Goal: Task Accomplishment & Management: Complete application form

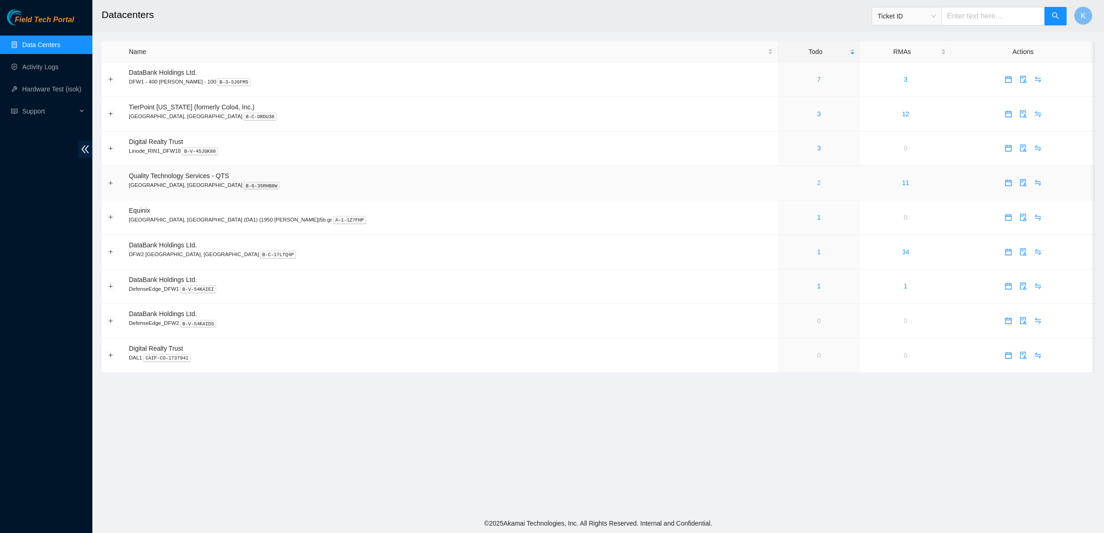
click at [817, 181] on link "2" at bounding box center [819, 182] width 4 height 7
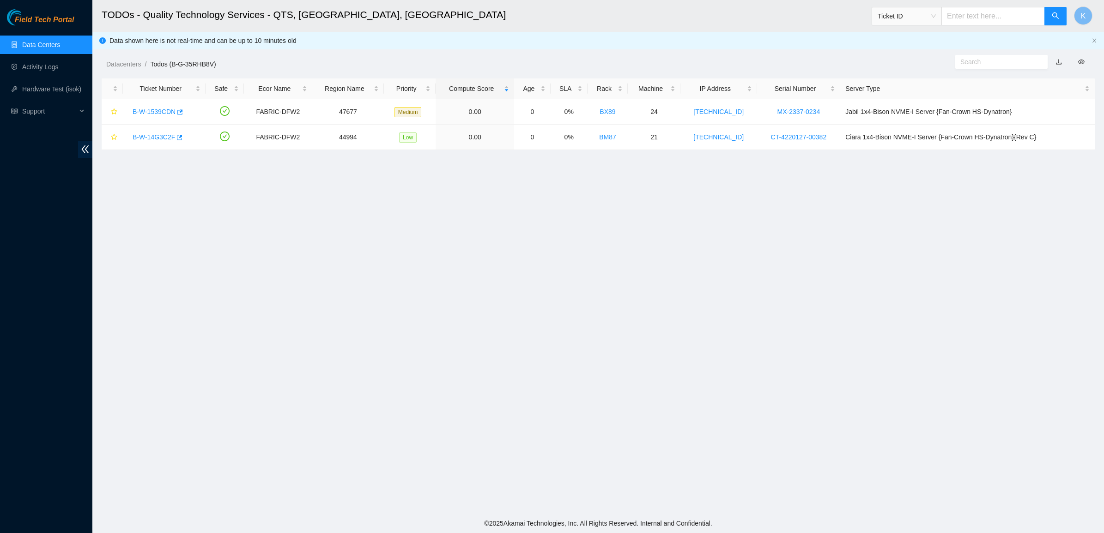
click at [42, 48] on link "Data Centers" at bounding box center [41, 44] width 38 height 7
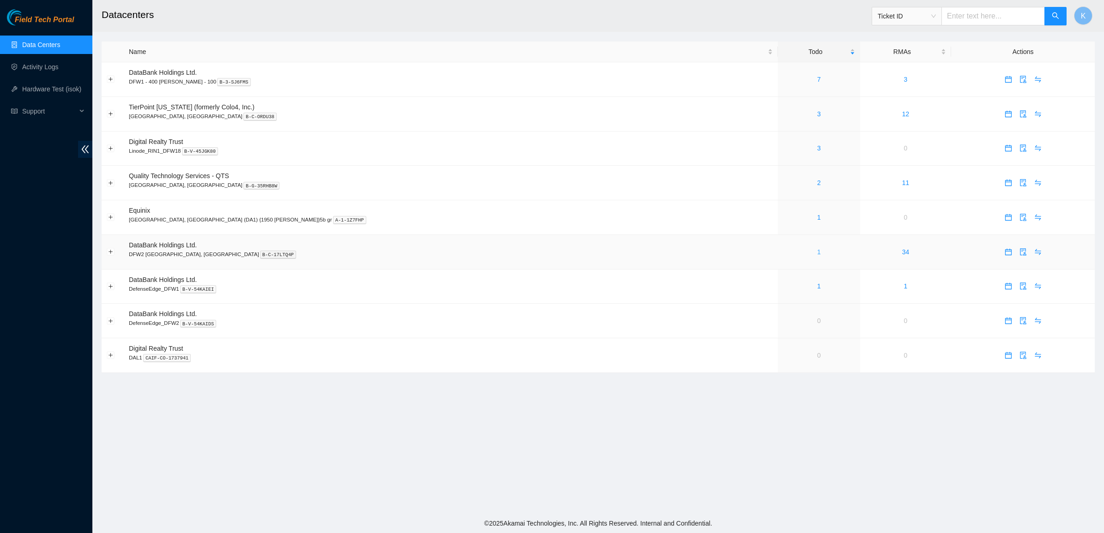
click at [817, 252] on link "1" at bounding box center [819, 251] width 4 height 7
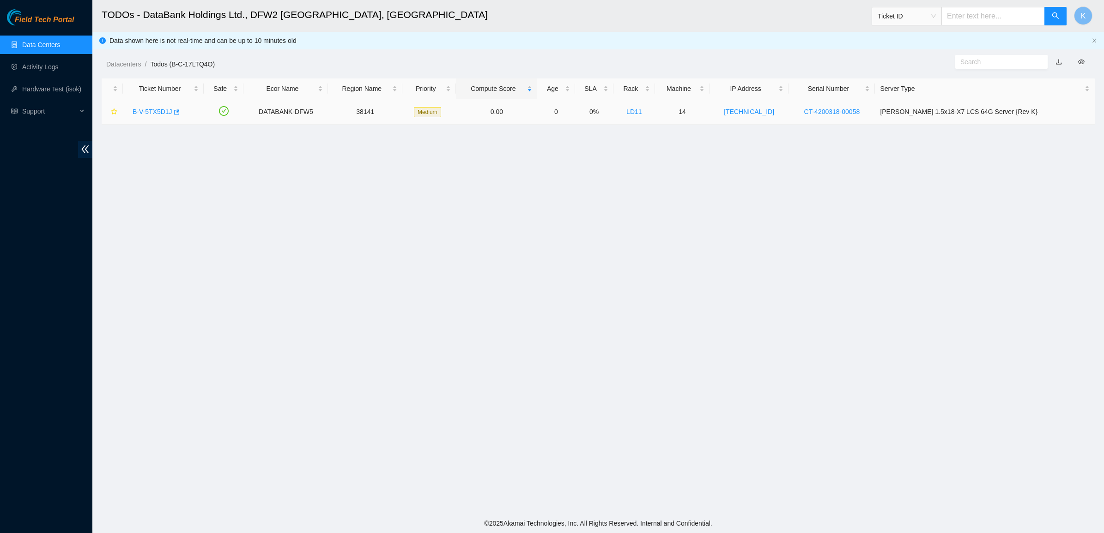
click at [153, 111] on link "B-V-5TX5D1J" at bounding box center [153, 111] width 40 height 7
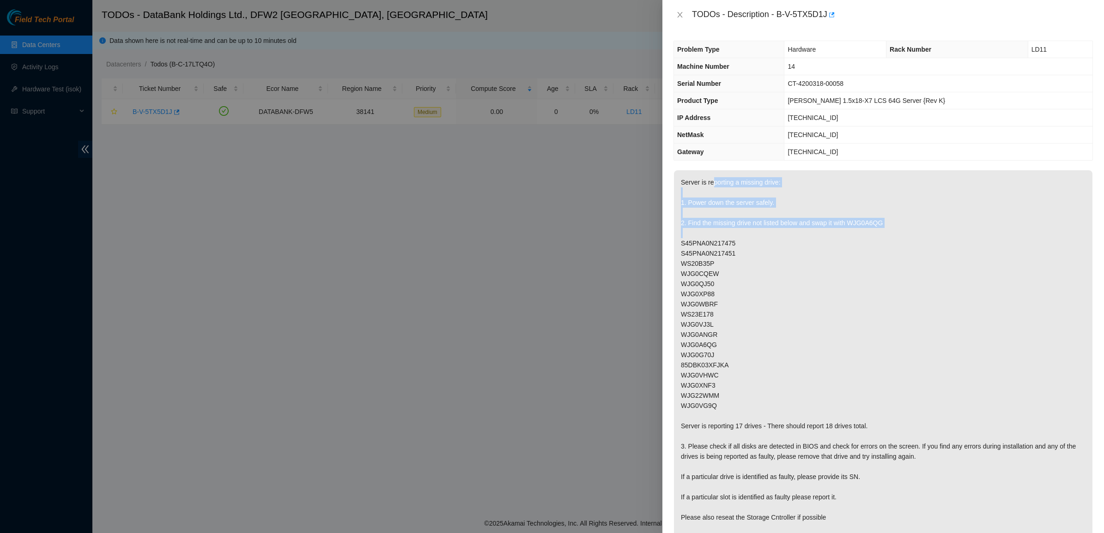
drag, startPoint x: 710, startPoint y: 182, endPoint x: 707, endPoint y: 236, distance: 53.2
click at [707, 236] on p "Server is reporting a missing drive: 1. Power down the server safely. 2. Find t…" at bounding box center [883, 380] width 418 height 420
click at [703, 222] on p "Server is reporting a missing drive: 1. Power down the server safely. 2. Find t…" at bounding box center [883, 380] width 418 height 420
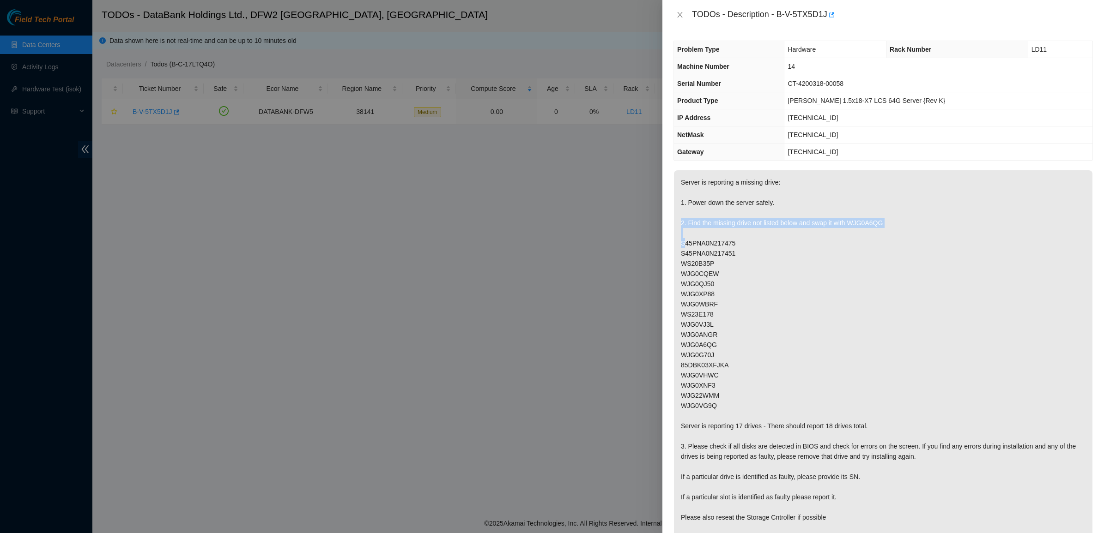
click at [703, 222] on p "Server is reporting a missing drive: 1. Power down the server safely. 2. Find t…" at bounding box center [883, 380] width 418 height 420
drag, startPoint x: 703, startPoint y: 222, endPoint x: 693, endPoint y: 266, distance: 45.6
click at [693, 266] on p "Server is reporting a missing drive: 1. Power down the server safely. 2. Find t…" at bounding box center [883, 380] width 418 height 420
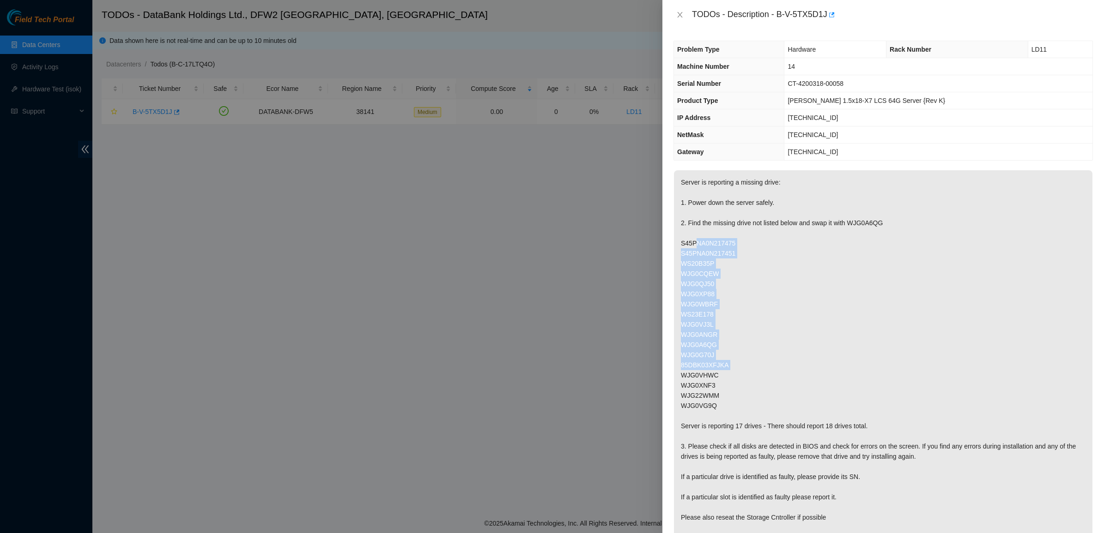
drag, startPoint x: 695, startPoint y: 244, endPoint x: 675, endPoint y: 376, distance: 134.0
click at [675, 376] on p "Server is reporting a missing drive: 1. Power down the server safely. 2. Find t…" at bounding box center [883, 380] width 418 height 420
click at [702, 384] on p "Server is reporting a missing drive: 1. Power down the server safely. 2. Find t…" at bounding box center [883, 380] width 418 height 420
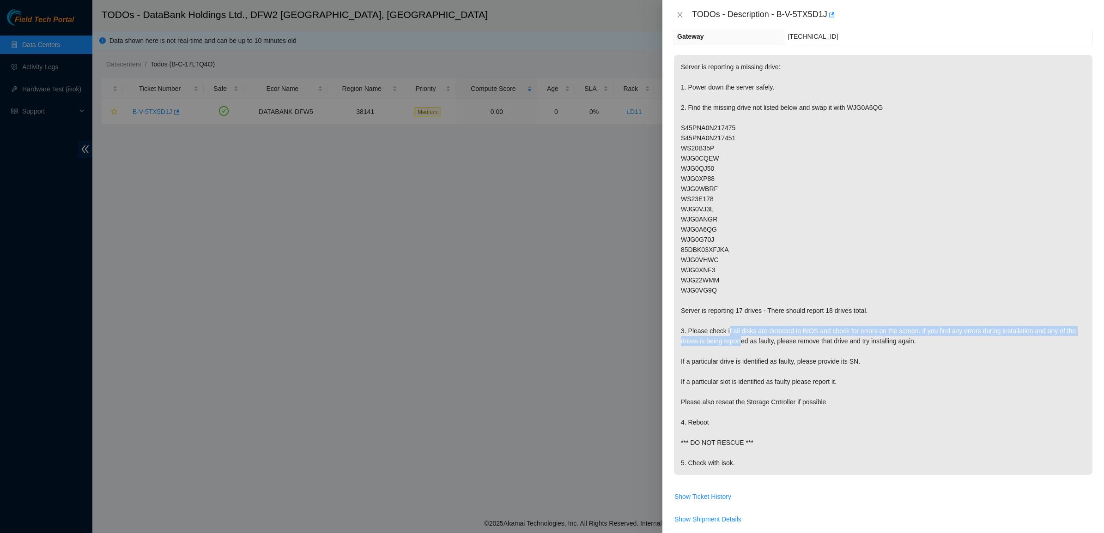
drag, startPoint x: 726, startPoint y: 329, endPoint x: 740, endPoint y: 339, distance: 17.6
click at [740, 339] on p "Server is reporting a missing drive: 1. Power down the server safely. 2. Find t…" at bounding box center [883, 265] width 418 height 420
click at [741, 340] on p "Server is reporting a missing drive: 1. Power down the server safely. 2. Find t…" at bounding box center [883, 265] width 418 height 420
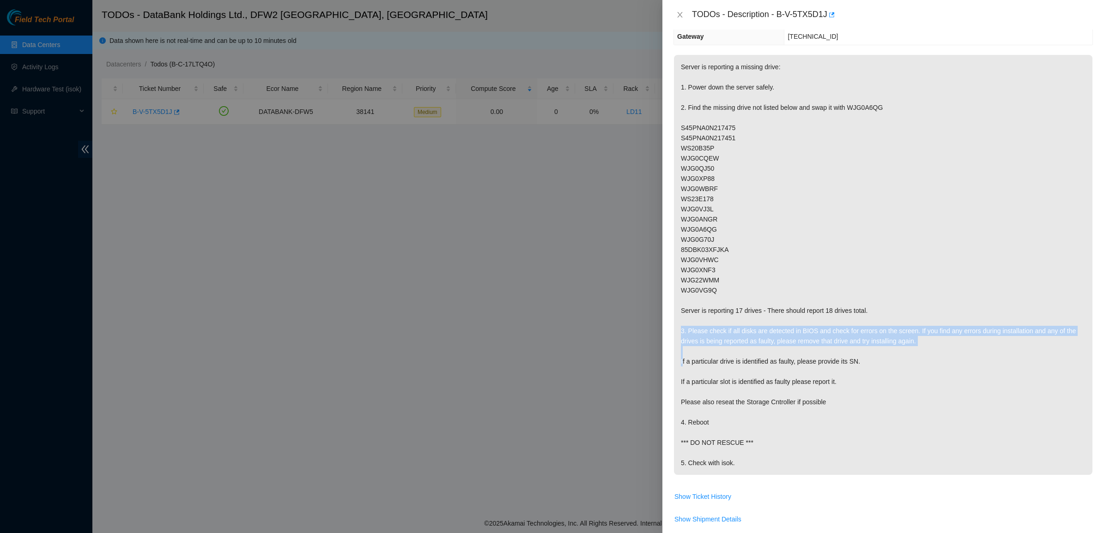
drag, startPoint x: 741, startPoint y: 340, endPoint x: 735, endPoint y: 340, distance: 6.5
click at [735, 340] on p "Server is reporting a missing drive: 1. Power down the server safely. 2. Find t…" at bounding box center [883, 265] width 418 height 420
click at [714, 360] on p "Server is reporting a missing drive: 1. Power down the server safely. 2. Find t…" at bounding box center [883, 265] width 418 height 420
click at [714, 361] on p "Server is reporting a missing drive: 1. Power down the server safely. 2. Find t…" at bounding box center [883, 265] width 418 height 420
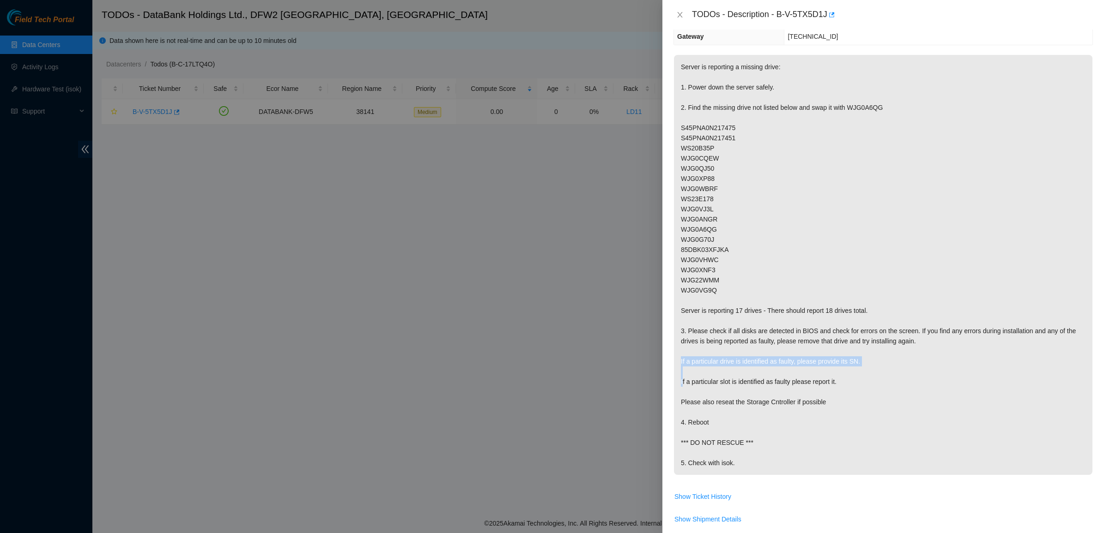
click at [714, 361] on p "Server is reporting a missing drive: 1. Power down the server safely. 2. Find t…" at bounding box center [883, 265] width 418 height 420
drag, startPoint x: 714, startPoint y: 361, endPoint x: 709, endPoint y: 387, distance: 26.3
click at [709, 387] on p "Server is reporting a missing drive: 1. Power down the server safely. 2. Find t…" at bounding box center [883, 265] width 418 height 420
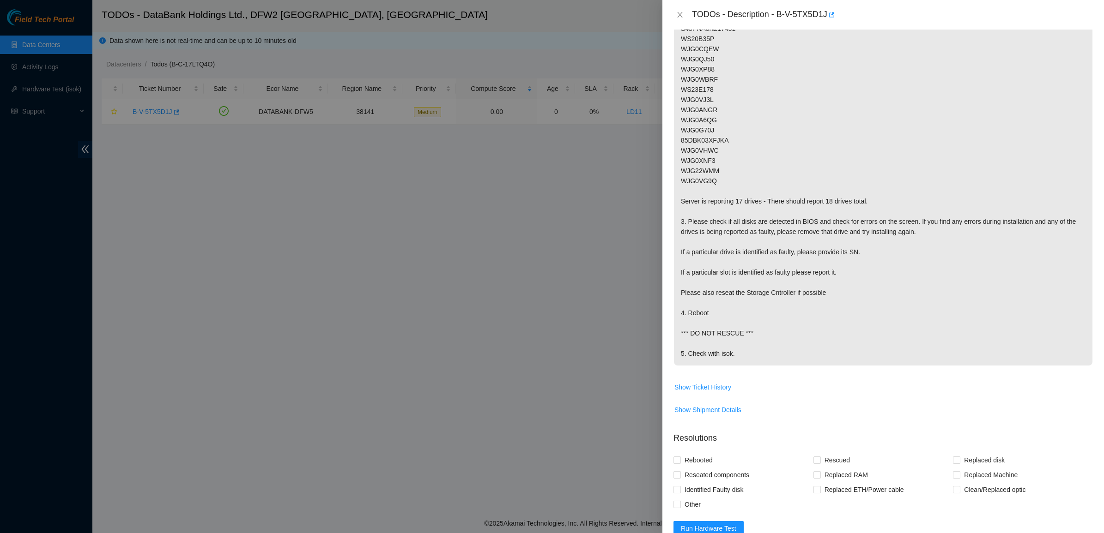
scroll to position [289, 0]
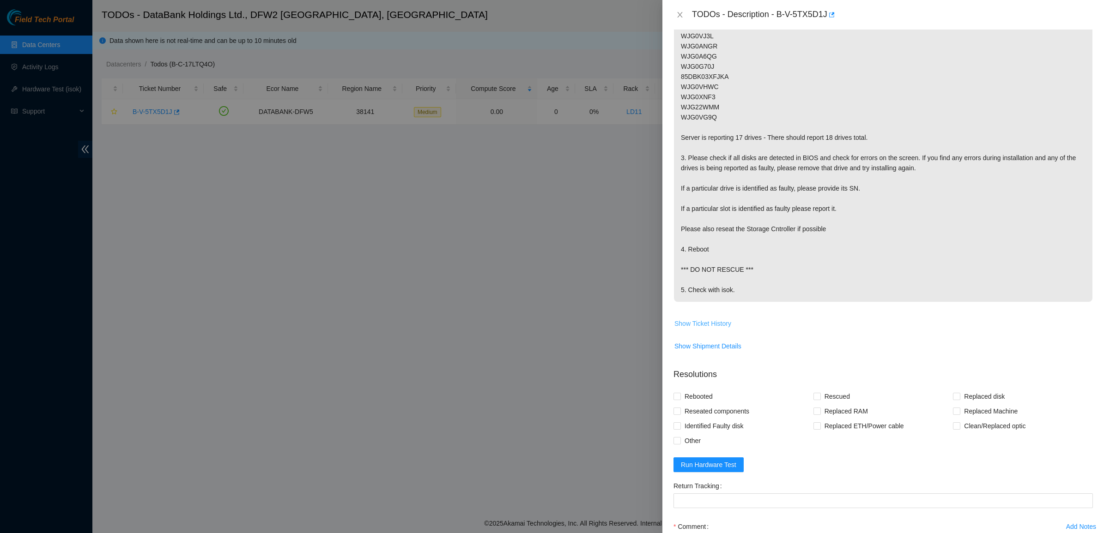
click at [693, 322] on span "Show Ticket History" at bounding box center [702, 324] width 57 height 10
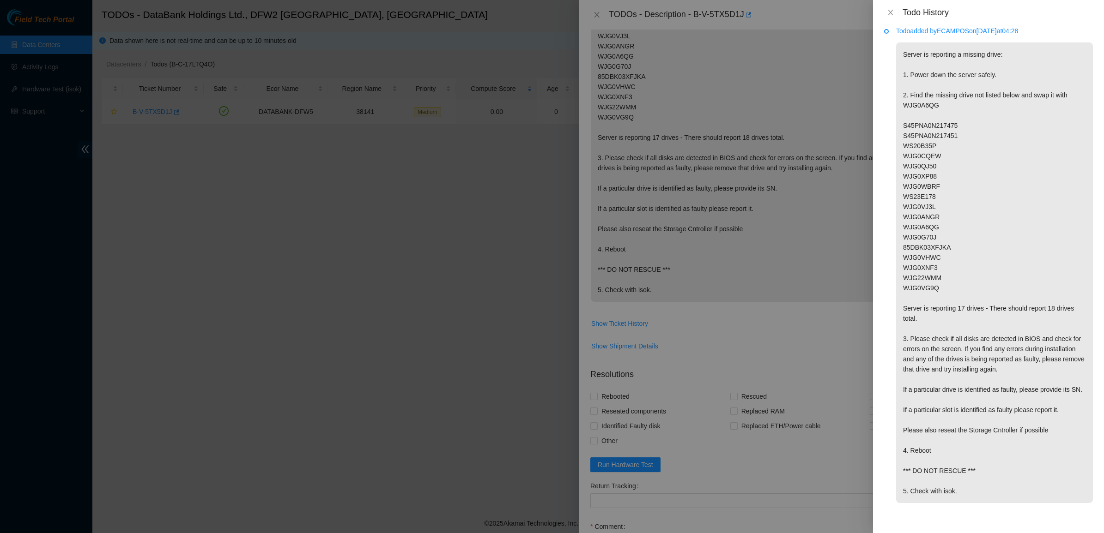
scroll to position [0, 0]
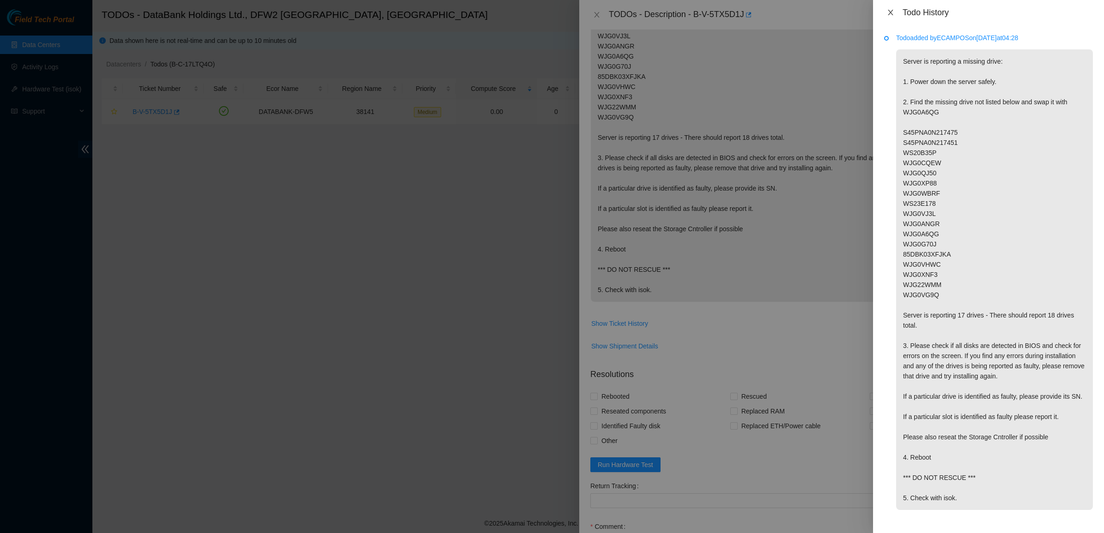
click at [887, 12] on icon "close" at bounding box center [890, 12] width 7 height 7
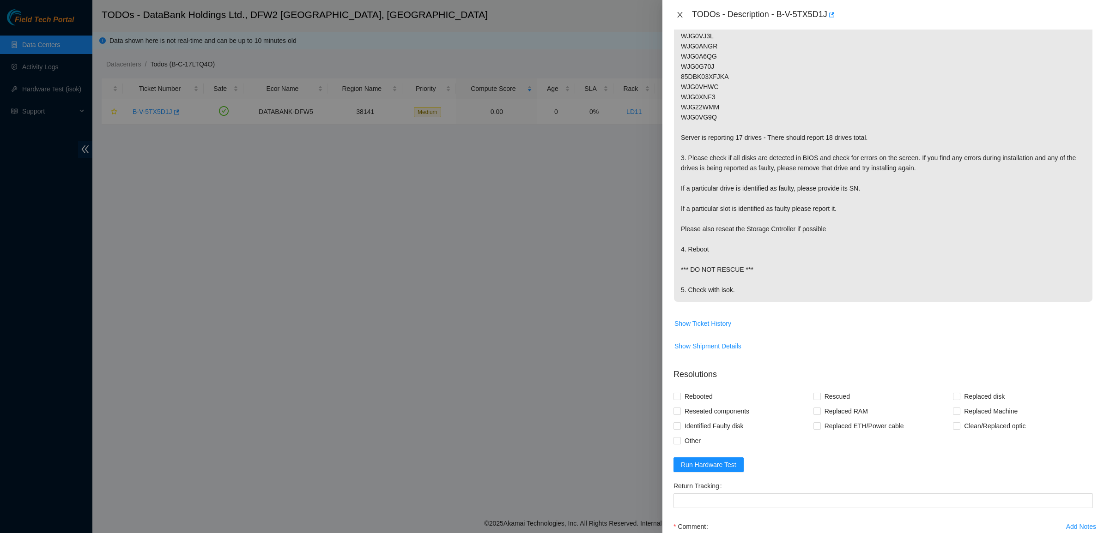
click at [678, 12] on icon "close" at bounding box center [679, 15] width 5 height 6
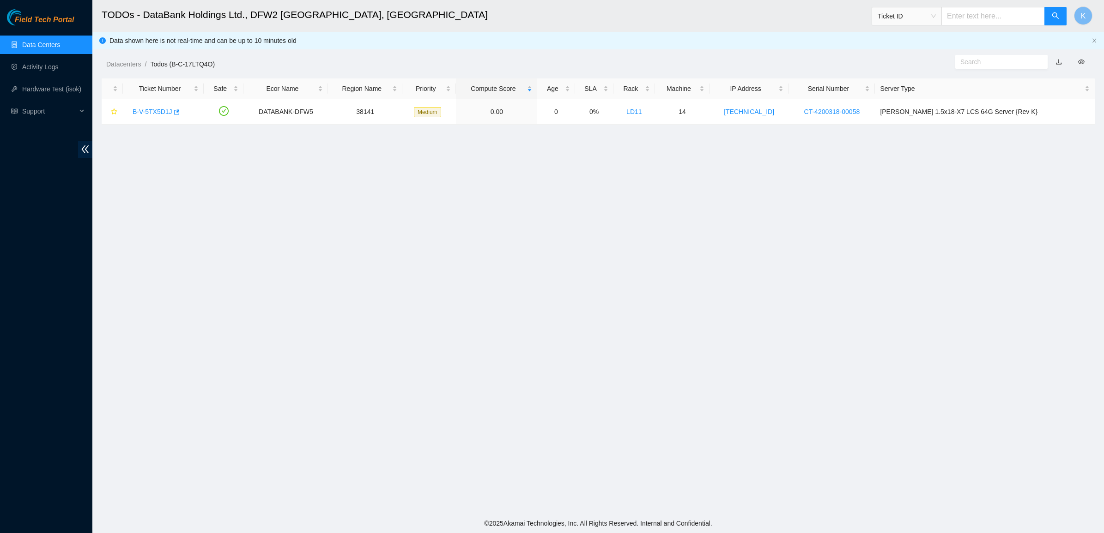
click at [322, 241] on main "TODOs - DataBank Holdings Ltd., DFW2 Richardson, TX Ticket ID K Data shown here…" at bounding box center [597, 257] width 1011 height 514
click at [38, 63] on link "Activity Logs" at bounding box center [40, 66] width 36 height 7
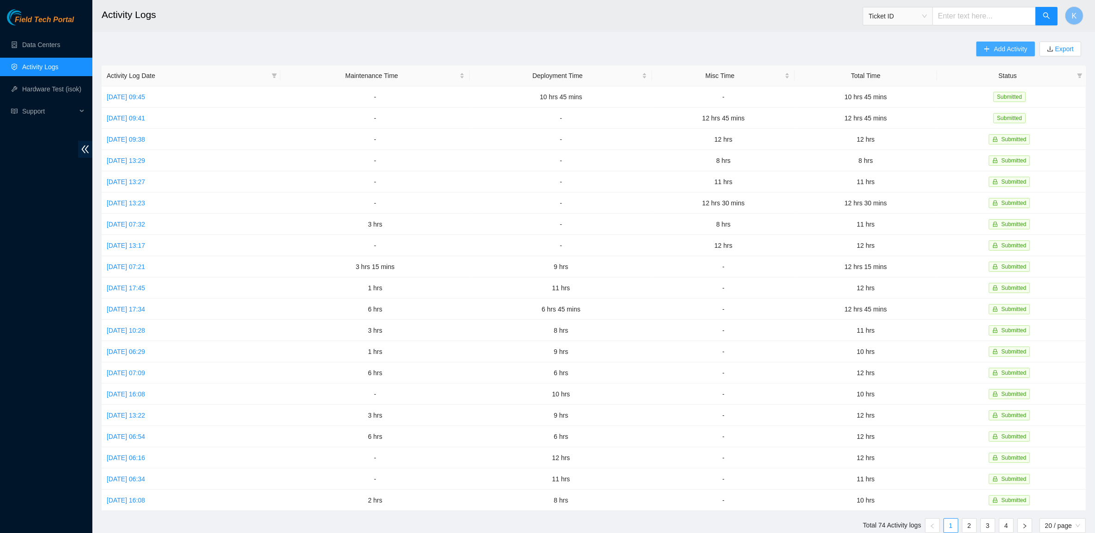
click at [997, 50] on span "Add Activity" at bounding box center [1010, 49] width 33 height 10
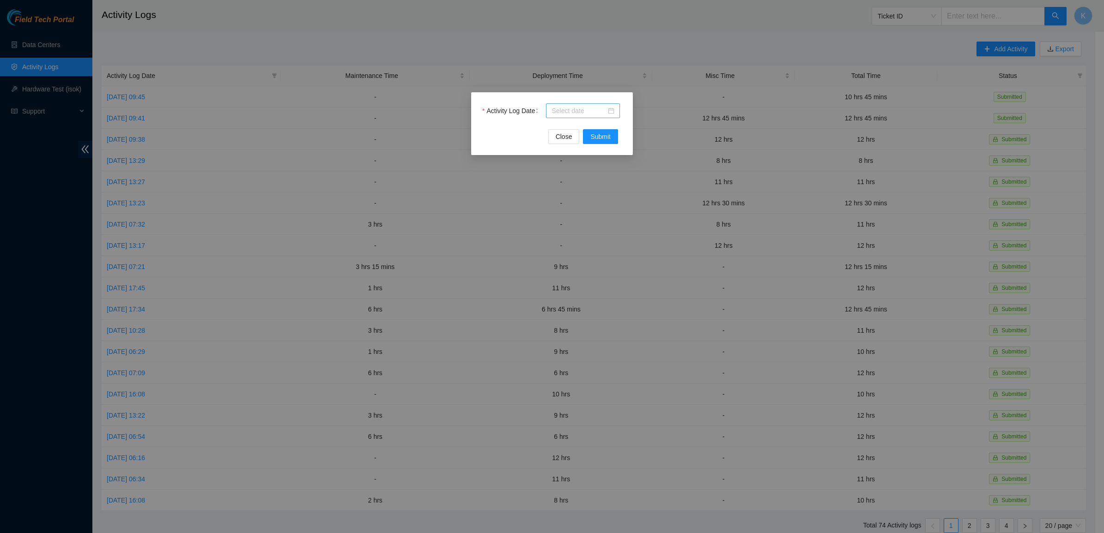
click at [615, 113] on div at bounding box center [583, 110] width 74 height 15
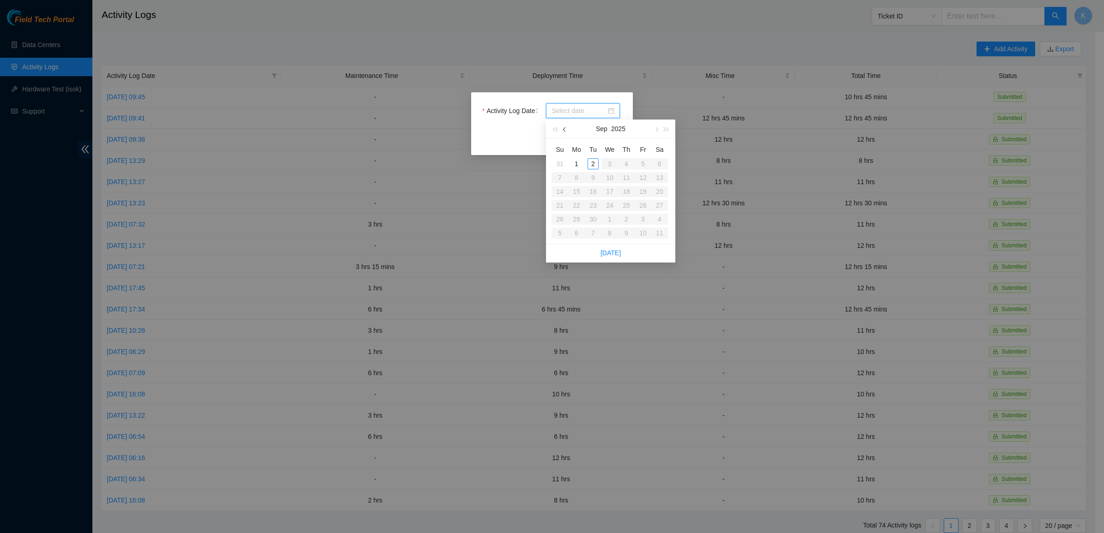
click at [564, 132] on span "button" at bounding box center [565, 129] width 5 height 5
type input "2025-08-27"
type input "2025-09-02"
type input "2025-08-28"
click at [626, 220] on div "28" at bounding box center [626, 219] width 11 height 11
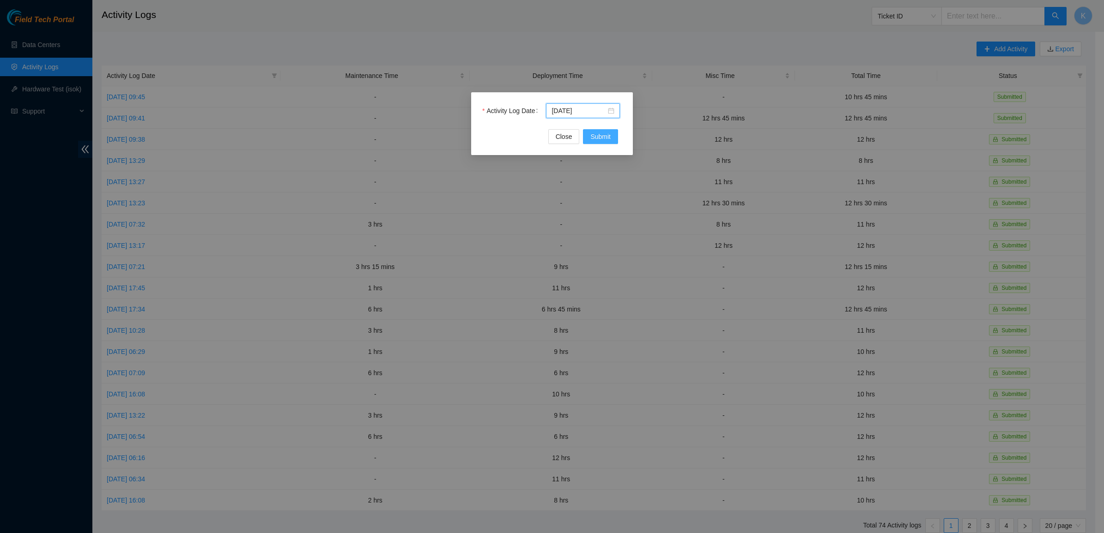
click at [595, 139] on span "Submit" at bounding box center [600, 137] width 20 height 10
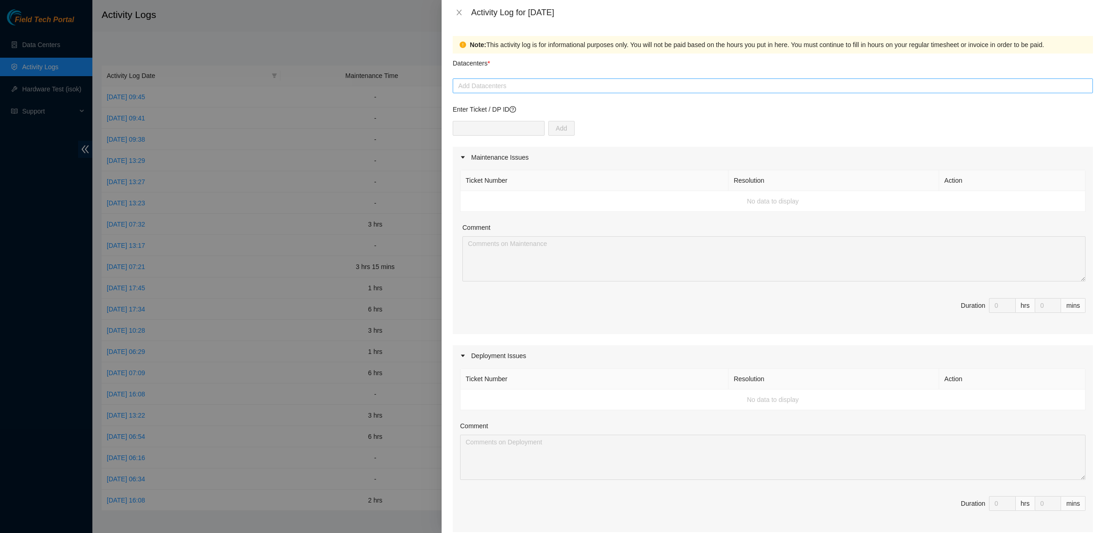
click at [515, 89] on div at bounding box center [773, 85] width 636 height 11
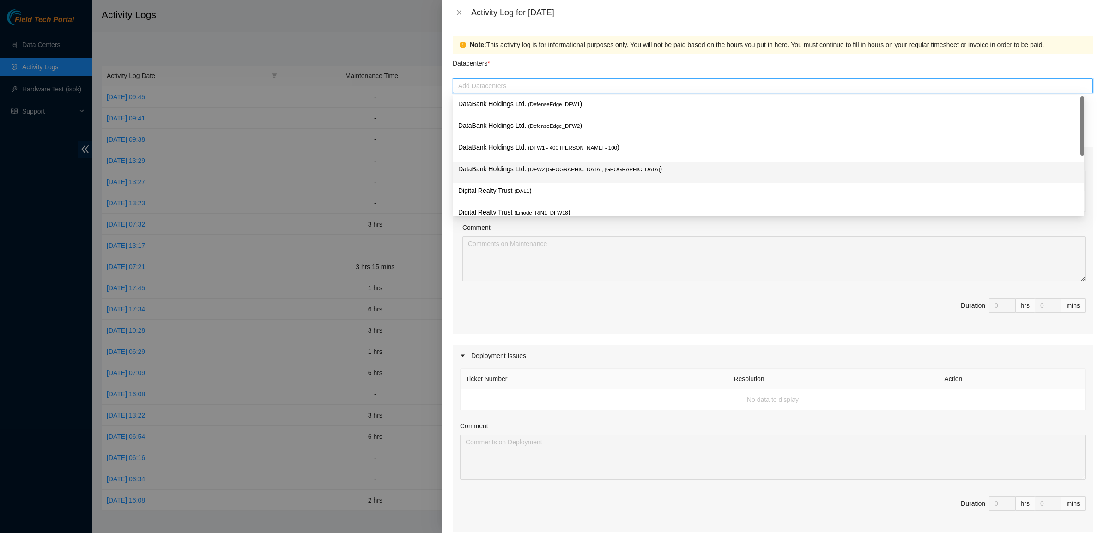
scroll to position [78, 0]
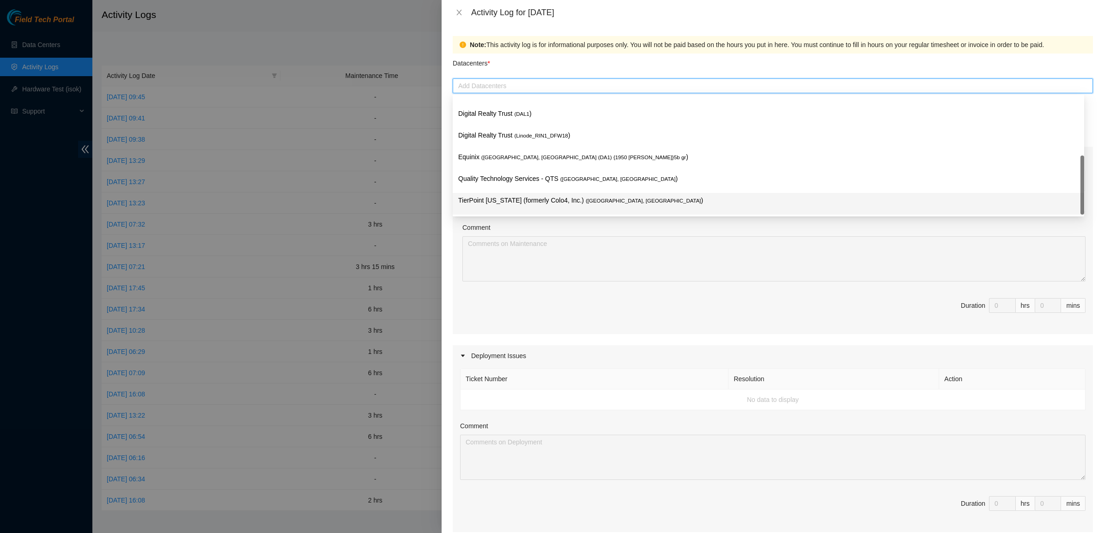
click at [504, 195] on p "TierPoint Texas (formerly Colo4, Inc.) ( Dallas, TX )" at bounding box center [768, 200] width 620 height 11
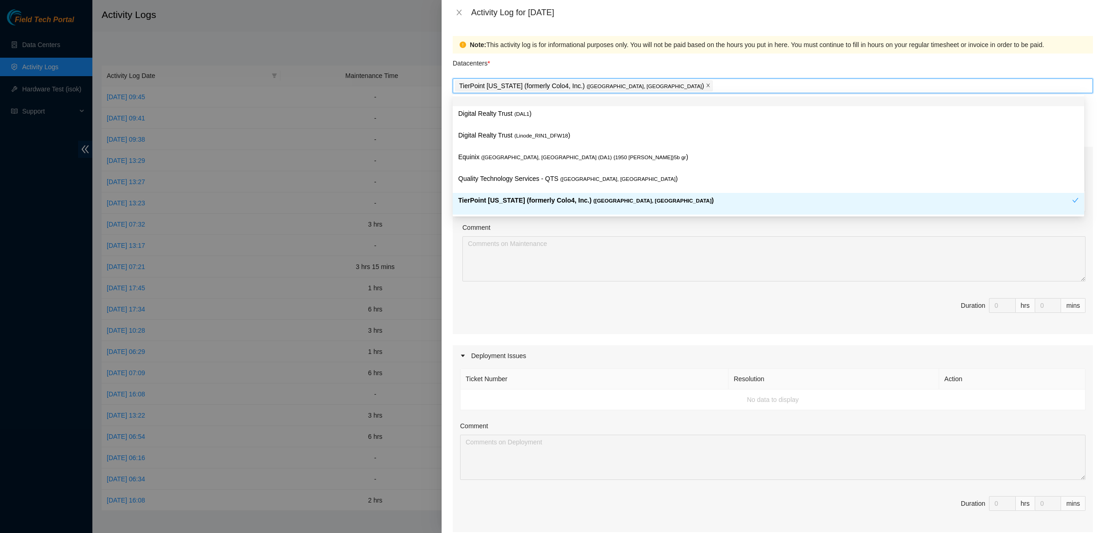
click at [707, 86] on icon "close" at bounding box center [708, 85] width 3 height 3
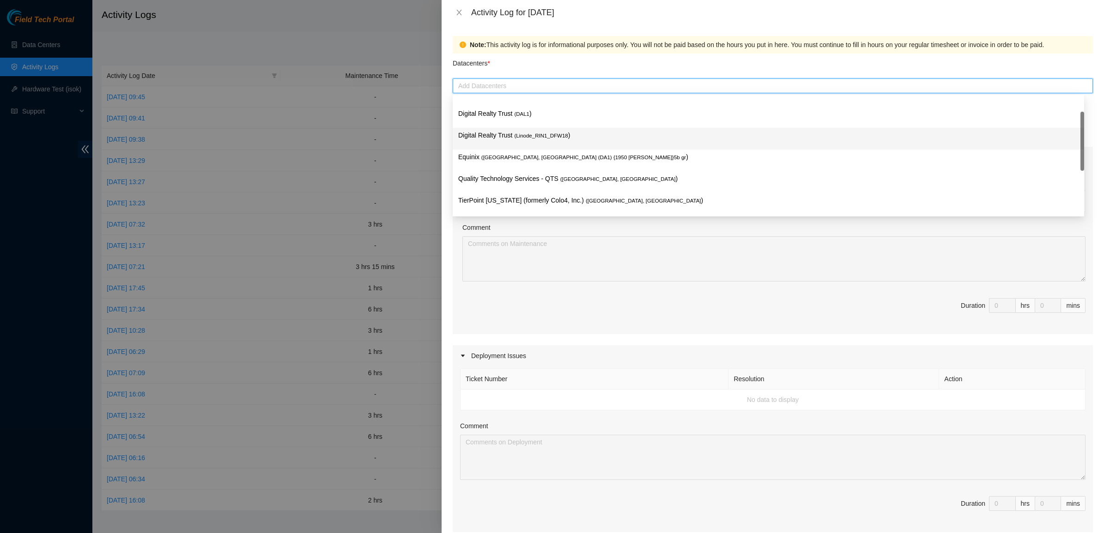
scroll to position [0, 0]
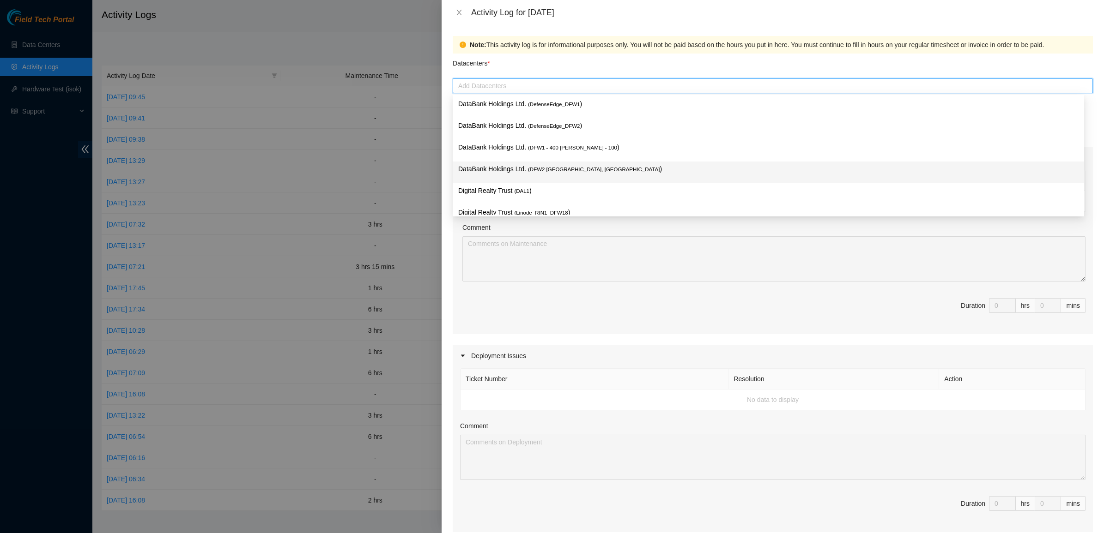
click at [522, 169] on p "DataBank Holdings Ltd. ( DFW2 Richardson, TX )" at bounding box center [768, 169] width 620 height 11
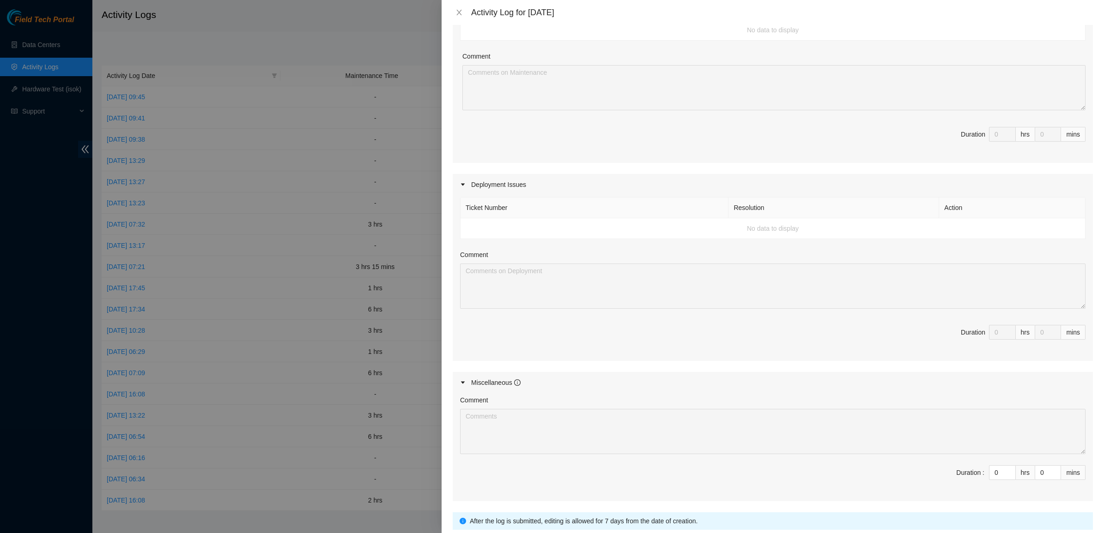
scroll to position [173, 0]
drag, startPoint x: 991, startPoint y: 472, endPoint x: 978, endPoint y: 473, distance: 13.0
click at [978, 473] on span "Duration : 0 hrs 0 mins" at bounding box center [772, 477] width 625 height 26
type input "1"
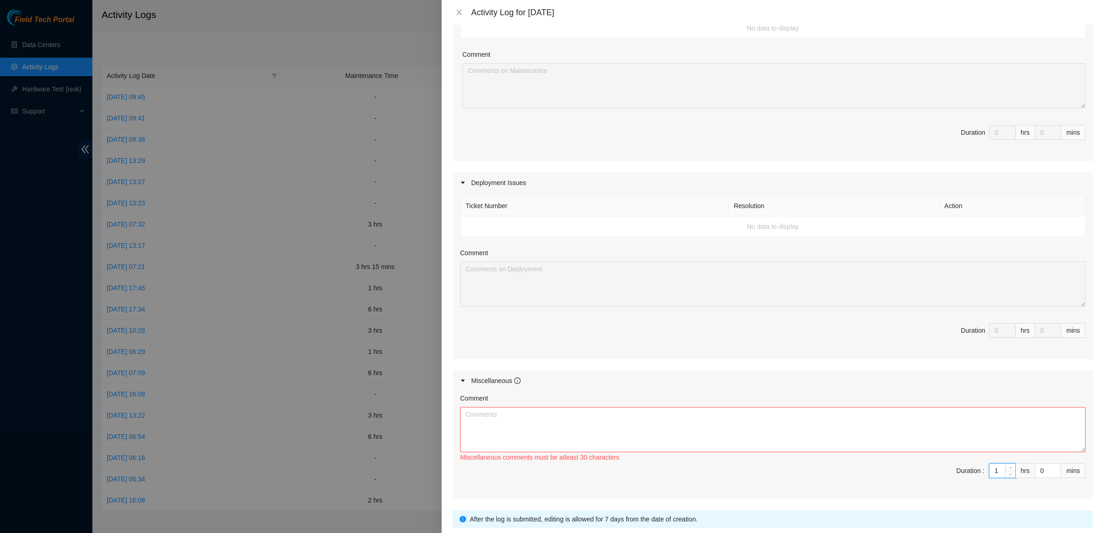
type input "12"
drag, startPoint x: 1037, startPoint y: 470, endPoint x: 1020, endPoint y: 471, distance: 17.1
click at [1020, 471] on span "Duration : 12 hrs 0 mins" at bounding box center [772, 477] width 625 height 26
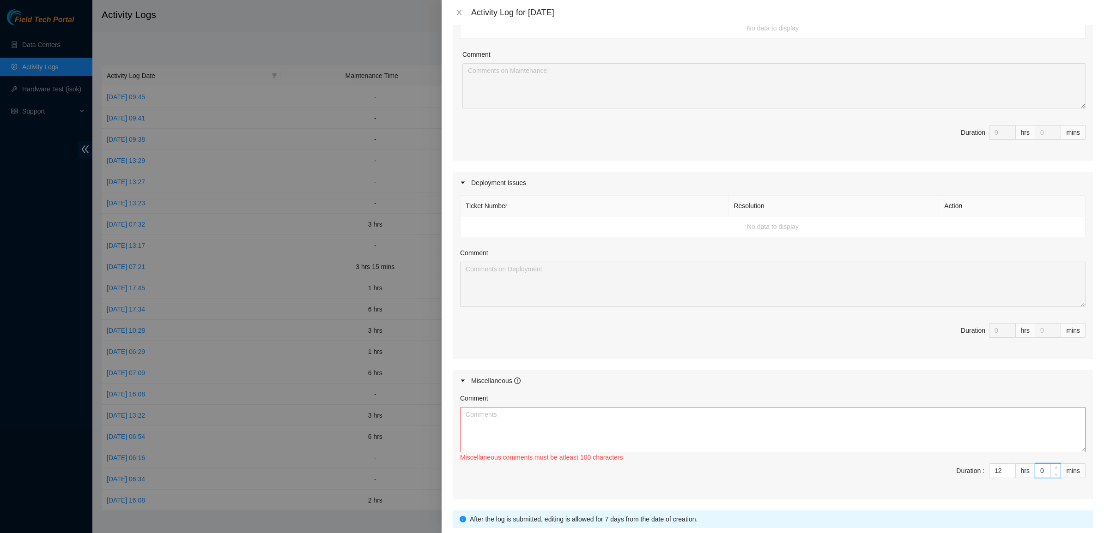
type input "3"
type input "30"
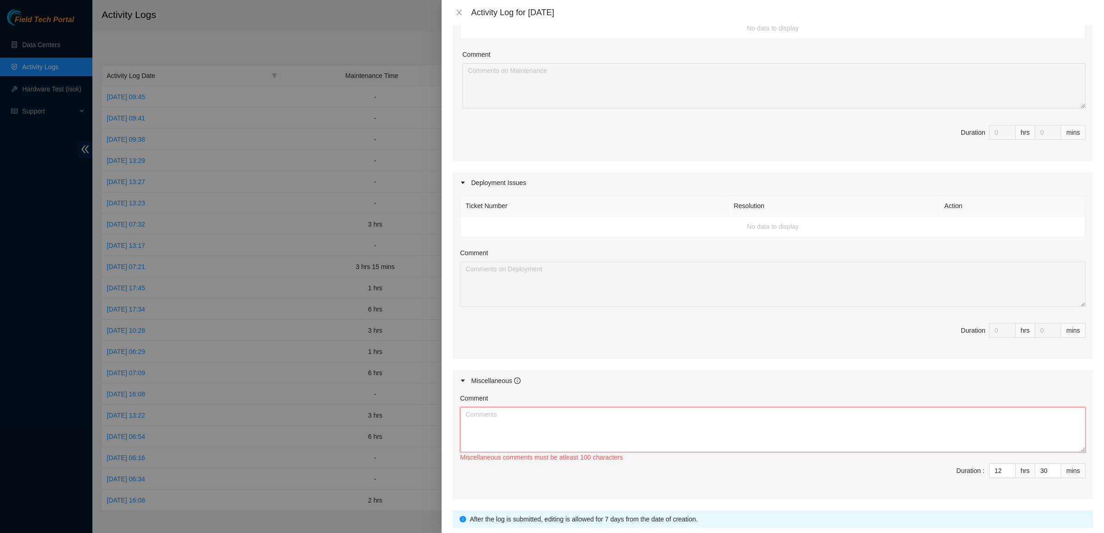
click at [860, 441] on textarea "Comment" at bounding box center [772, 429] width 625 height 45
type textarea "O"
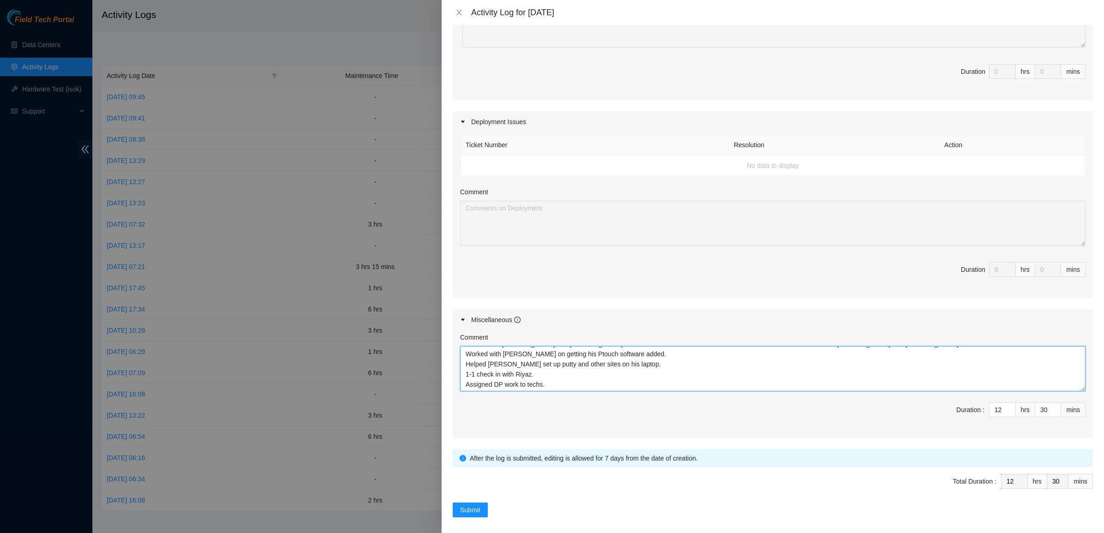
scroll to position [242, 0]
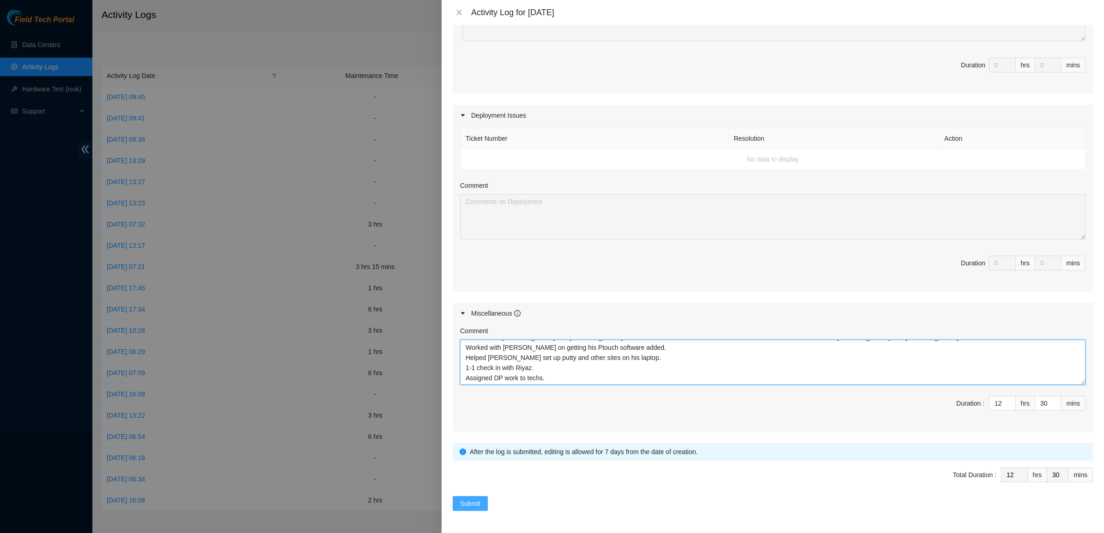
type textarea "On-boarded James and Gerald. Had both of them come to DBR. Went over a lot of i…"
click at [467, 499] on span "Submit" at bounding box center [470, 504] width 20 height 10
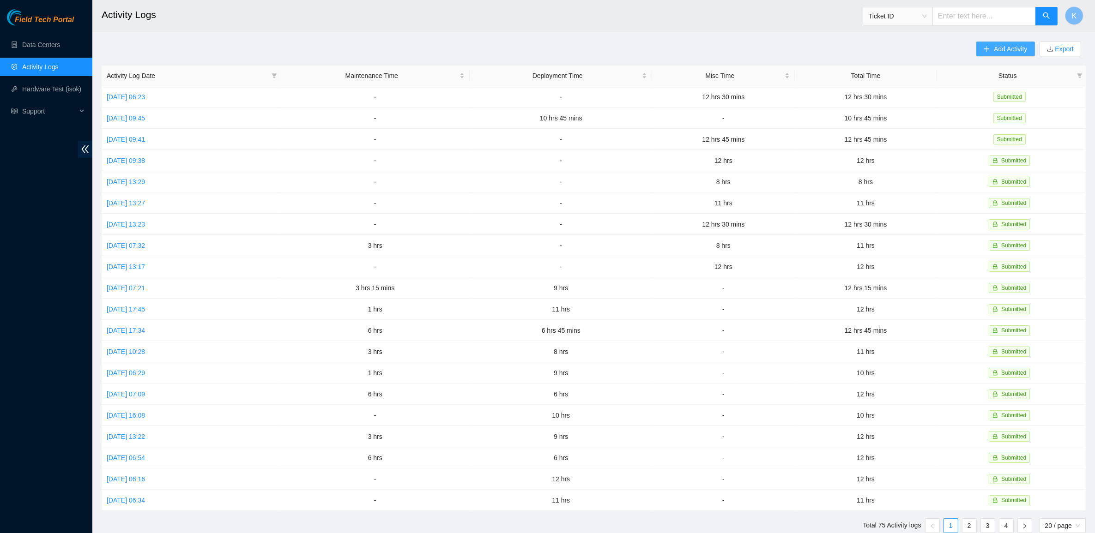
click at [998, 45] on span "Add Activity" at bounding box center [1010, 49] width 33 height 10
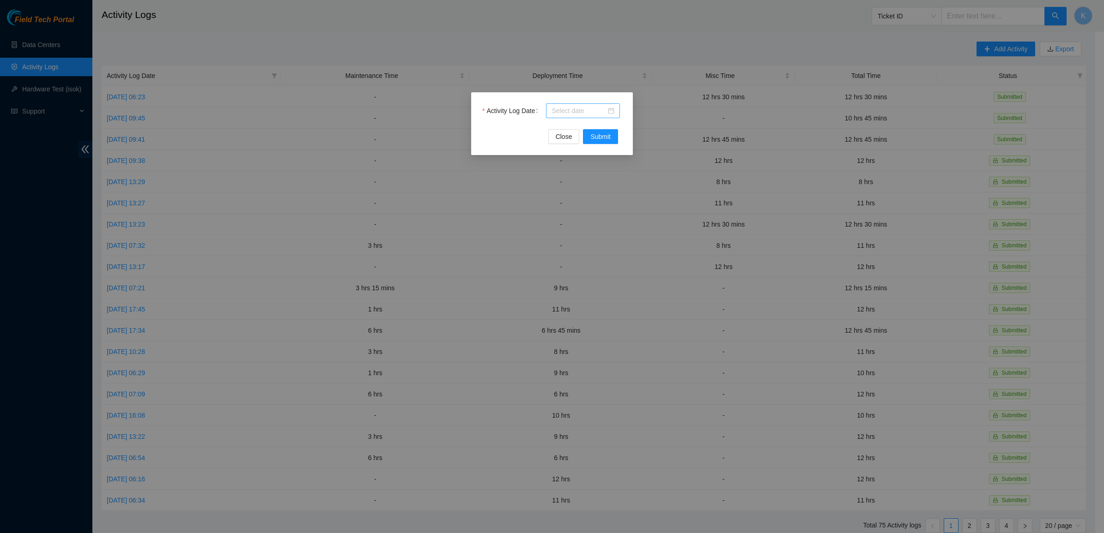
click at [610, 109] on div at bounding box center [582, 111] width 63 height 10
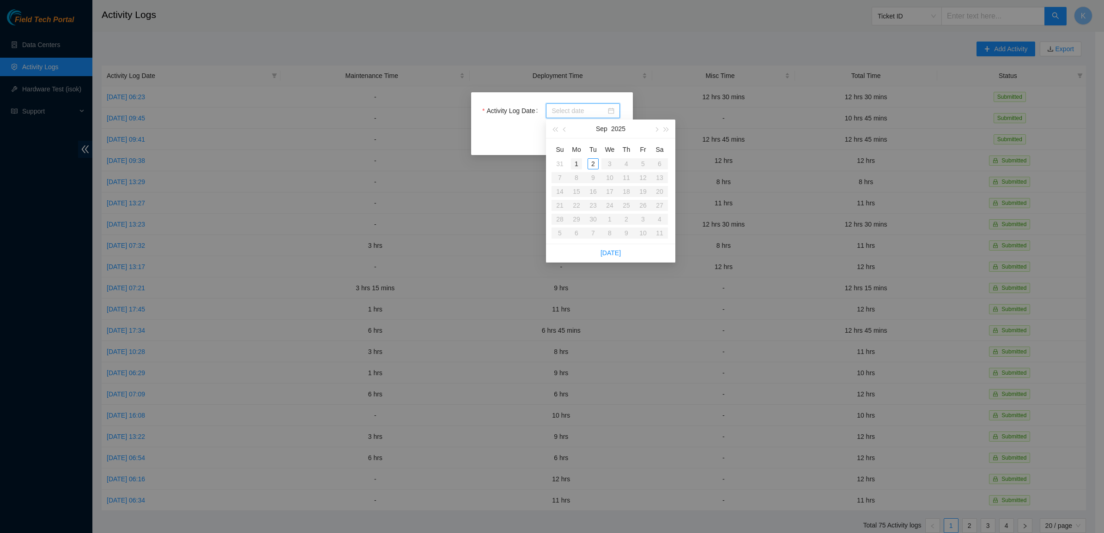
type input "2025-09-01"
click at [575, 163] on div "1" at bounding box center [576, 163] width 11 height 11
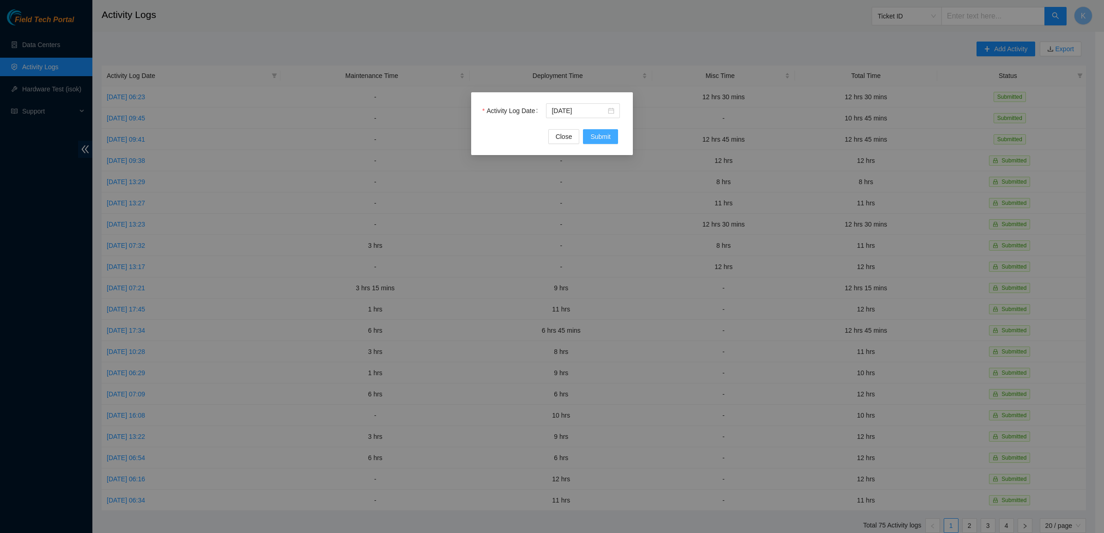
click at [605, 136] on span "Submit" at bounding box center [600, 137] width 20 height 10
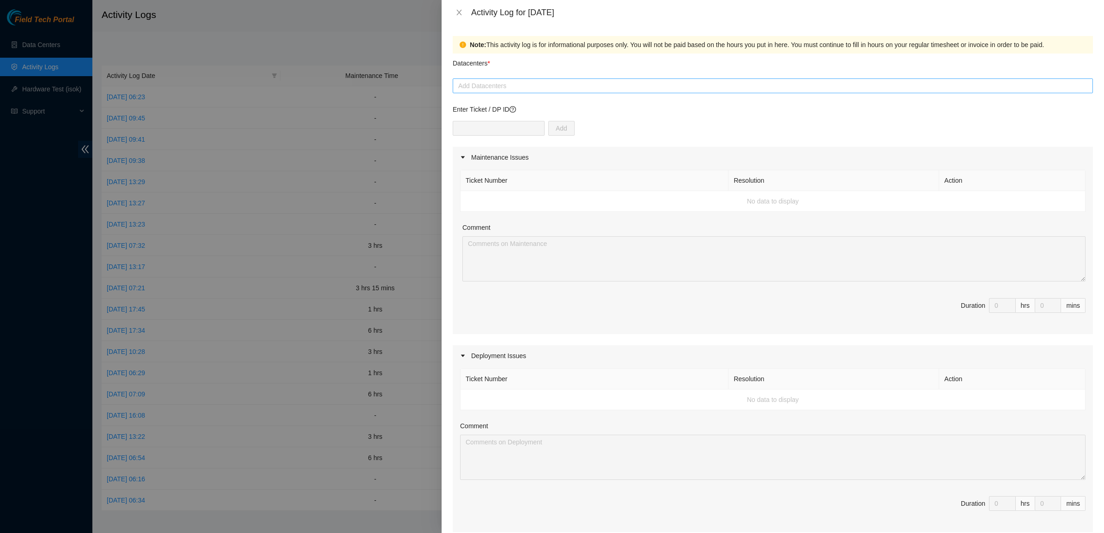
click at [520, 84] on div at bounding box center [773, 85] width 636 height 11
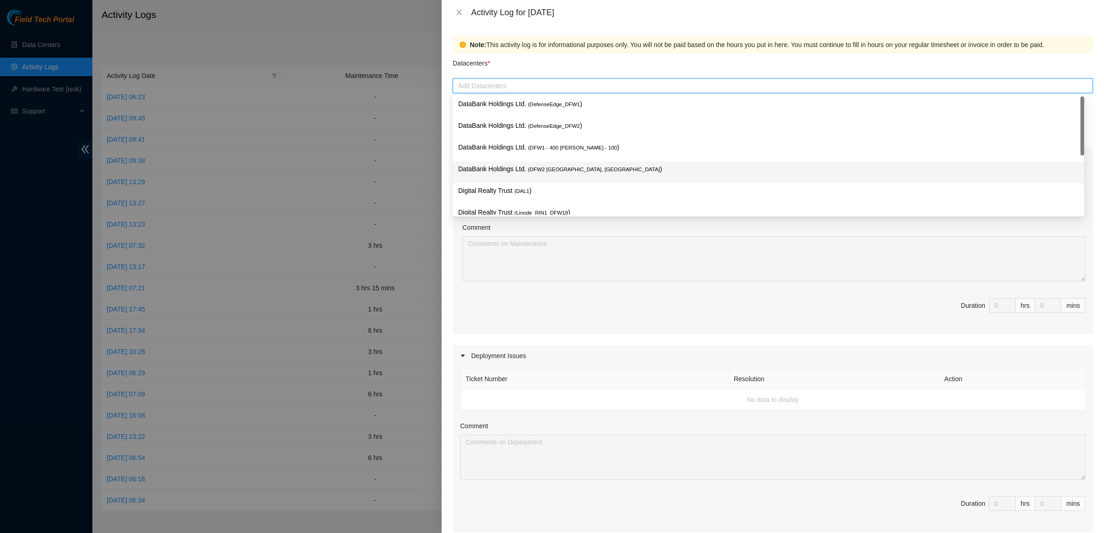
click at [514, 176] on div "DataBank Holdings Ltd. ( DFW2 Richardson, TX )" at bounding box center [768, 172] width 620 height 17
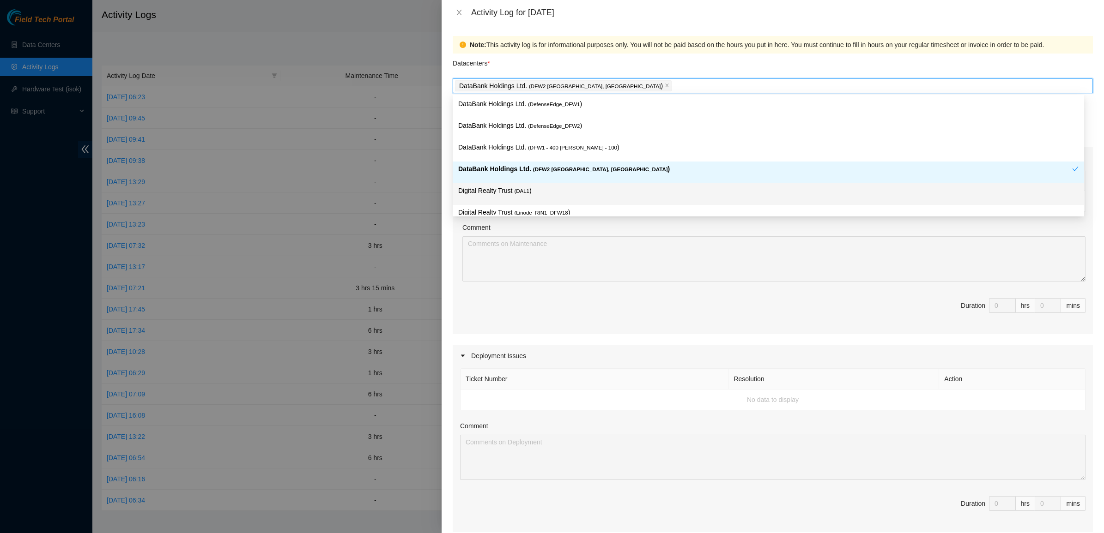
click at [449, 250] on div "Note: This activity log is for informational purposes only. You will not be pai…" at bounding box center [773, 279] width 662 height 509
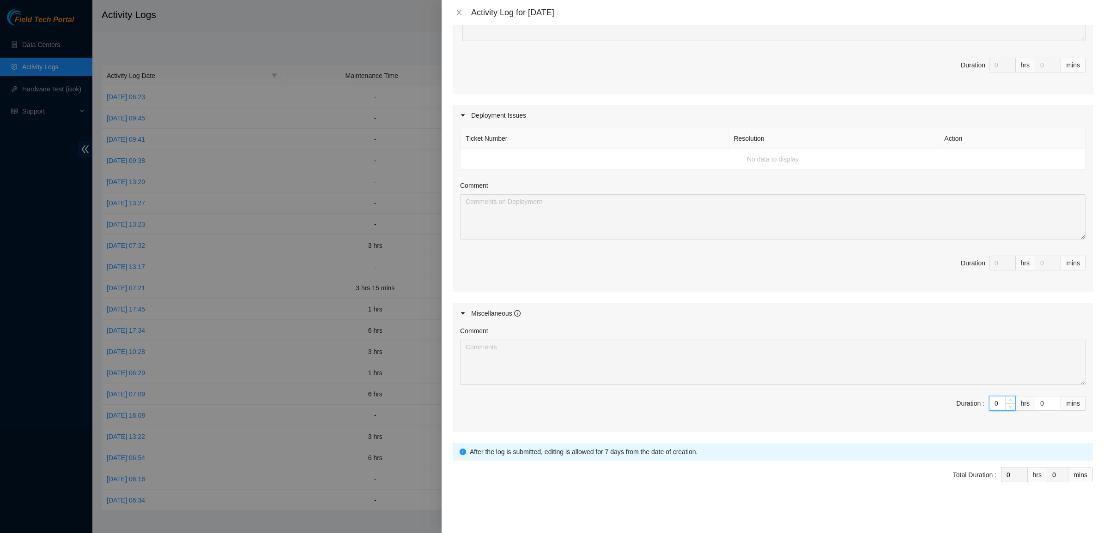
drag, startPoint x: 995, startPoint y: 403, endPoint x: 966, endPoint y: 401, distance: 29.2
click at [966, 401] on span "Duration : 0 hrs 0 mins" at bounding box center [772, 409] width 625 height 26
type input "9"
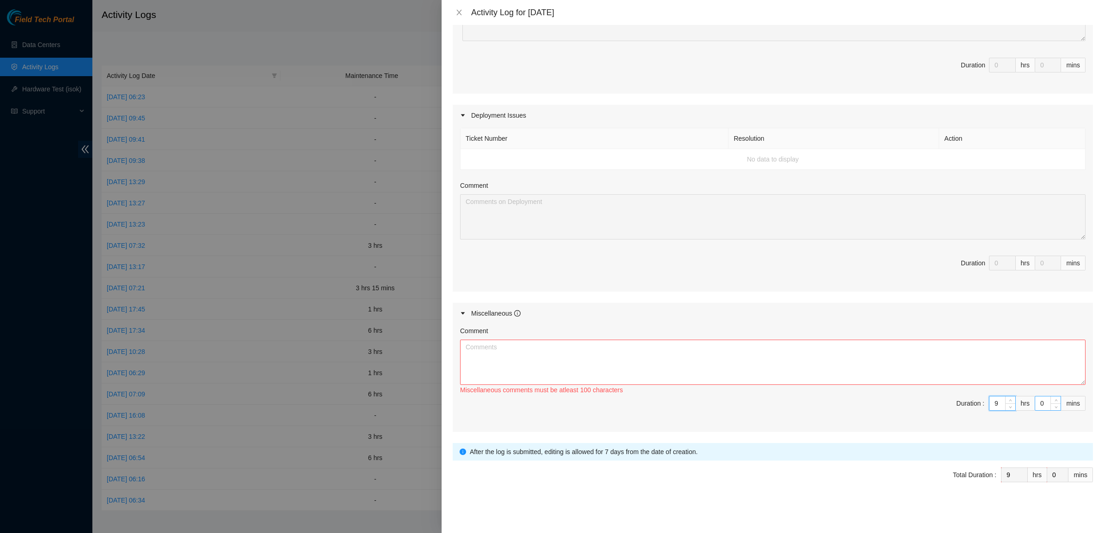
type input "9"
click at [1037, 407] on input "0" at bounding box center [1047, 404] width 25 height 14
drag, startPoint x: 1037, startPoint y: 406, endPoint x: 1022, endPoint y: 405, distance: 15.3
click at [1022, 405] on span "Duration : 9 hrs 0 mins" at bounding box center [772, 409] width 625 height 26
type input "3"
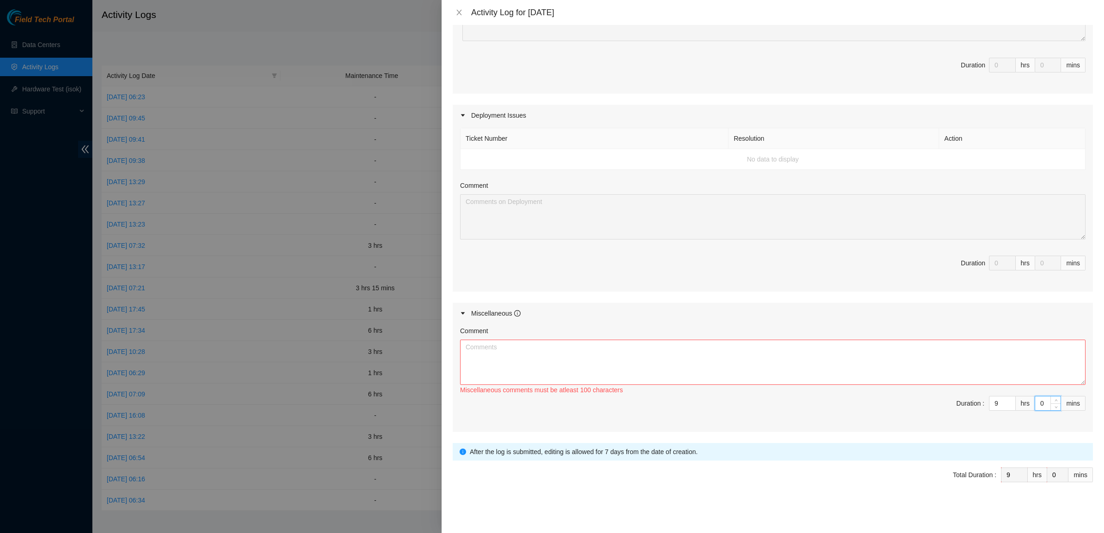
type input "3"
type input "30"
click at [892, 366] on textarea "Comment" at bounding box center [772, 362] width 625 height 45
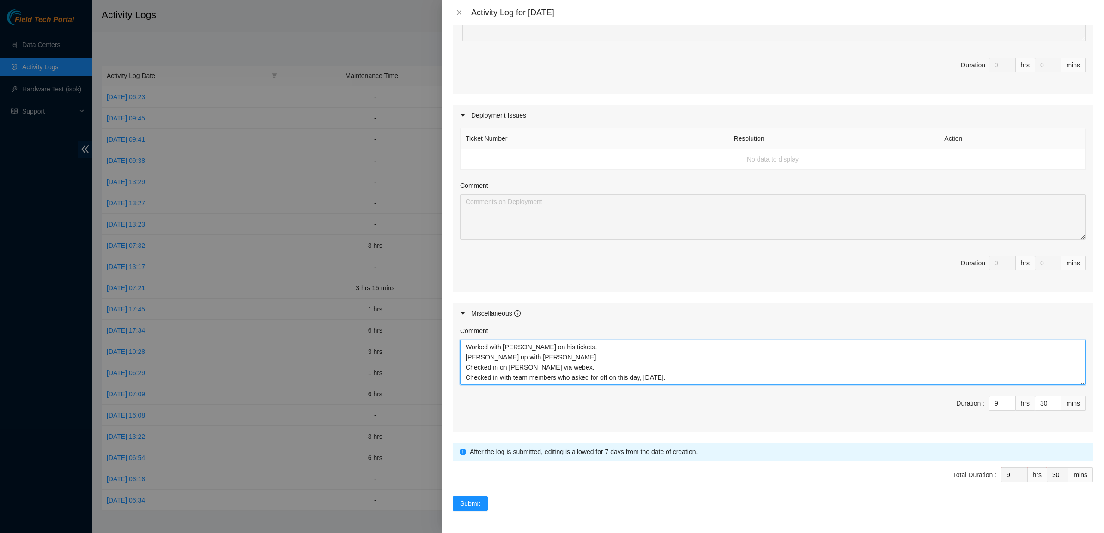
scroll to position [7, 0]
type textarea "Worked with Gerald on his tickets. Paired James up with John Tran. Checked in o…"
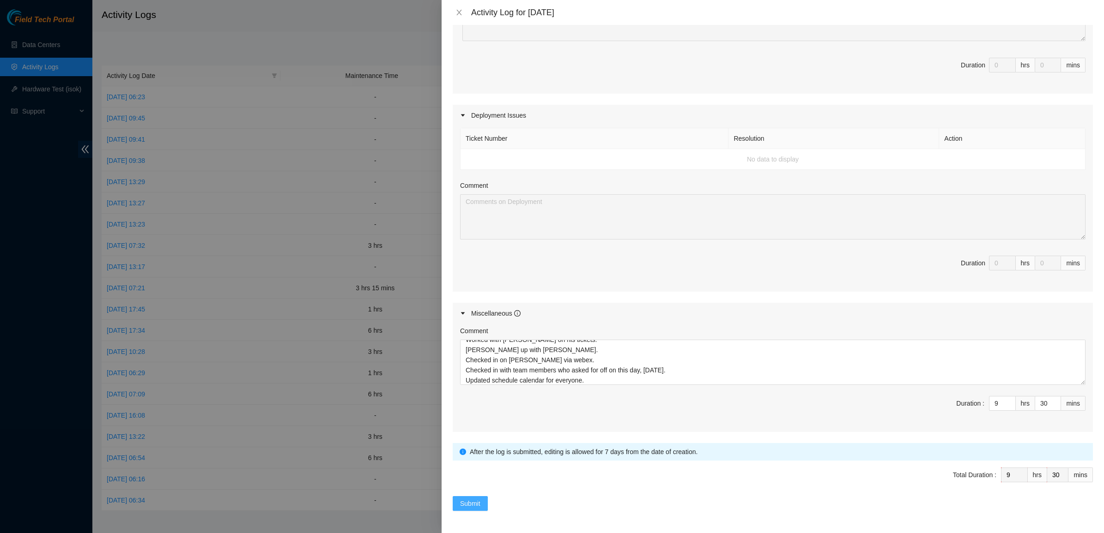
click at [454, 506] on button "Submit" at bounding box center [470, 503] width 35 height 15
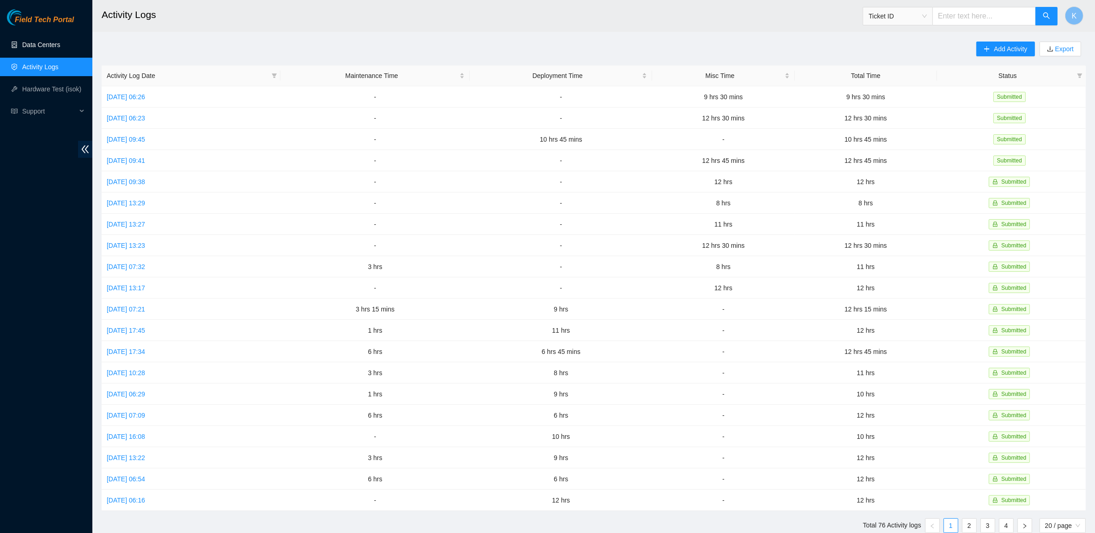
click at [31, 43] on link "Data Centers" at bounding box center [41, 44] width 38 height 7
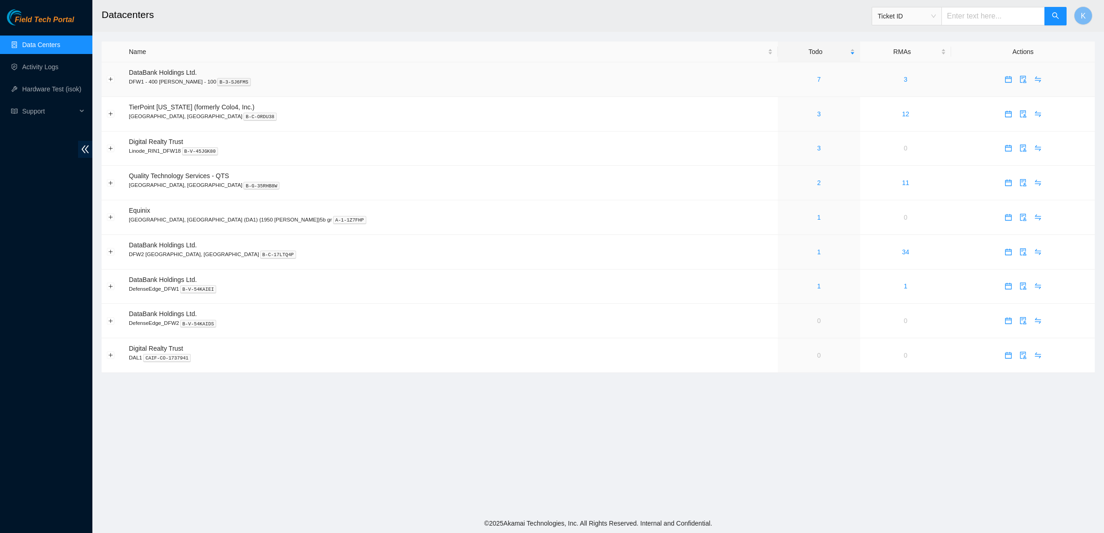
click at [778, 70] on td "7" at bounding box center [819, 79] width 82 height 35
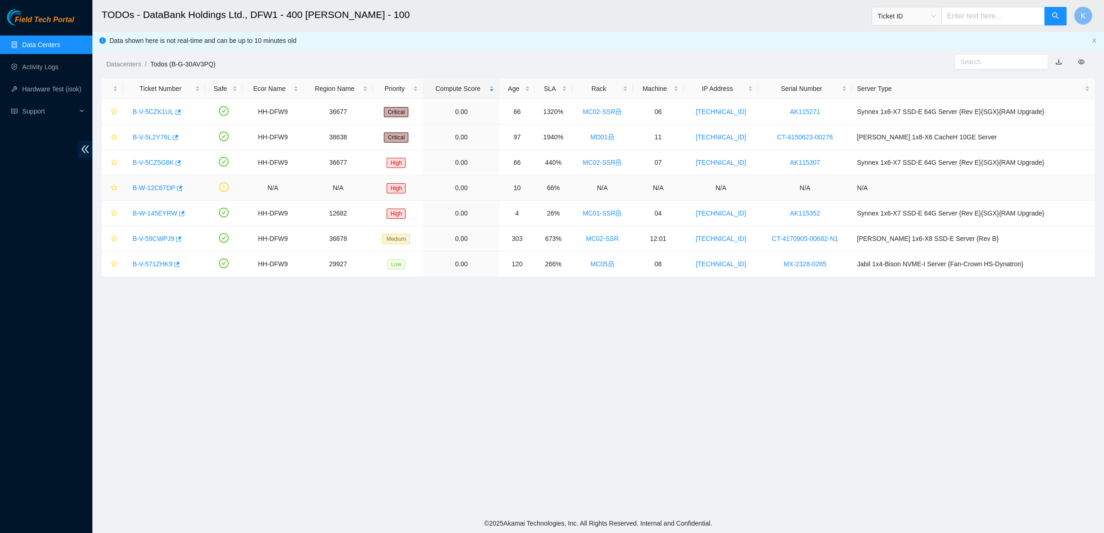
click at [158, 190] on link "B-W-12C67DP" at bounding box center [154, 187] width 42 height 7
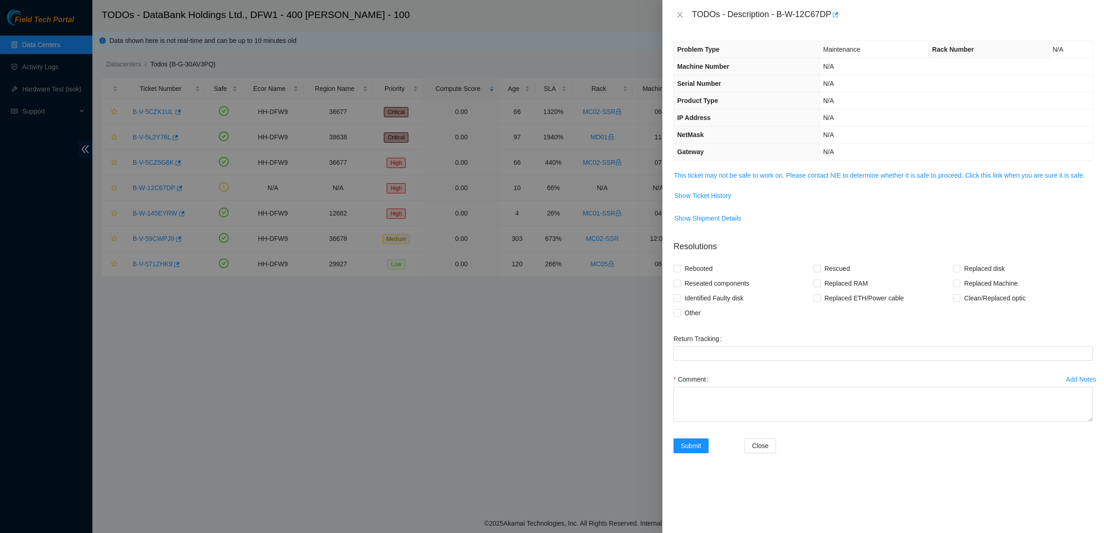
click at [695, 188] on td "This ticket may not be safe to work on. Please contact NIE to determine whether…" at bounding box center [882, 179] width 419 height 18
click at [697, 179] on link "This ticket may not be safe to work on. Please contact NIE to determine whether…" at bounding box center [879, 175] width 411 height 7
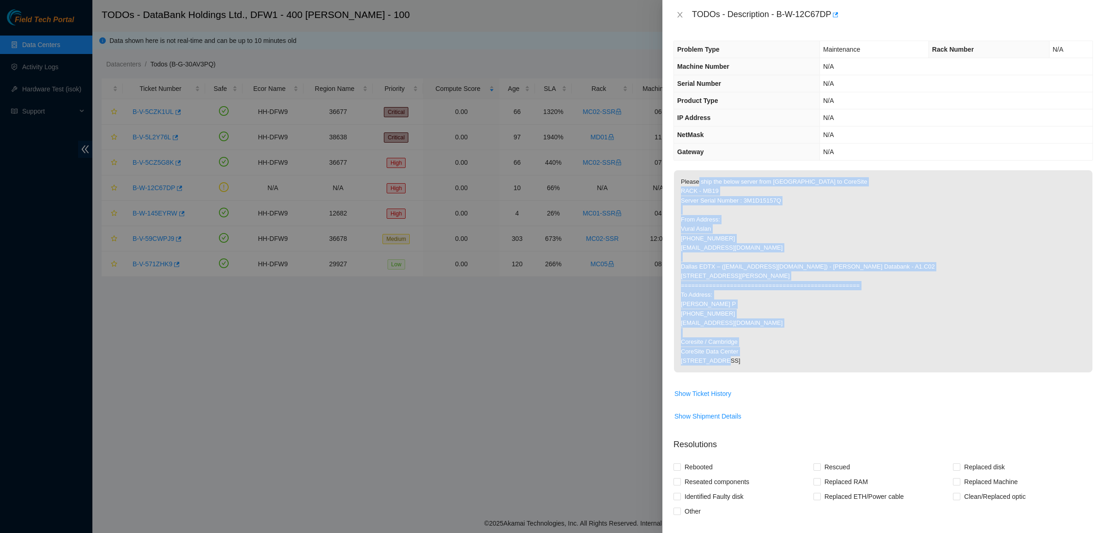
drag, startPoint x: 697, startPoint y: 180, endPoint x: 778, endPoint y: 389, distance: 223.9
click at [778, 373] on p "Please ship the below server from Dallas to CoreSite RACK - MB19 Server Serial …" at bounding box center [883, 271] width 418 height 202
click at [779, 373] on p "Please ship the below server from Dallas to CoreSite RACK - MB19 Server Serial …" at bounding box center [883, 271] width 418 height 202
drag, startPoint x: 758, startPoint y: 252, endPoint x: 732, endPoint y: 148, distance: 106.6
click at [732, 148] on div "Problem Type Maintenance Rack Number N/A Machine Number N/A Serial Number N/A P…" at bounding box center [883, 282] width 442 height 504
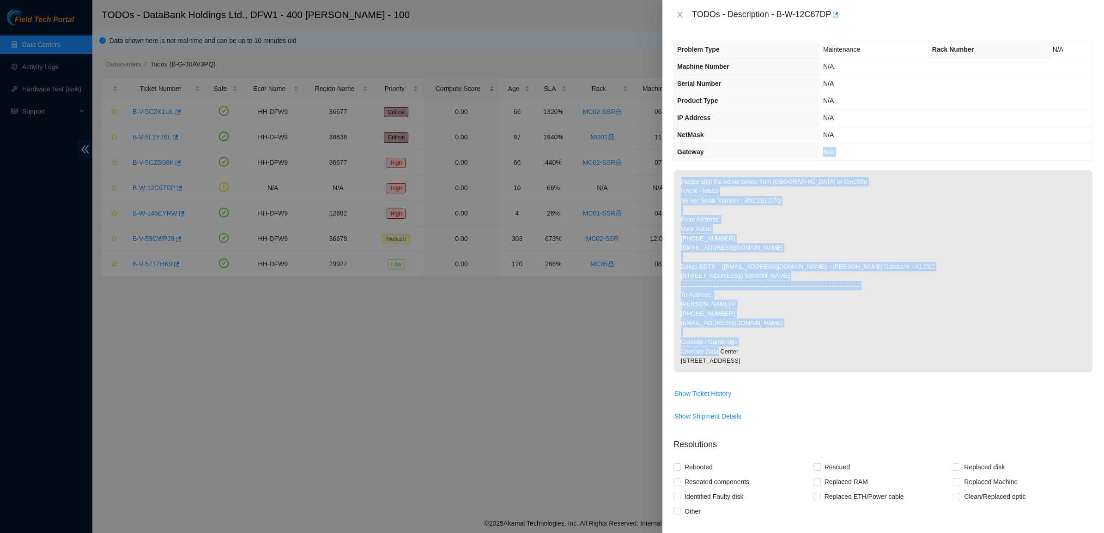
click at [732, 148] on th "Gateway" at bounding box center [747, 152] width 146 height 17
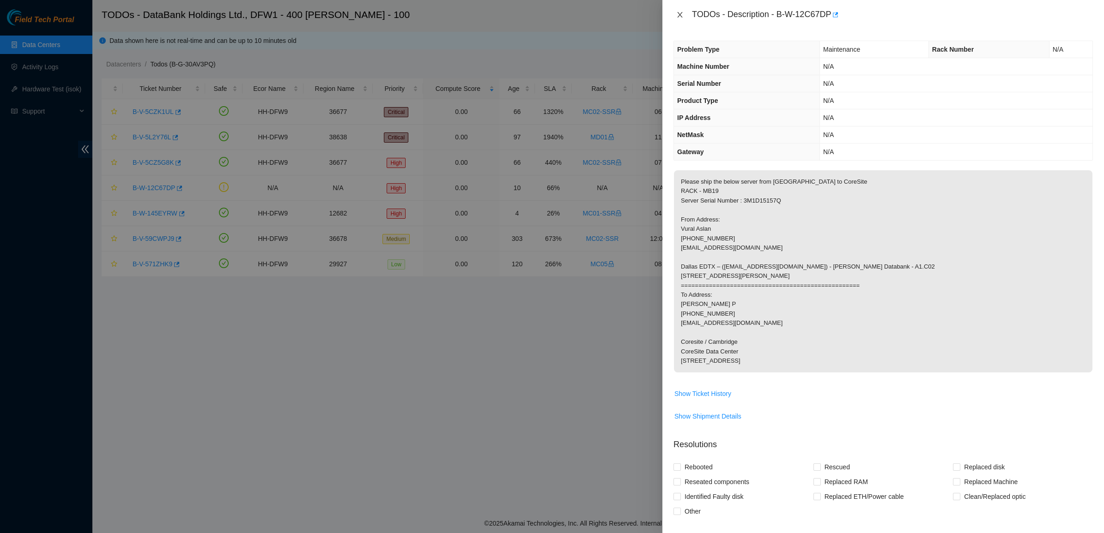
click at [679, 11] on icon "close" at bounding box center [679, 14] width 7 height 7
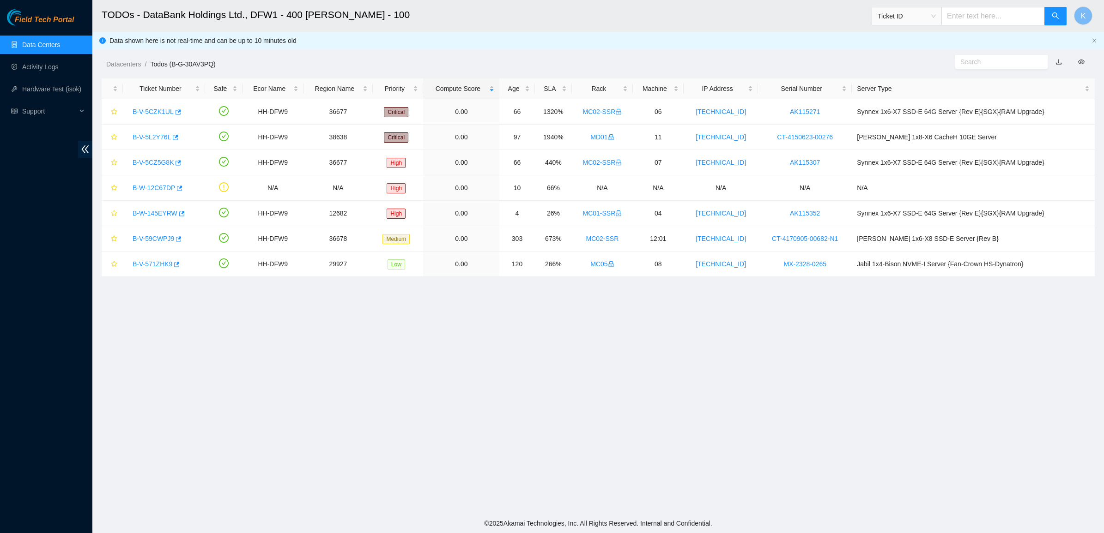
click at [56, 43] on link "Data Centers" at bounding box center [41, 44] width 38 height 7
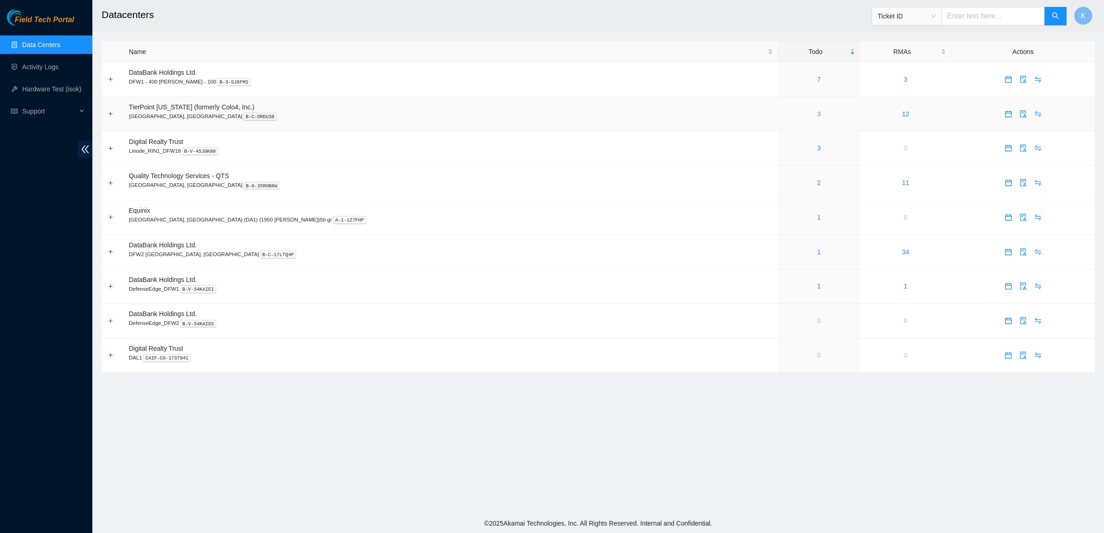
click at [817, 113] on link "3" at bounding box center [819, 113] width 4 height 7
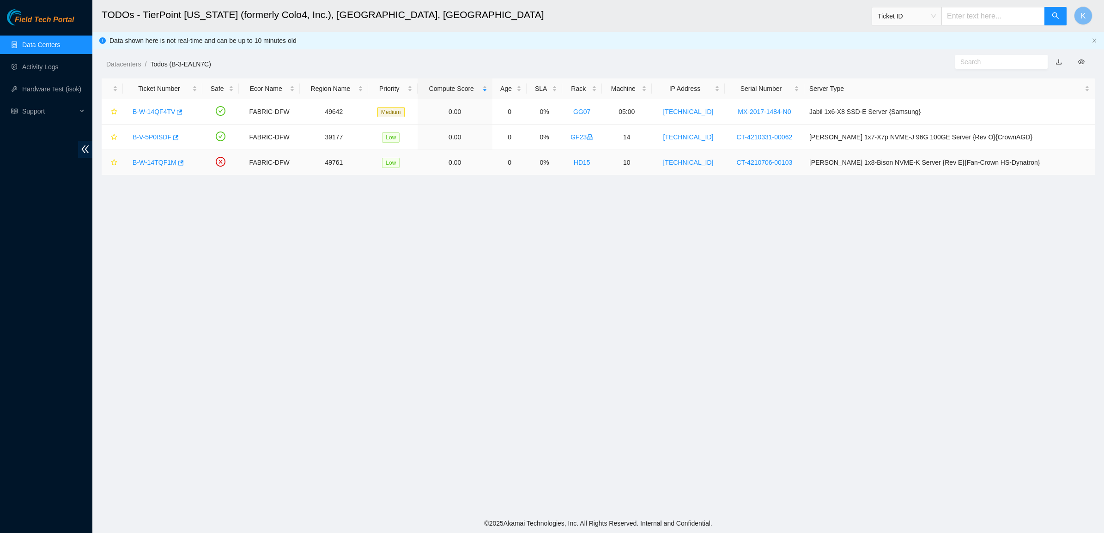
click at [151, 163] on link "B-W-14TQF1M" at bounding box center [155, 162] width 44 height 7
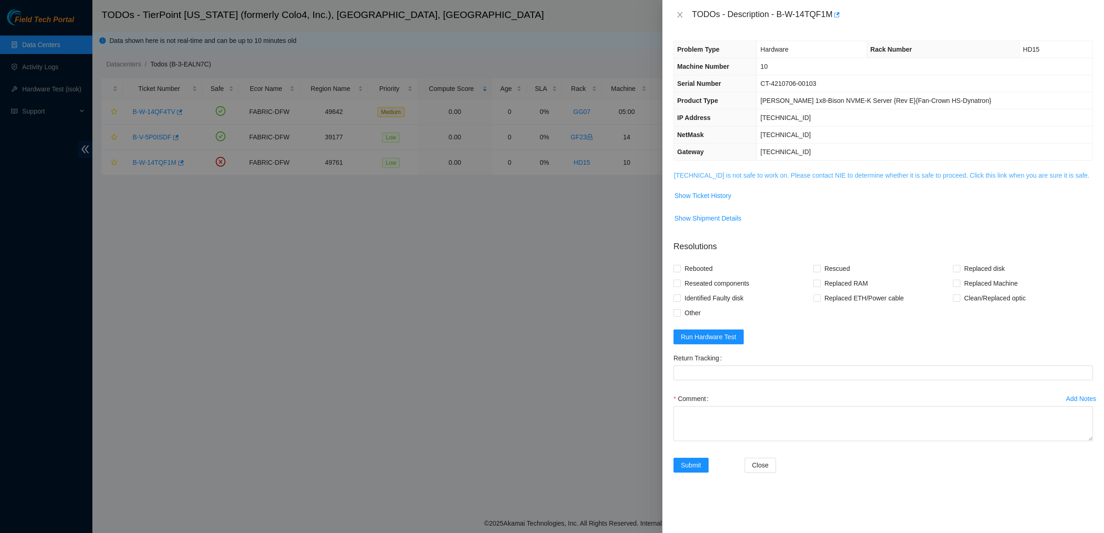
click at [739, 176] on link "23.201.106.139 is not safe to work on. Please contact NIE to determine whether …" at bounding box center [882, 175] width 416 height 7
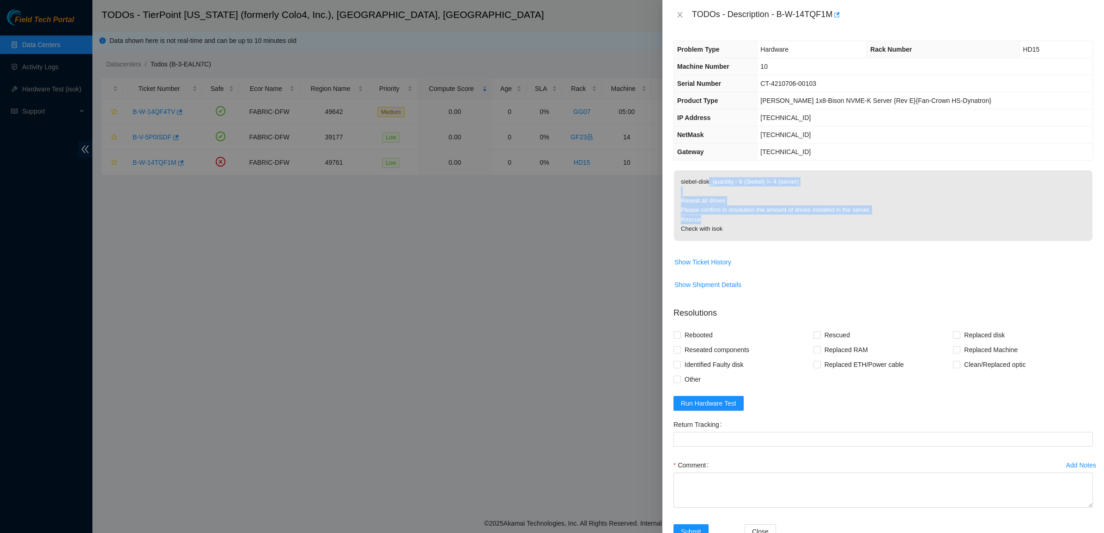
drag, startPoint x: 705, startPoint y: 183, endPoint x: 784, endPoint y: 223, distance: 89.0
click at [784, 223] on p "siebel-disk_quantity - 8 (Siebel) != 4 (server) Reseat all drives Please confir…" at bounding box center [883, 205] width 418 height 71
drag, startPoint x: 784, startPoint y: 223, endPoint x: 731, endPoint y: 224, distance: 53.1
click at [731, 224] on p "siebel-disk_quantity - 8 (Siebel) != 4 (server) Reseat all drives Please confir…" at bounding box center [883, 205] width 418 height 71
drag, startPoint x: 746, startPoint y: 224, endPoint x: 682, endPoint y: 190, distance: 73.1
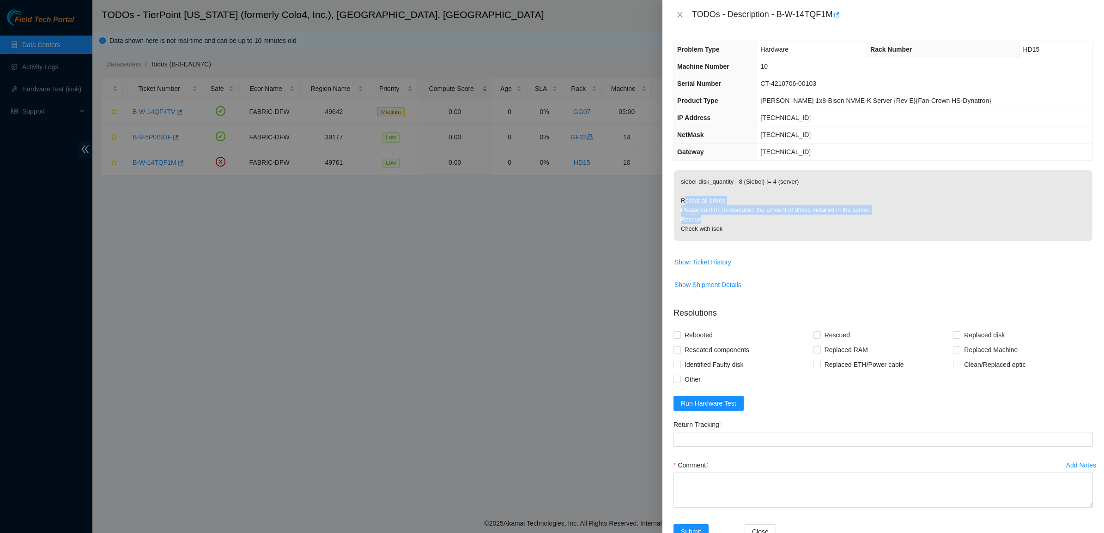
click at [682, 190] on p "siebel-disk_quantity - 8 (Siebel) != 4 (server) Reseat all drives Please confir…" at bounding box center [883, 205] width 418 height 71
drag, startPoint x: 682, startPoint y: 190, endPoint x: 687, endPoint y: 179, distance: 12.4
click at [686, 179] on p "siebel-disk_quantity - 8 (Siebel) != 4 (server) Reseat all drives Please confir…" at bounding box center [883, 205] width 418 height 71
drag, startPoint x: 698, startPoint y: 201, endPoint x: 691, endPoint y: 202, distance: 6.9
click at [691, 202] on p "siebel-disk_quantity - 8 (Siebel) != 4 (server) Reseat all drives Please confir…" at bounding box center [883, 205] width 418 height 71
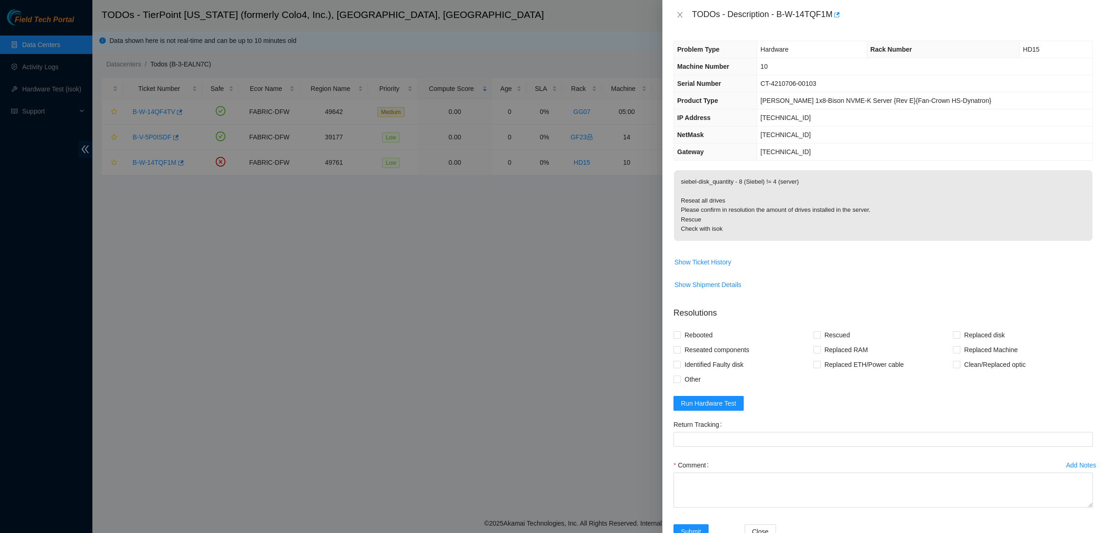
drag, startPoint x: 691, startPoint y: 202, endPoint x: 680, endPoint y: 203, distance: 11.2
click at [680, 203] on p "siebel-disk_quantity - 8 (Siebel) != 4 (server) Reseat all drives Please confir…" at bounding box center [883, 205] width 418 height 71
drag, startPoint x: 680, startPoint y: 204, endPoint x: 740, endPoint y: 229, distance: 64.6
click at [740, 229] on p "siebel-disk_quantity - 8 (Siebel) != 4 (server) Reseat all drives Please confir…" at bounding box center [883, 205] width 418 height 71
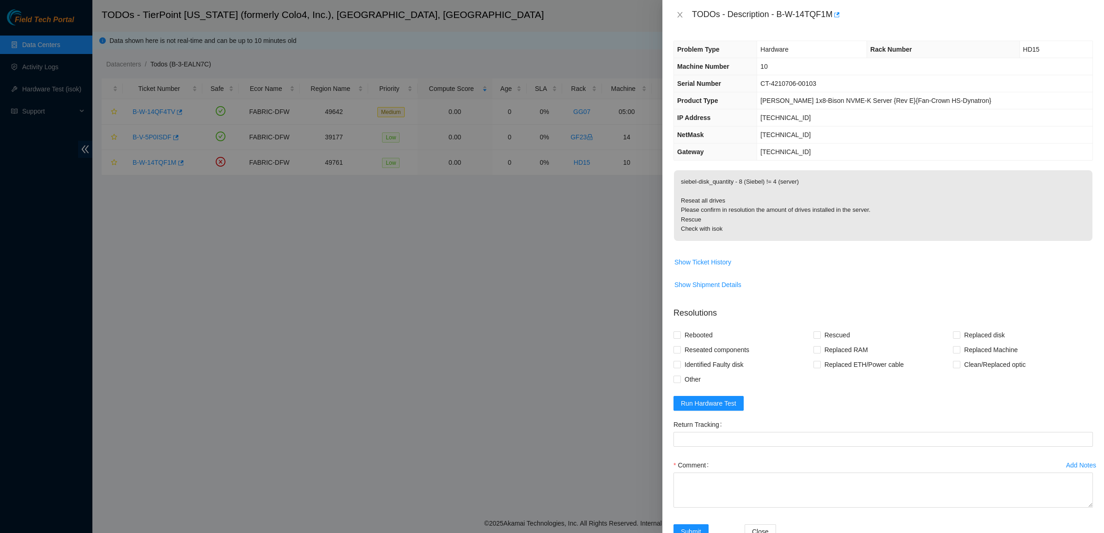
drag, startPoint x: 740, startPoint y: 229, endPoint x: 691, endPoint y: 211, distance: 51.7
click at [691, 211] on p "siebel-disk_quantity - 8 (Siebel) != 4 (server) Reseat all drives Please confir…" at bounding box center [883, 205] width 418 height 71
drag, startPoint x: 691, startPoint y: 211, endPoint x: 687, endPoint y: 210, distance: 4.6
click at [687, 210] on p "siebel-disk_quantity - 8 (Siebel) != 4 (server) Reseat all drives Please confir…" at bounding box center [883, 205] width 418 height 71
click at [718, 259] on span "Show Ticket History" at bounding box center [702, 262] width 57 height 10
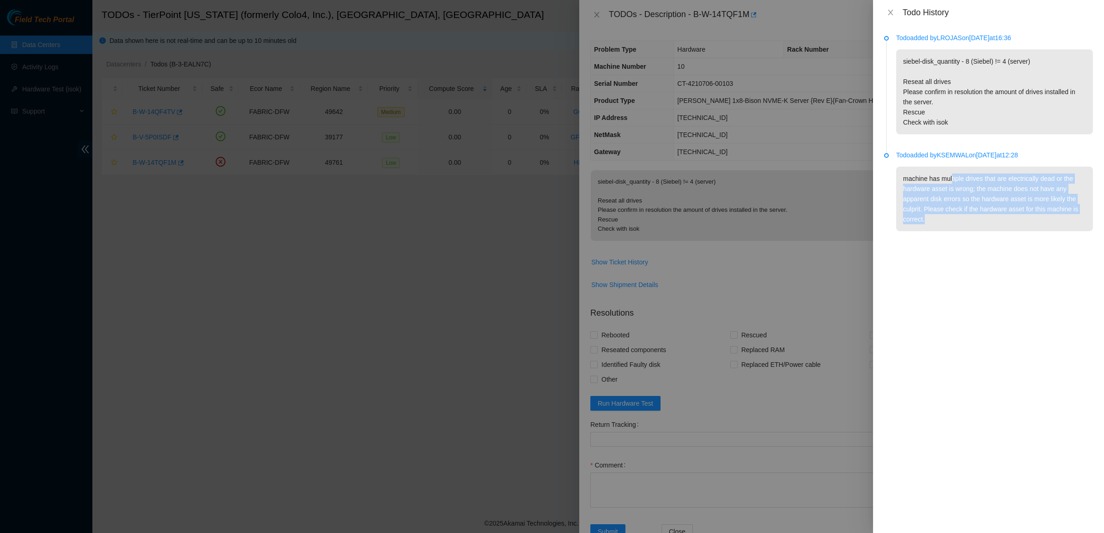
drag, startPoint x: 952, startPoint y: 178, endPoint x: 1015, endPoint y: 222, distance: 76.9
click at [1015, 222] on p "machine has multiple drives that are electrically dead or the hardware asset is…" at bounding box center [994, 199] width 197 height 65
drag, startPoint x: 1015, startPoint y: 222, endPoint x: 991, endPoint y: 221, distance: 24.1
click at [991, 221] on p "machine has multiple drives that are electrically dead or the hardware asset is…" at bounding box center [994, 199] width 197 height 65
drag, startPoint x: 991, startPoint y: 221, endPoint x: 956, endPoint y: 197, distance: 42.3
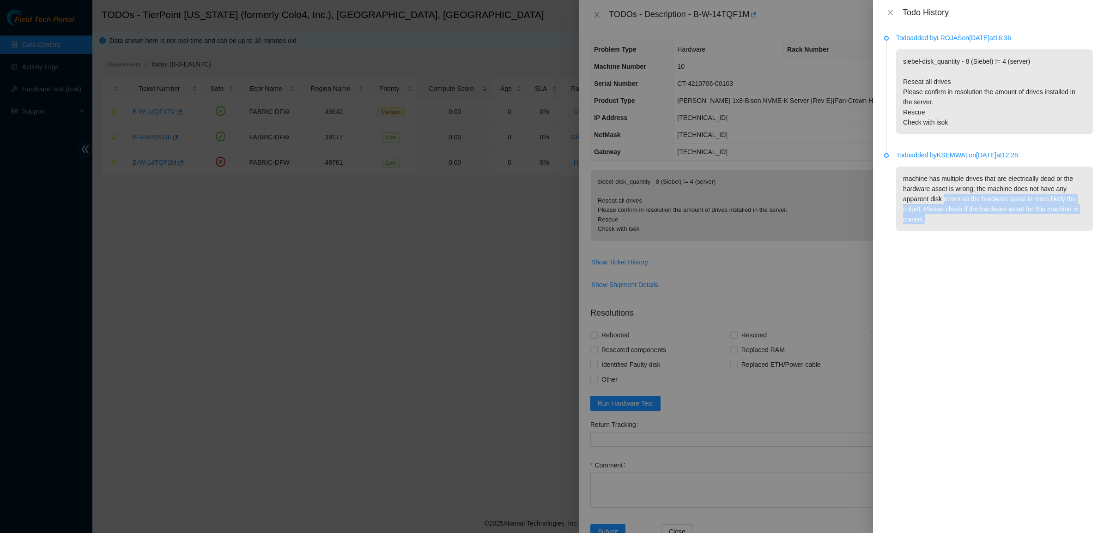
click at [956, 197] on p "machine has multiple drives that are electrically dead or the hardware asset is…" at bounding box center [994, 199] width 197 height 65
drag, startPoint x: 956, startPoint y: 197, endPoint x: 941, endPoint y: 194, distance: 15.0
click at [941, 194] on p "machine has multiple drives that are electrically dead or the hardware asset is…" at bounding box center [994, 199] width 197 height 65
drag, startPoint x: 936, startPoint y: 186, endPoint x: 992, endPoint y: 217, distance: 64.5
click at [992, 217] on p "machine has multiple drives that are electrically dead or the hardware asset is…" at bounding box center [994, 199] width 197 height 65
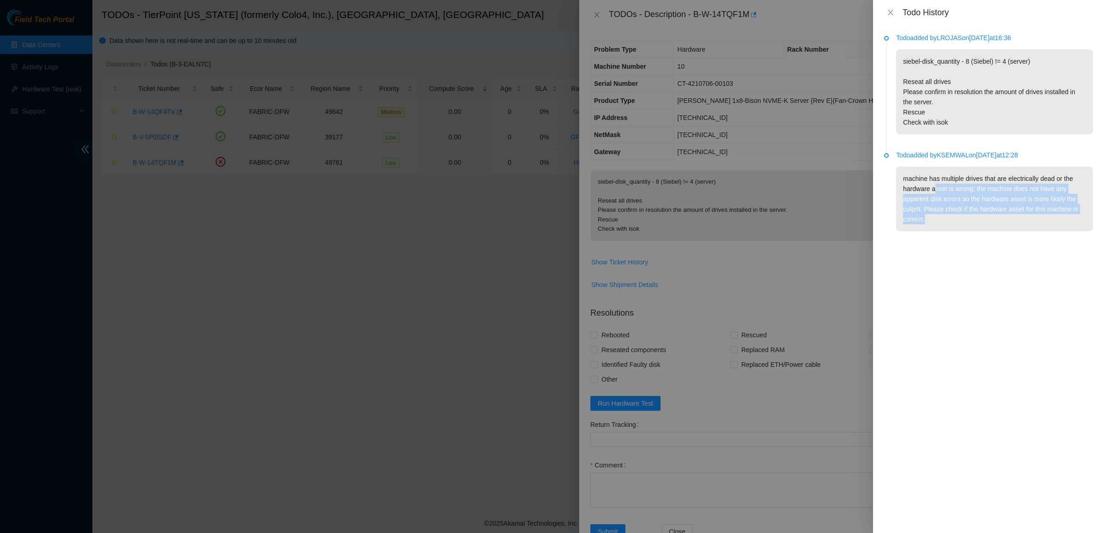
click at [992, 217] on p "machine has multiple drives that are electrically dead or the hardware asset is…" at bounding box center [994, 199] width 197 height 65
drag, startPoint x: 992, startPoint y: 217, endPoint x: 916, endPoint y: 188, distance: 81.7
click at [916, 188] on p "machine has multiple drives that are electrically dead or the hardware asset is…" at bounding box center [994, 199] width 197 height 65
click at [915, 187] on p "machine has multiple drives that are electrically dead or the hardware asset is…" at bounding box center [994, 199] width 197 height 65
drag, startPoint x: 915, startPoint y: 187, endPoint x: 1014, endPoint y: 222, distance: 104.7
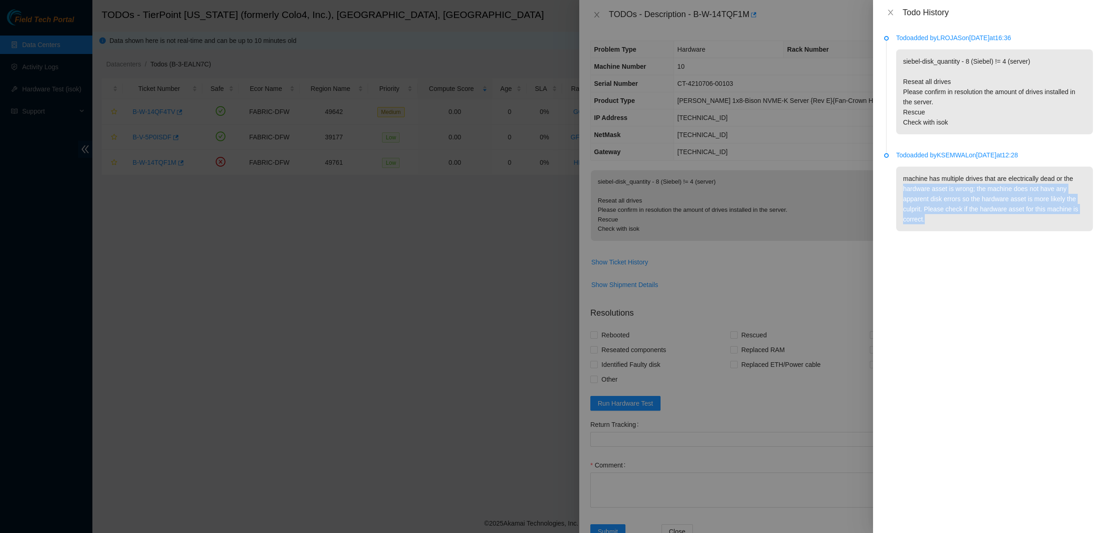
click at [1014, 222] on p "machine has multiple drives that are electrically dead or the hardware asset is…" at bounding box center [994, 199] width 197 height 65
drag, startPoint x: 1014, startPoint y: 222, endPoint x: 928, endPoint y: 194, distance: 90.1
click at [928, 194] on p "machine has multiple drives that are electrically dead or the hardware asset is…" at bounding box center [994, 199] width 197 height 65
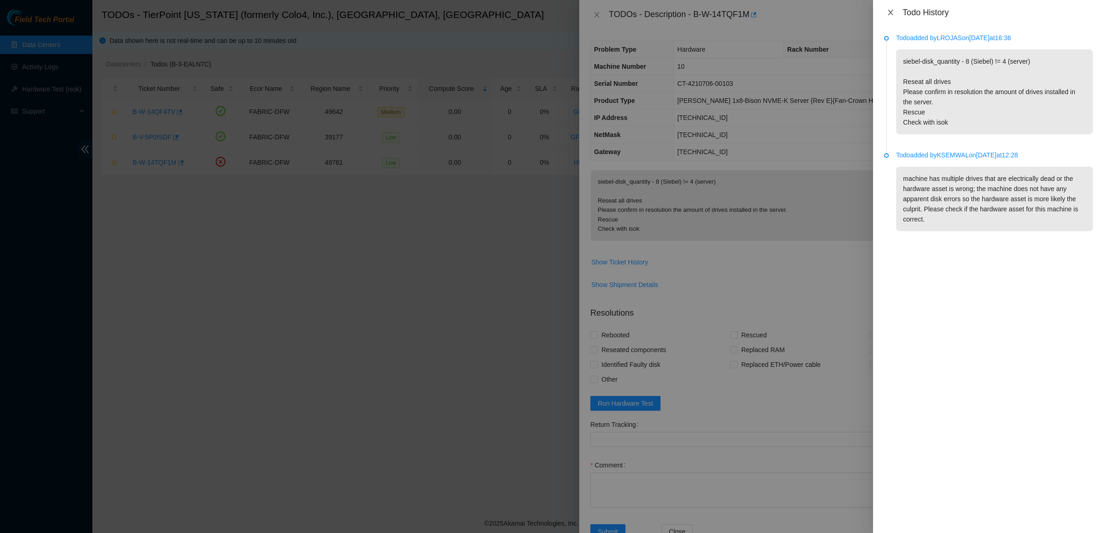
click at [892, 12] on icon "close" at bounding box center [890, 12] width 7 height 7
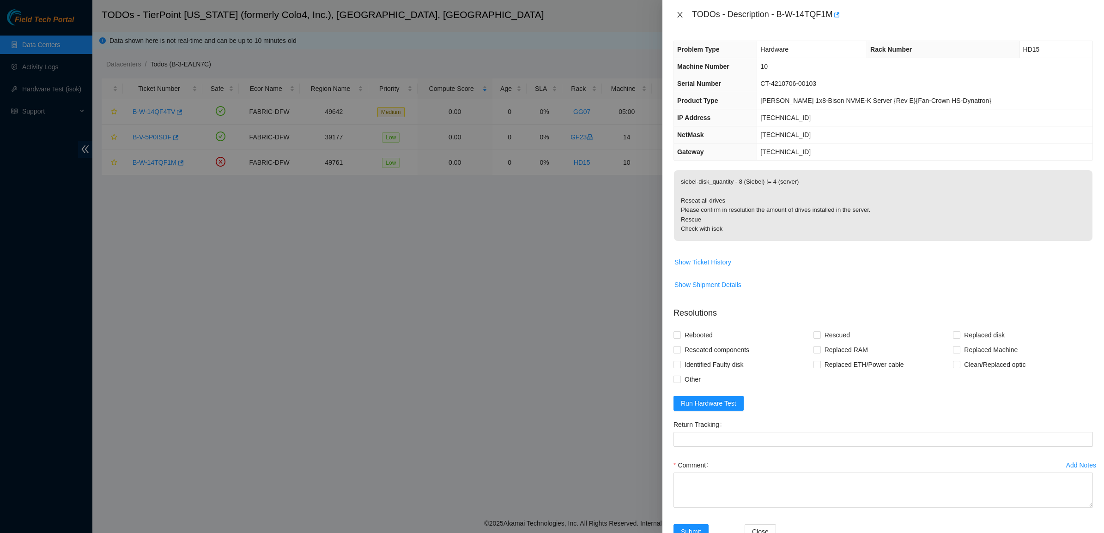
click at [684, 12] on button "Close" at bounding box center [679, 15] width 13 height 9
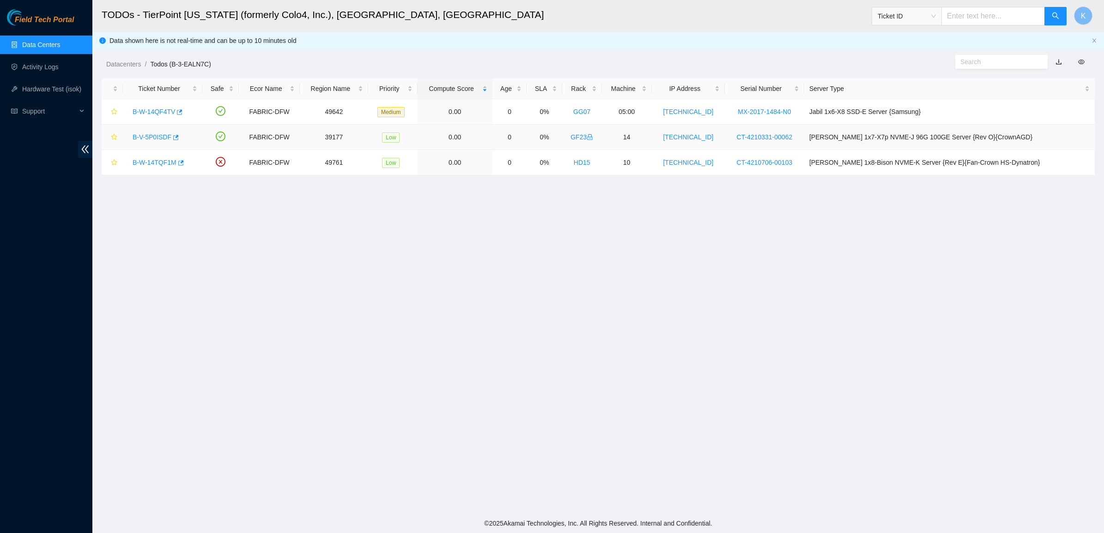
click at [155, 137] on link "B-V-5P0ISDF" at bounding box center [152, 136] width 39 height 7
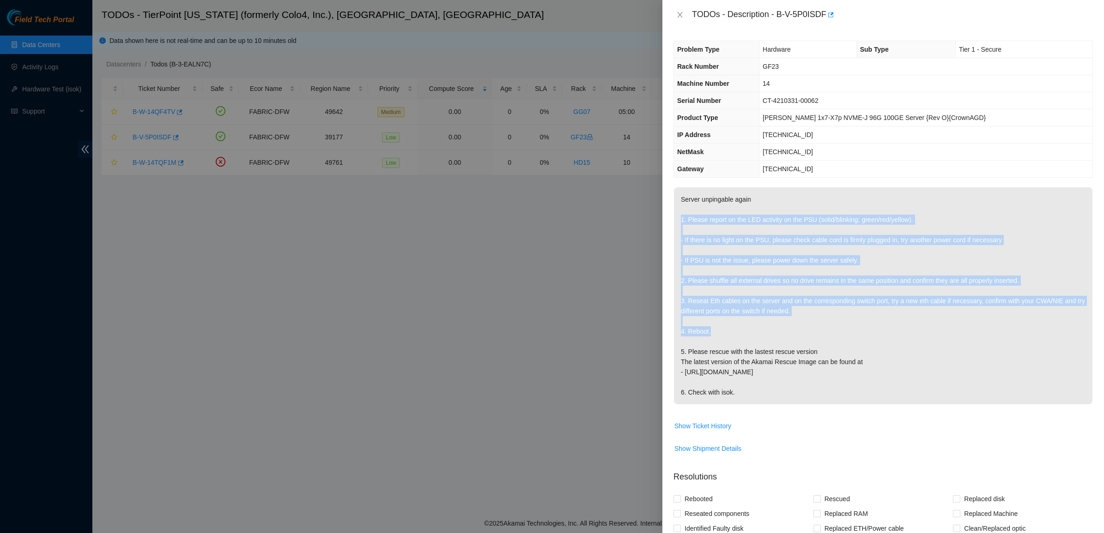
drag, startPoint x: 743, startPoint y: 211, endPoint x: 776, endPoint y: 336, distance: 129.5
click at [776, 336] on p "Server unpingable again 1. Please report on the LED activity on the PSU (solid/…" at bounding box center [883, 296] width 418 height 217
drag, startPoint x: 776, startPoint y: 336, endPoint x: 743, endPoint y: 345, distance: 34.6
click at [775, 338] on p "Server unpingable again 1. Please report on the LED activity on the PSU (solid/…" at bounding box center [883, 296] width 418 height 217
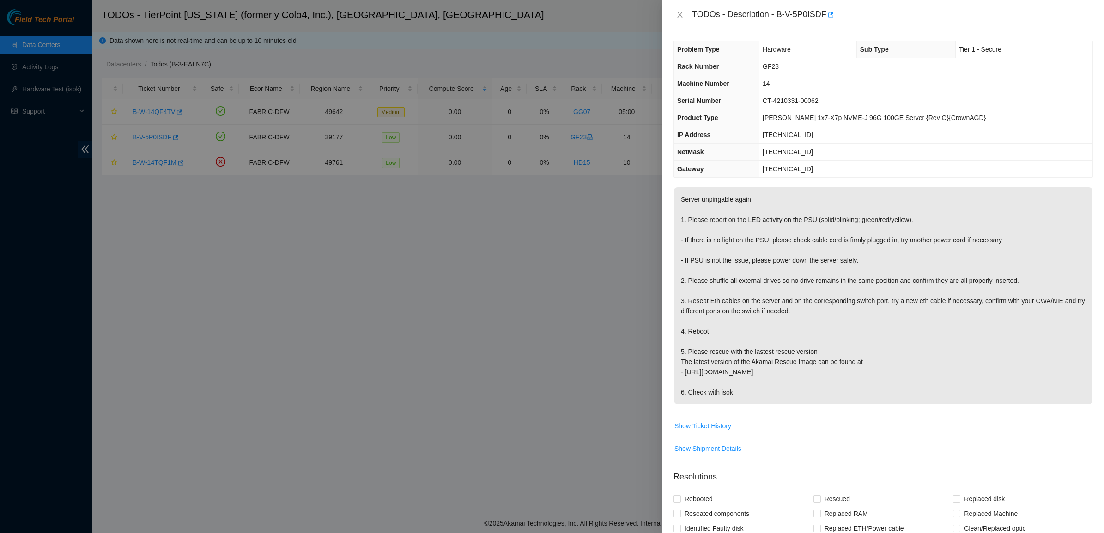
click at [732, 347] on p "Server unpingable again 1. Please report on the LED activity on the PSU (solid/…" at bounding box center [883, 296] width 418 height 217
drag, startPoint x: 739, startPoint y: 364, endPoint x: 696, endPoint y: 308, distance: 70.2
click at [696, 308] on p "Server unpingable again 1. Please report on the LED activity on the PSU (solid/…" at bounding box center [883, 296] width 418 height 217
click at [717, 424] on button "Show Ticket History" at bounding box center [703, 426] width 58 height 15
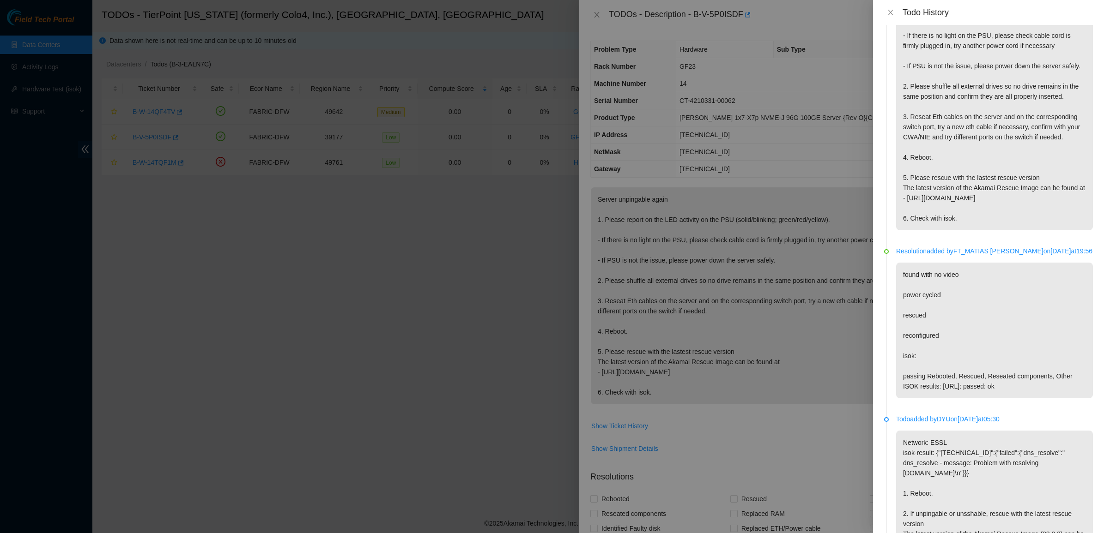
scroll to position [173, 0]
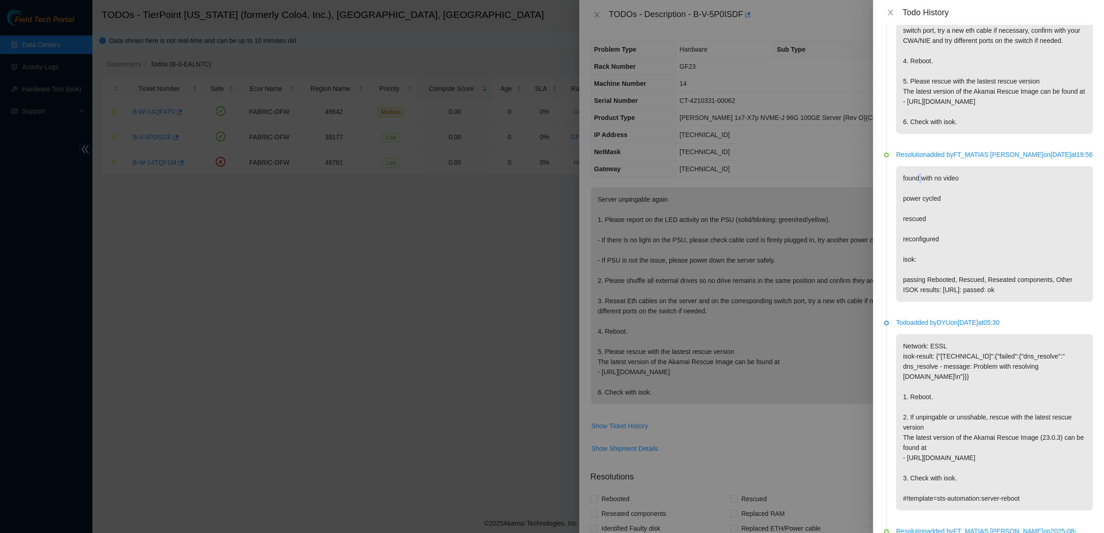
click at [913, 211] on p "found with no video power cycled rescued reconfigured isok: passing Rebooted, R…" at bounding box center [994, 234] width 197 height 136
drag, startPoint x: 913, startPoint y: 211, endPoint x: 914, endPoint y: 266, distance: 55.0
click at [914, 266] on p "found with no video power cycled rescued reconfigured isok: passing Rebooted, R…" at bounding box center [994, 234] width 197 height 136
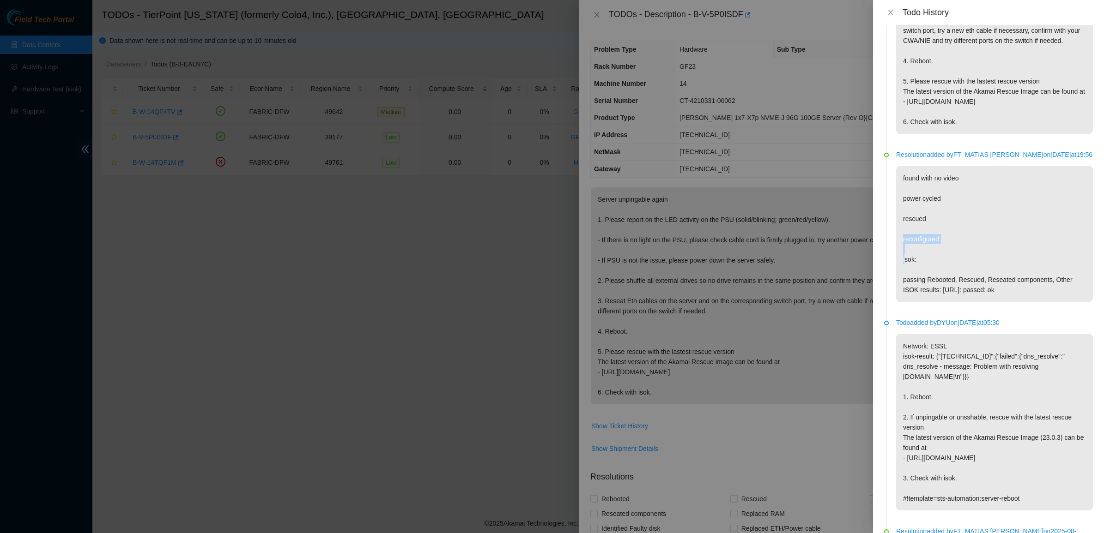
click at [914, 266] on p "found with no video power cycled rescued reconfigured isok: passing Rebooted, R…" at bounding box center [994, 234] width 197 height 136
drag, startPoint x: 914, startPoint y: 266, endPoint x: 911, endPoint y: 293, distance: 27.3
click at [911, 293] on p "found with no video power cycled rescued reconfigured isok: passing Rebooted, R…" at bounding box center [994, 234] width 197 height 136
click at [912, 293] on p "found with no video power cycled rescued reconfigured isok: passing Rebooted, R…" at bounding box center [994, 234] width 197 height 136
click at [913, 296] on p "found with no video power cycled rescued reconfigured isok: passing Rebooted, R…" at bounding box center [994, 234] width 197 height 136
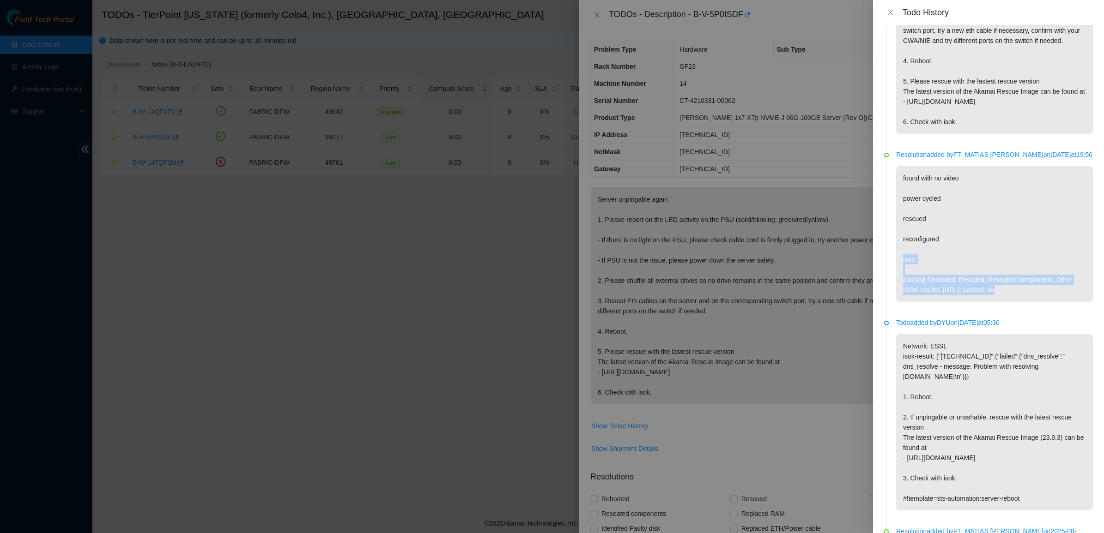
drag, startPoint x: 913, startPoint y: 296, endPoint x: 954, endPoint y: 331, distance: 53.7
click at [954, 302] on p "found with no video power cycled rescued reconfigured isok: passing Rebooted, R…" at bounding box center [994, 234] width 197 height 136
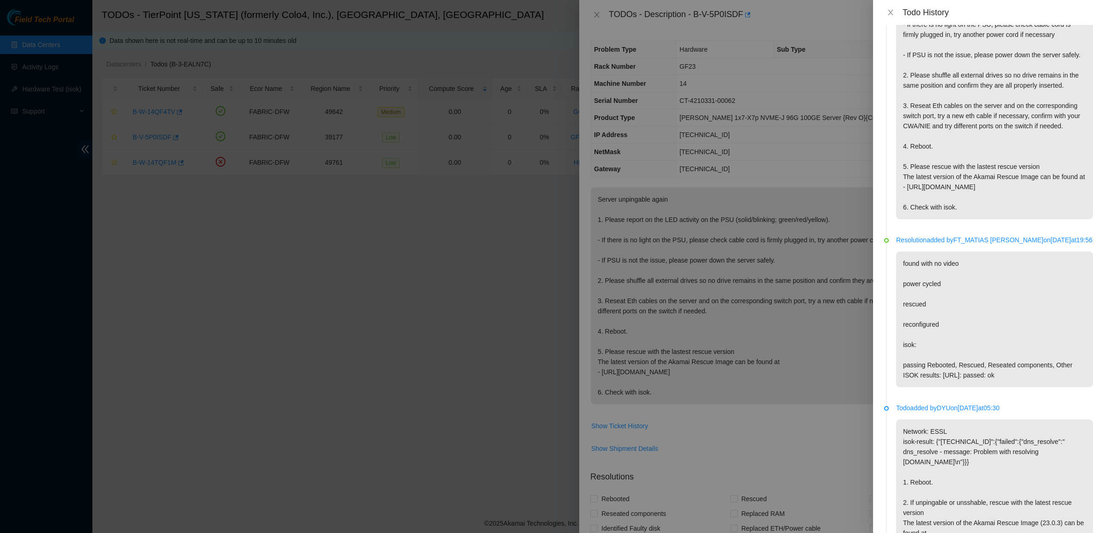
scroll to position [0, 0]
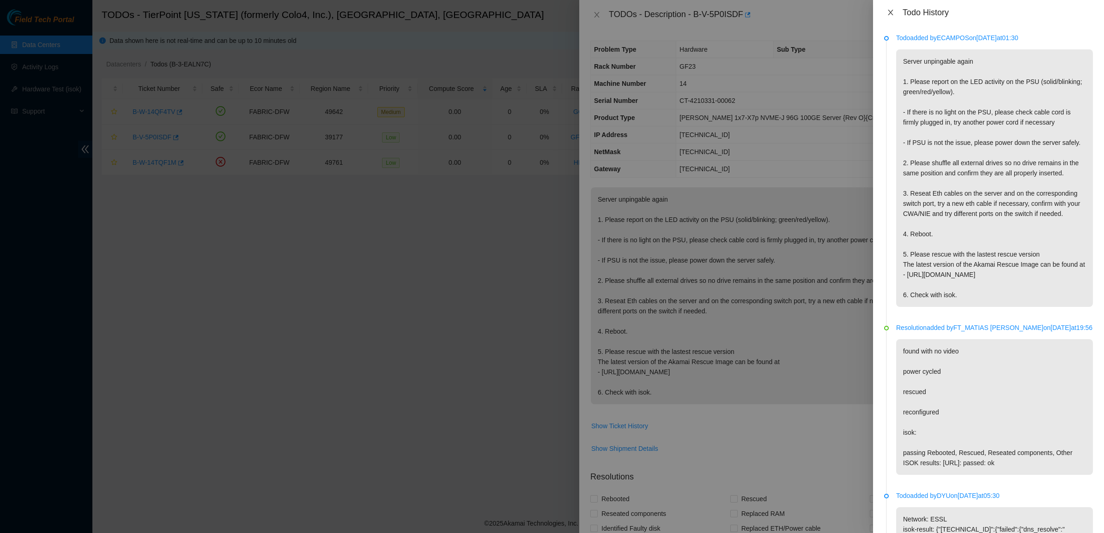
click at [891, 14] on icon "close" at bounding box center [890, 12] width 7 height 7
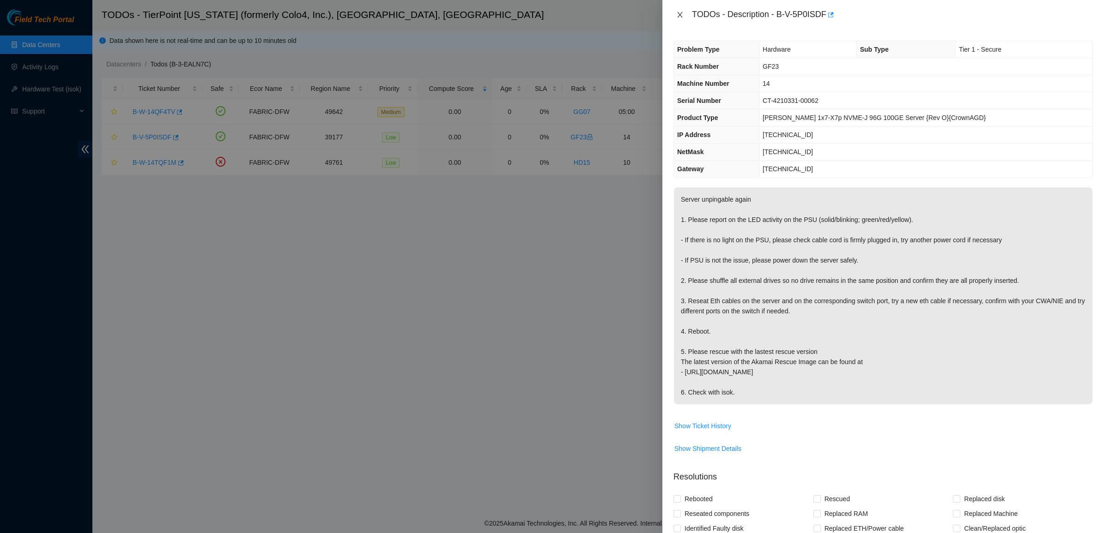
drag, startPoint x: 682, startPoint y: 17, endPoint x: 557, endPoint y: 28, distance: 125.2
click at [681, 17] on icon "close" at bounding box center [679, 15] width 5 height 6
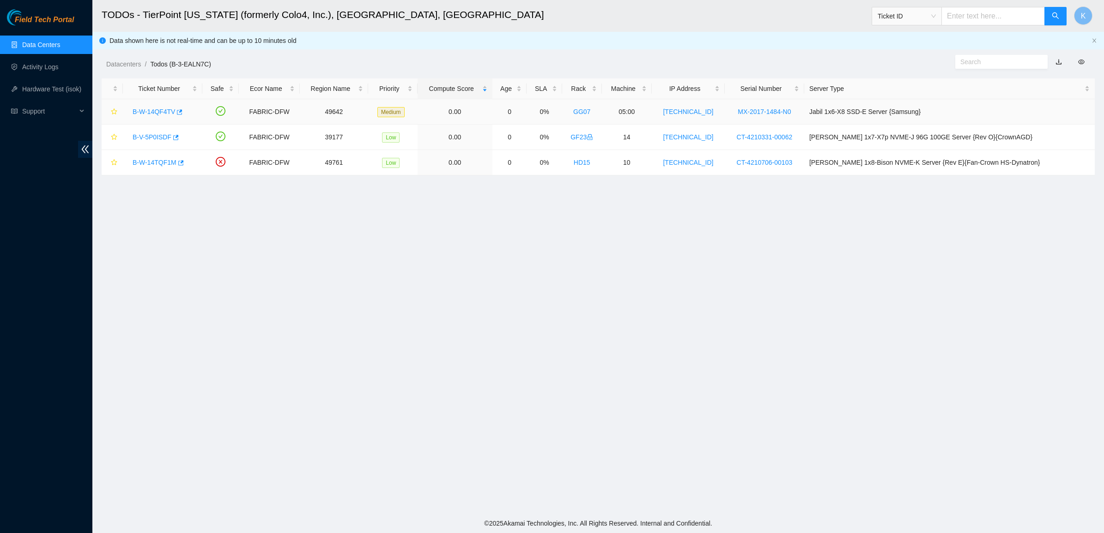
click at [133, 111] on link "B-W-14QF4TV" at bounding box center [154, 111] width 42 height 7
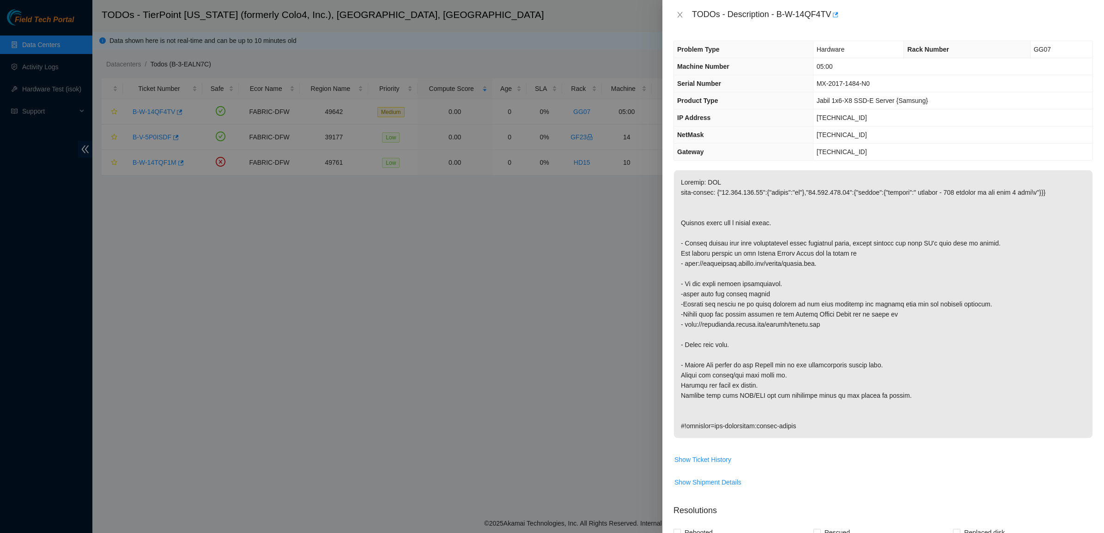
scroll to position [173, 0]
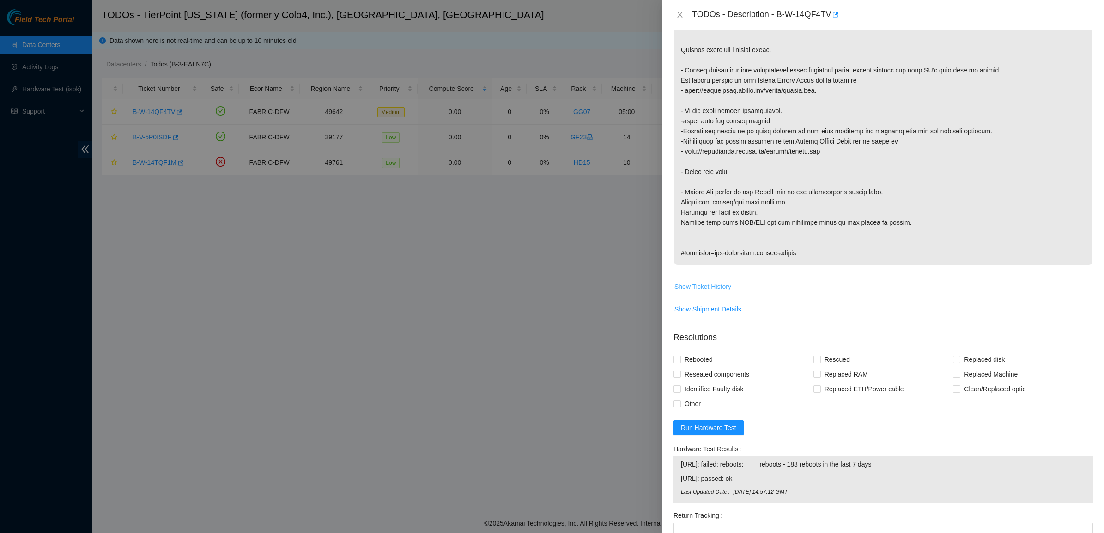
click at [707, 285] on span "Show Ticket History" at bounding box center [702, 287] width 57 height 10
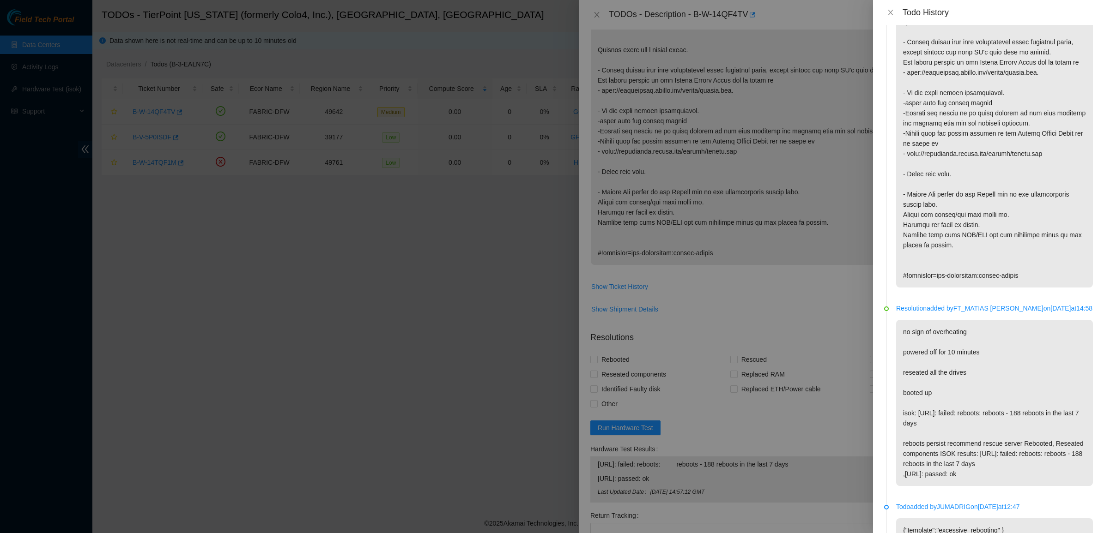
scroll to position [231, 0]
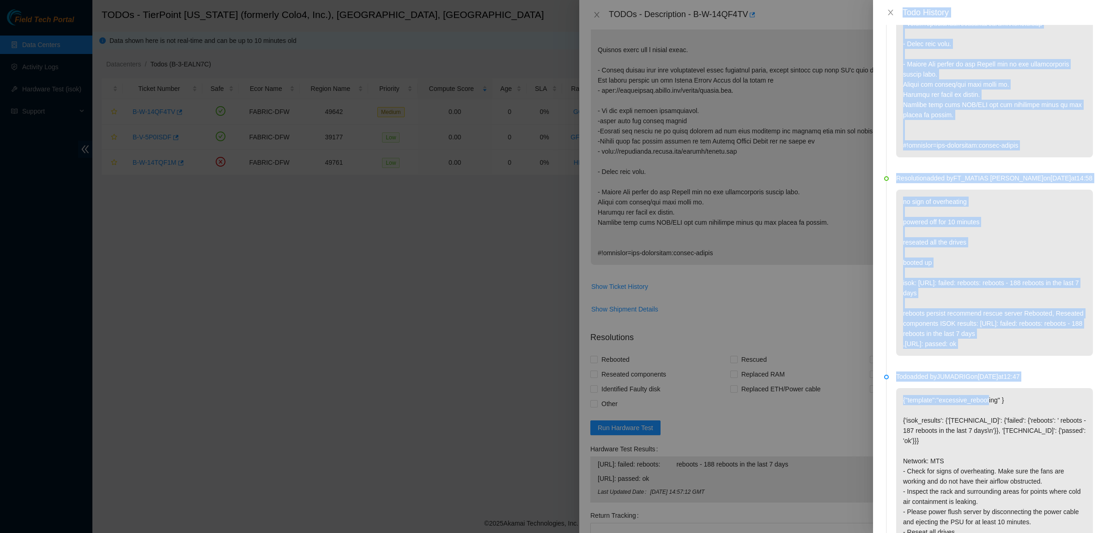
drag, startPoint x: 982, startPoint y: 426, endPoint x: 832, endPoint y: 127, distance: 334.0
click at [832, 127] on div "Todo History Todo added by JVILLALO on 2025-09-01 at 21:02 Resolution added by …" at bounding box center [552, 266] width 1104 height 533
click at [969, 318] on p "no sign of overheating powered off for 10 minutes reseated all the drives boote…" at bounding box center [994, 273] width 197 height 166
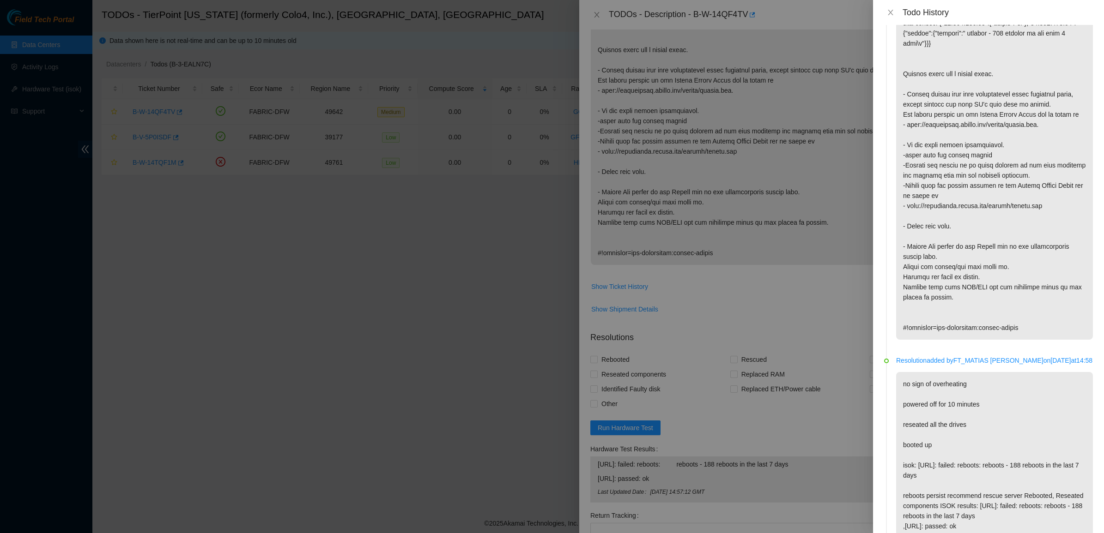
scroll to position [0, 0]
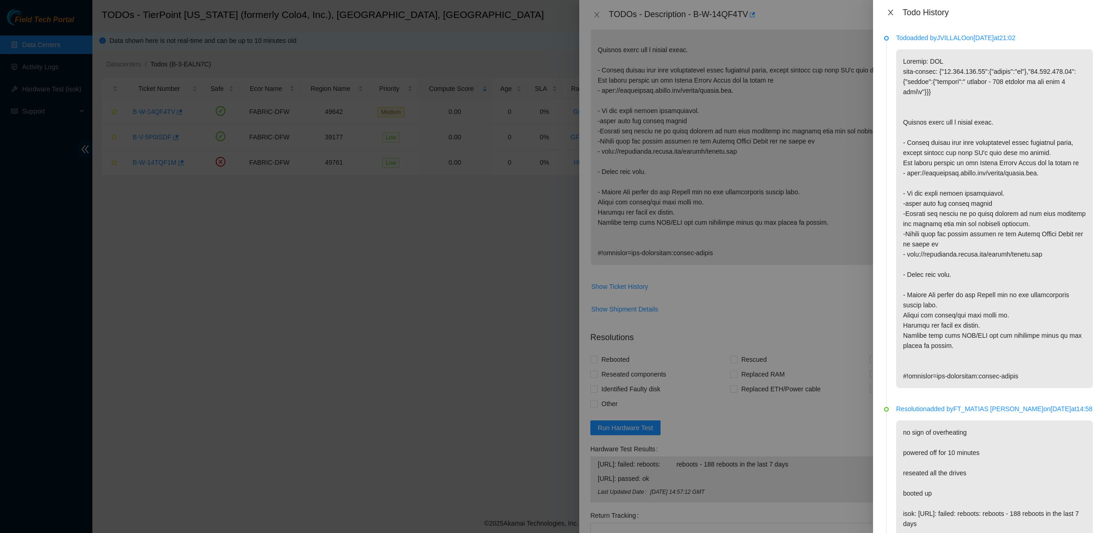
click at [887, 9] on icon "close" at bounding box center [890, 12] width 7 height 7
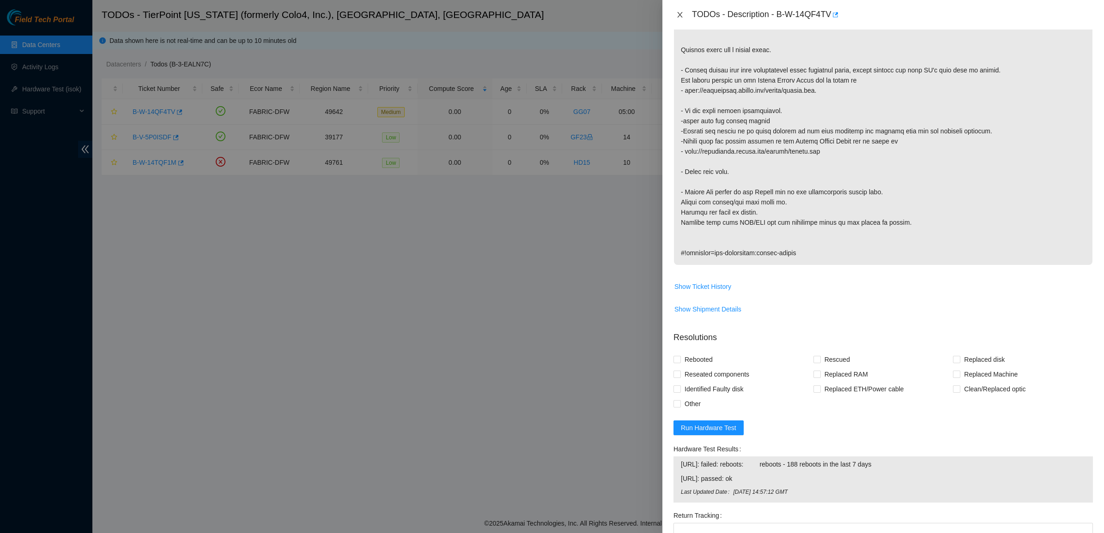
click at [683, 14] on icon "close" at bounding box center [679, 14] width 7 height 7
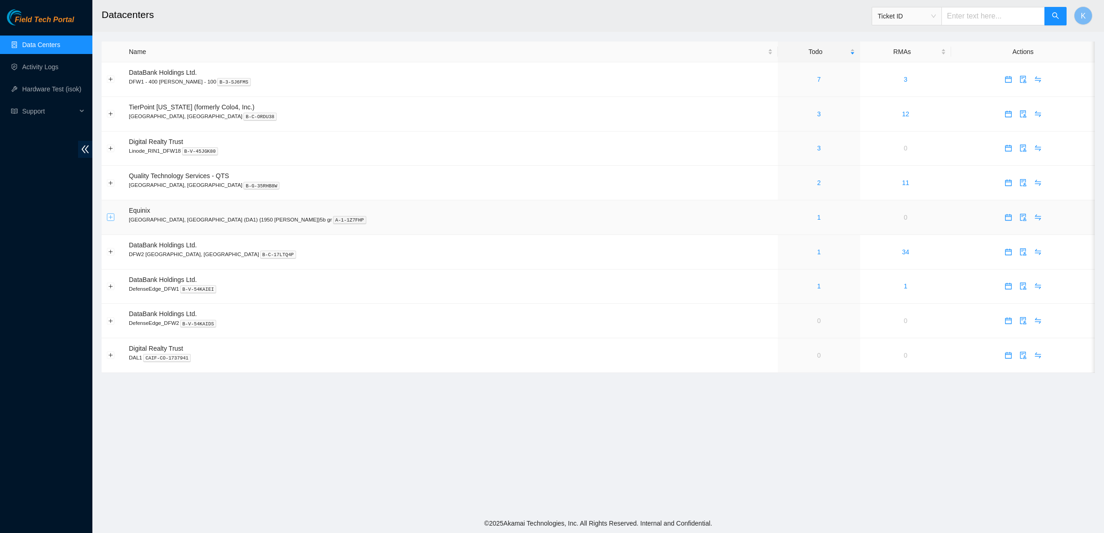
click at [109, 218] on button "Expand row" at bounding box center [110, 217] width 7 height 7
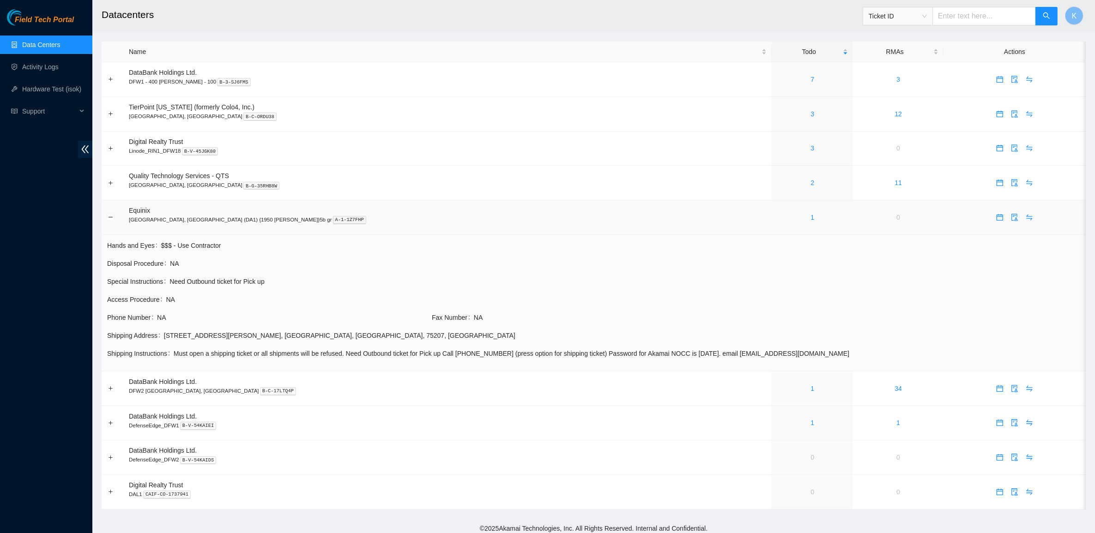
click at [110, 223] on td at bounding box center [113, 217] width 22 height 35
click at [111, 221] on button "Collapse row" at bounding box center [110, 217] width 7 height 7
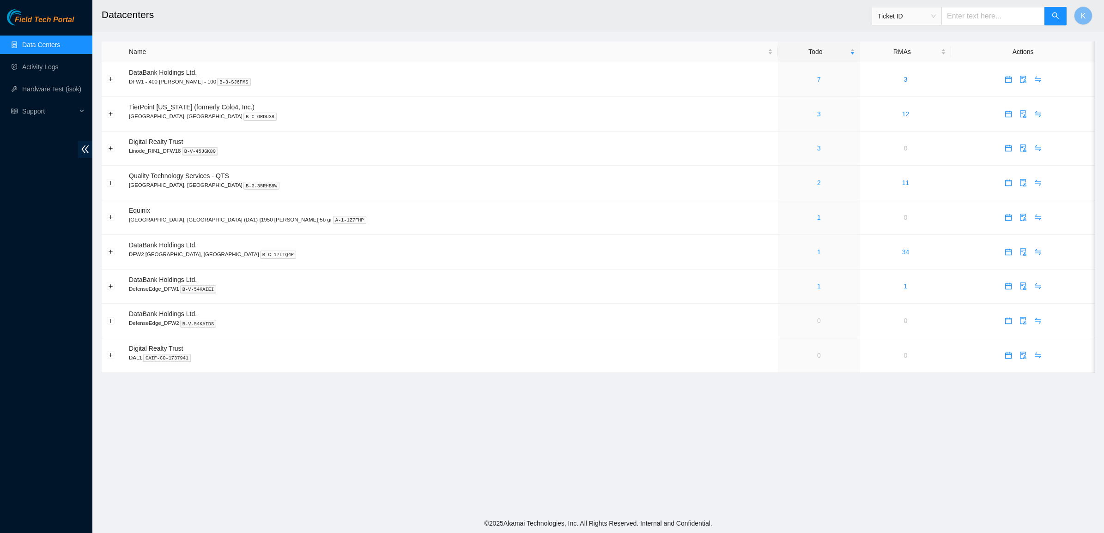
click at [43, 55] on ul "Data Centers Activity Logs Hardware Test (isok) Support" at bounding box center [46, 78] width 92 height 89
click at [44, 45] on link "Data Centers" at bounding box center [41, 44] width 38 height 7
click at [817, 147] on link "3" at bounding box center [819, 148] width 4 height 7
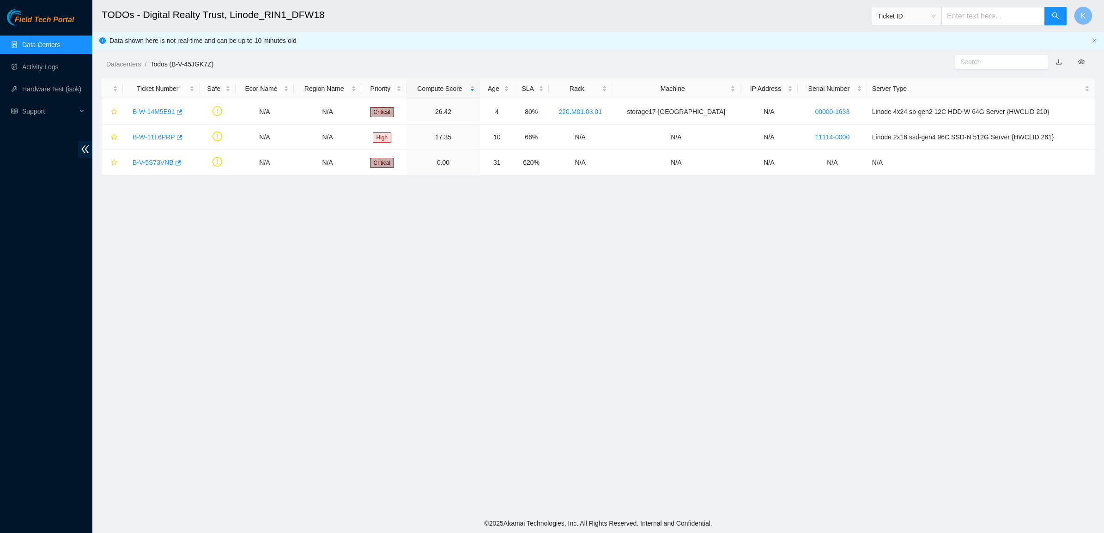
click at [405, 285] on main "TODOs - Digital Realty Trust, Linode_RIN1_DFW18 Ticket ID K Data shown here is …" at bounding box center [597, 257] width 1011 height 514
click at [28, 41] on link "Data Centers" at bounding box center [41, 44] width 38 height 7
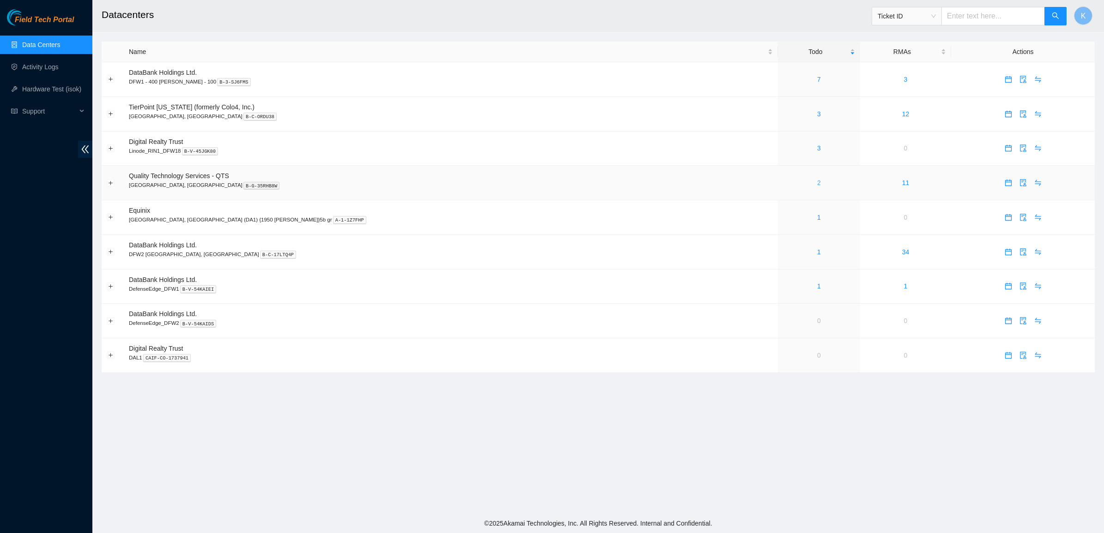
click at [817, 186] on link "2" at bounding box center [819, 182] width 4 height 7
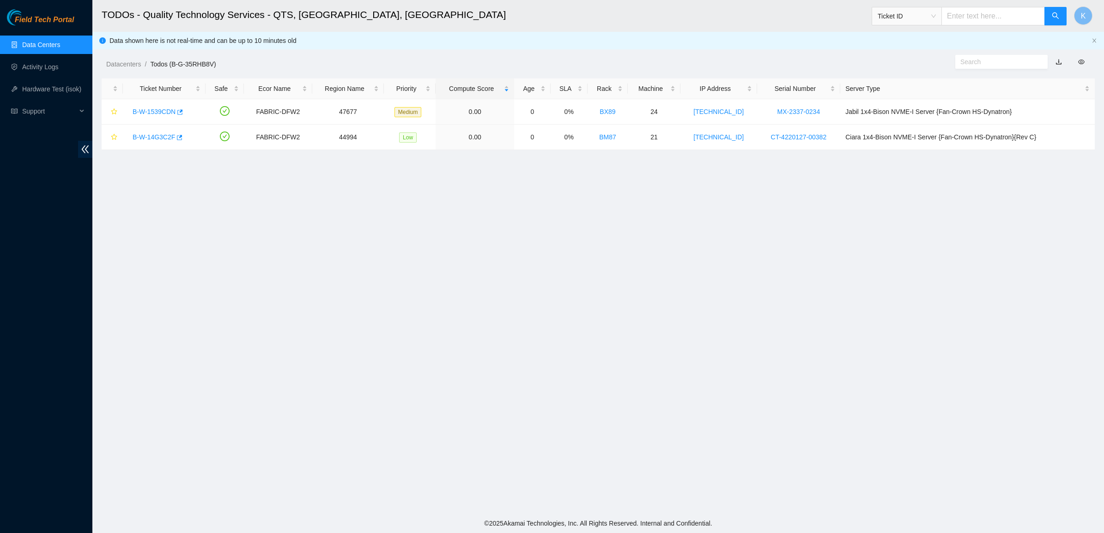
click at [709, 186] on main "TODOs - Quality Technology Services - QTS, Irving, TX Ticket ID K Data shown he…" at bounding box center [597, 257] width 1011 height 514
click at [545, 225] on main "TODOs - Quality Technology Services - QTS, Irving, TX Ticket ID K Data shown he…" at bounding box center [597, 257] width 1011 height 514
click at [41, 45] on link "Data Centers" at bounding box center [41, 44] width 38 height 7
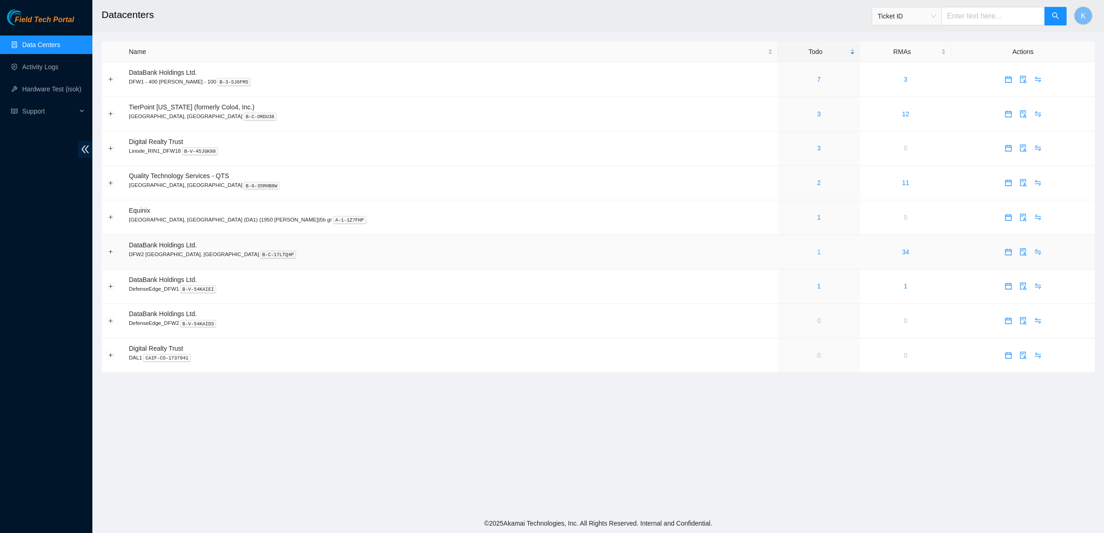
click at [817, 256] on link "1" at bounding box center [819, 251] width 4 height 7
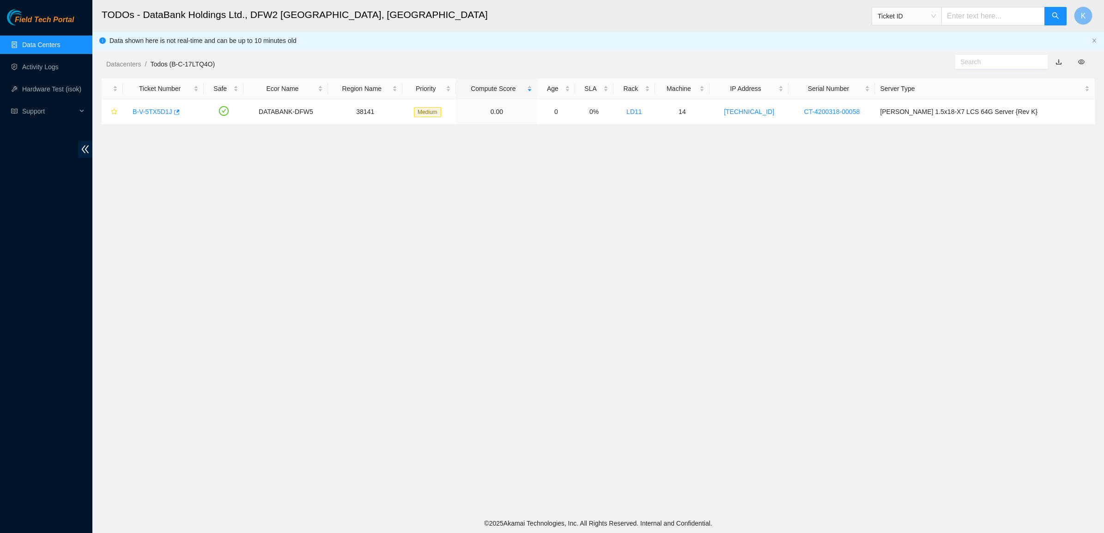
click at [45, 42] on link "Data Centers" at bounding box center [41, 44] width 38 height 7
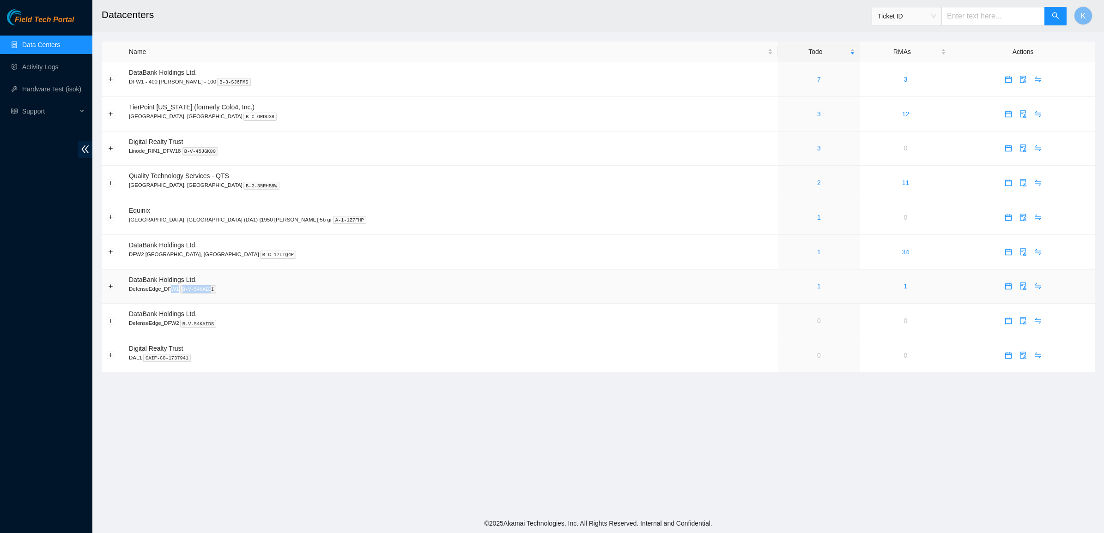
drag, startPoint x: 169, startPoint y: 291, endPoint x: 204, endPoint y: 288, distance: 35.2
click at [204, 288] on p "DefenseEdge_DFW1 B-V-54KAIEI" at bounding box center [451, 289] width 644 height 8
drag, startPoint x: 204, startPoint y: 288, endPoint x: 195, endPoint y: 293, distance: 10.8
click at [195, 293] on kbd "B-V-54KAIEI" at bounding box center [198, 289] width 36 height 8
click at [188, 306] on td "DataBank Holdings Ltd. DefenseEdge_DFW2 B-V-54KAIDS" at bounding box center [451, 321] width 654 height 35
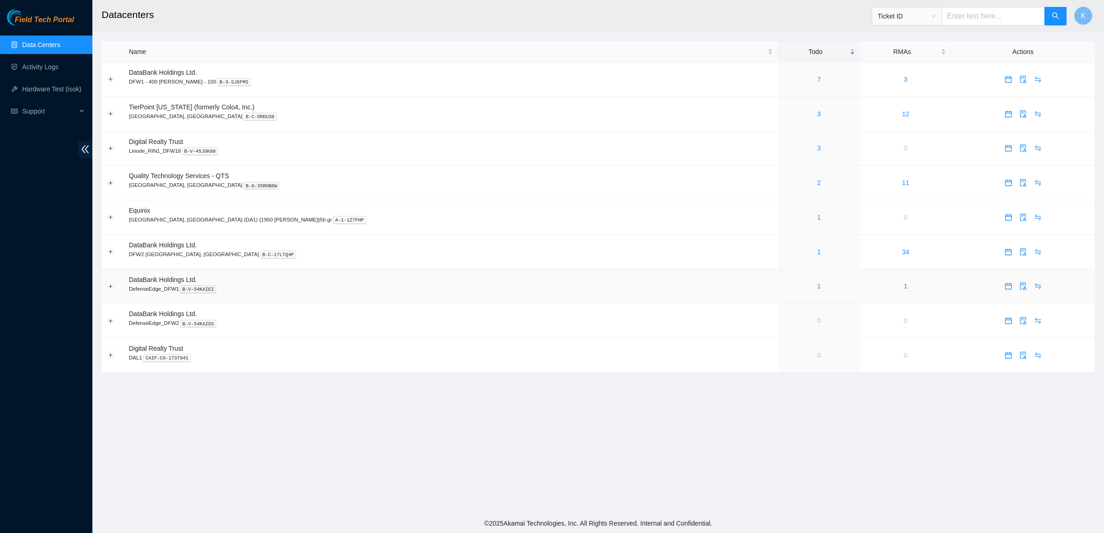
click at [783, 290] on div "1" at bounding box center [819, 286] width 72 height 10
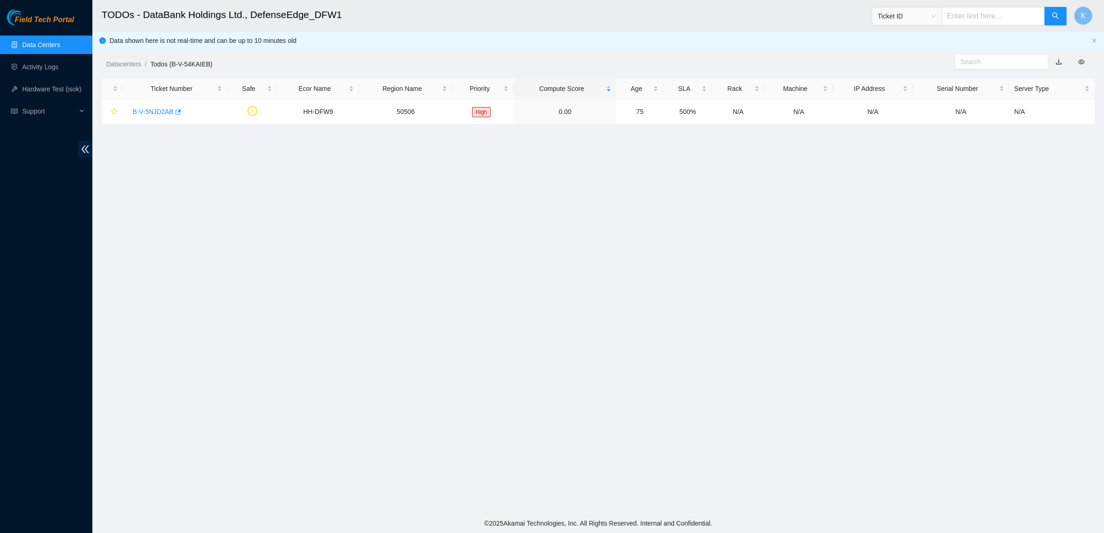
click at [34, 41] on link "Data Centers" at bounding box center [41, 44] width 38 height 7
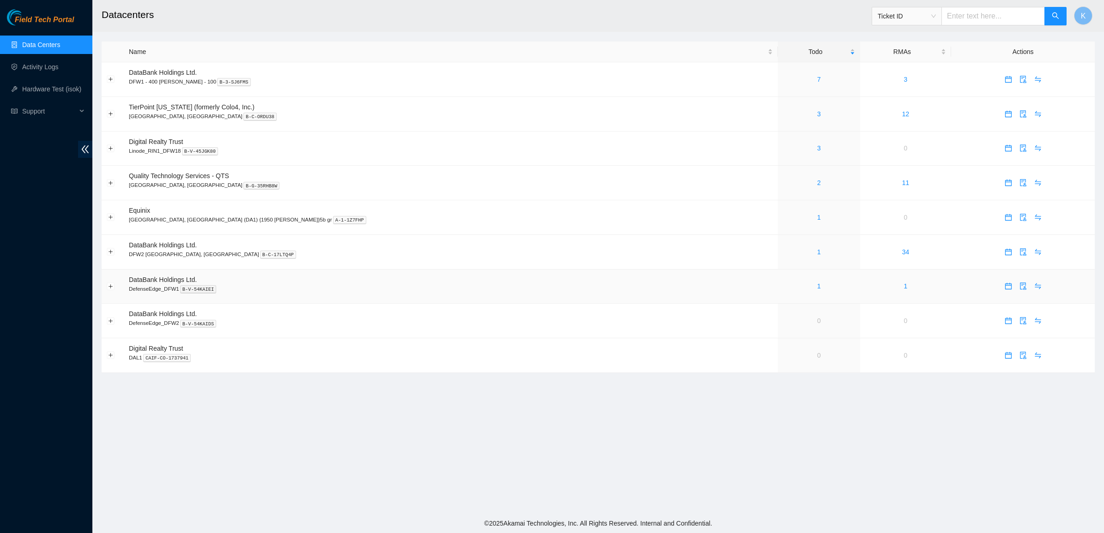
click at [783, 289] on div "1" at bounding box center [819, 286] width 72 height 10
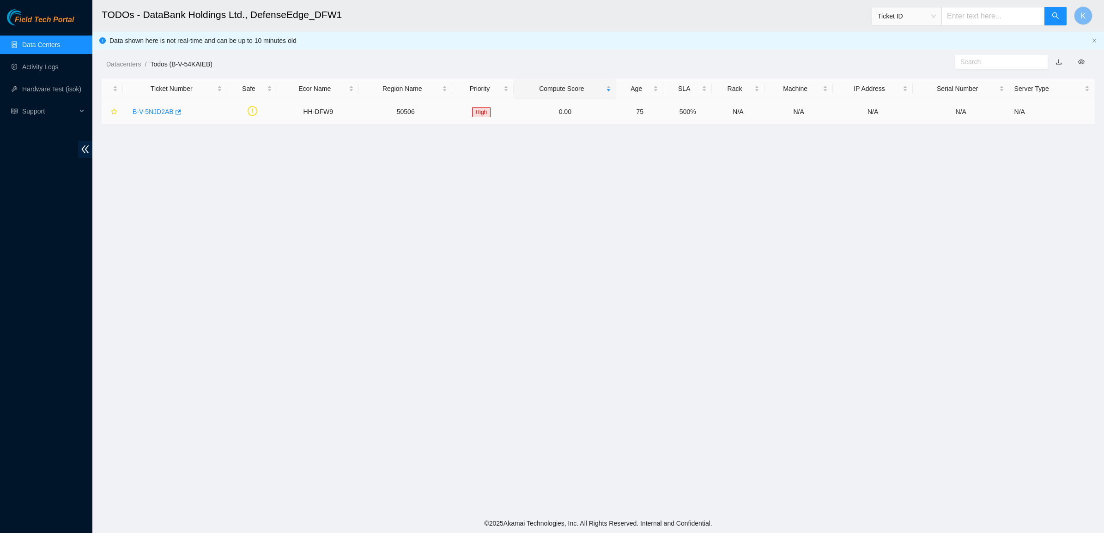
click at [148, 112] on link "B-V-5NJD2AB" at bounding box center [153, 111] width 41 height 7
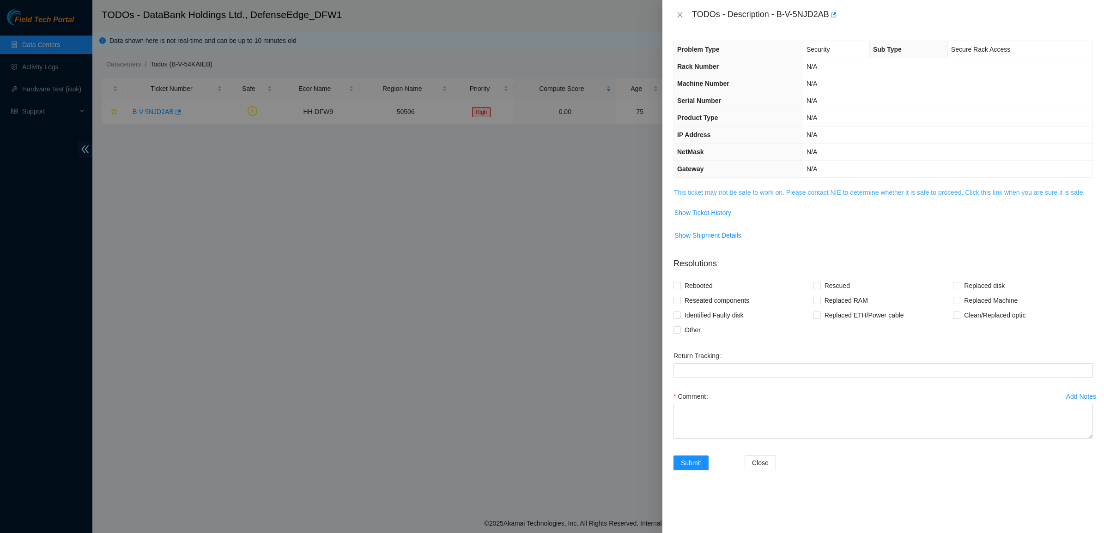
click at [715, 193] on link "This ticket may not be safe to work on. Please contact NIE to determine whether…" at bounding box center [879, 192] width 411 height 7
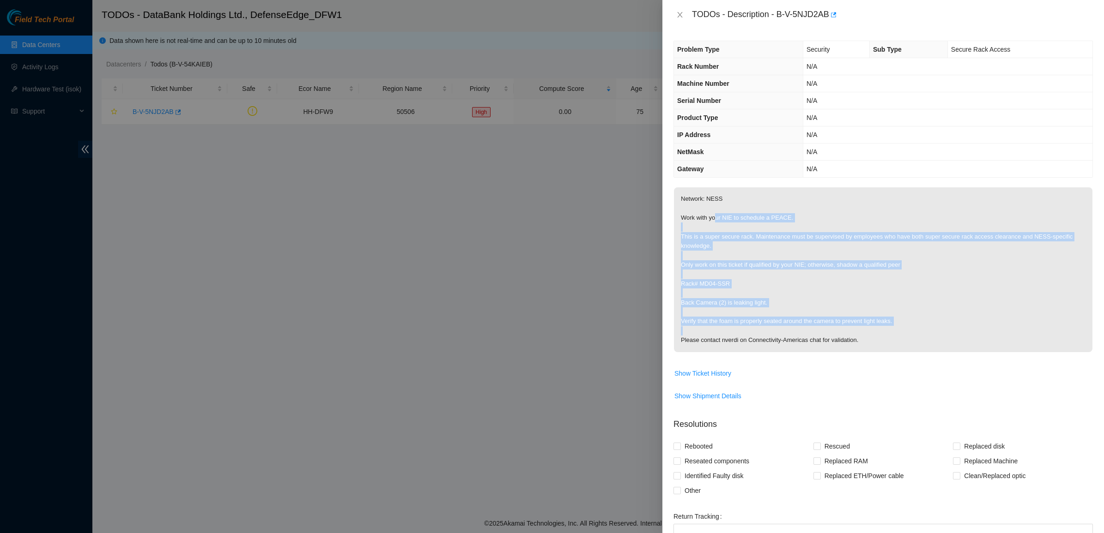
drag, startPoint x: 716, startPoint y: 222, endPoint x: 848, endPoint y: 335, distance: 173.6
click at [848, 335] on p "Network: NESS Work with your NIE to schedule a PEACE. This is a super secure ra…" at bounding box center [883, 270] width 418 height 165
drag, startPoint x: 848, startPoint y: 335, endPoint x: 857, endPoint y: 335, distance: 8.3
click at [854, 335] on p "Network: NESS Work with your NIE to schedule a PEACE. This is a super secure ra…" at bounding box center [883, 270] width 418 height 165
drag, startPoint x: 880, startPoint y: 336, endPoint x: 687, endPoint y: 201, distance: 235.4
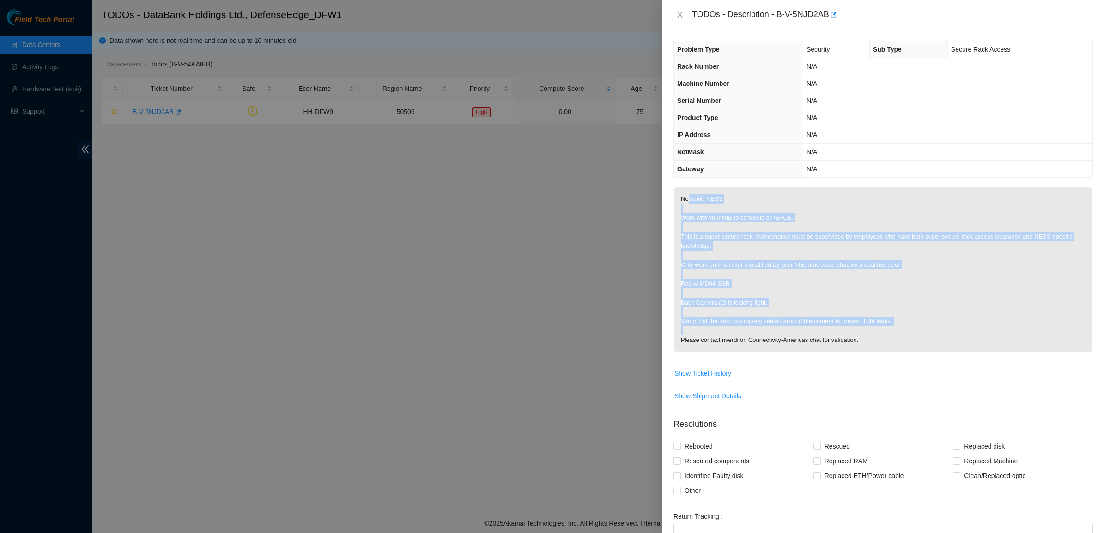
click at [687, 201] on p "Network: NESS Work with your NIE to schedule a PEACE. This is a super secure ra…" at bounding box center [883, 270] width 418 height 165
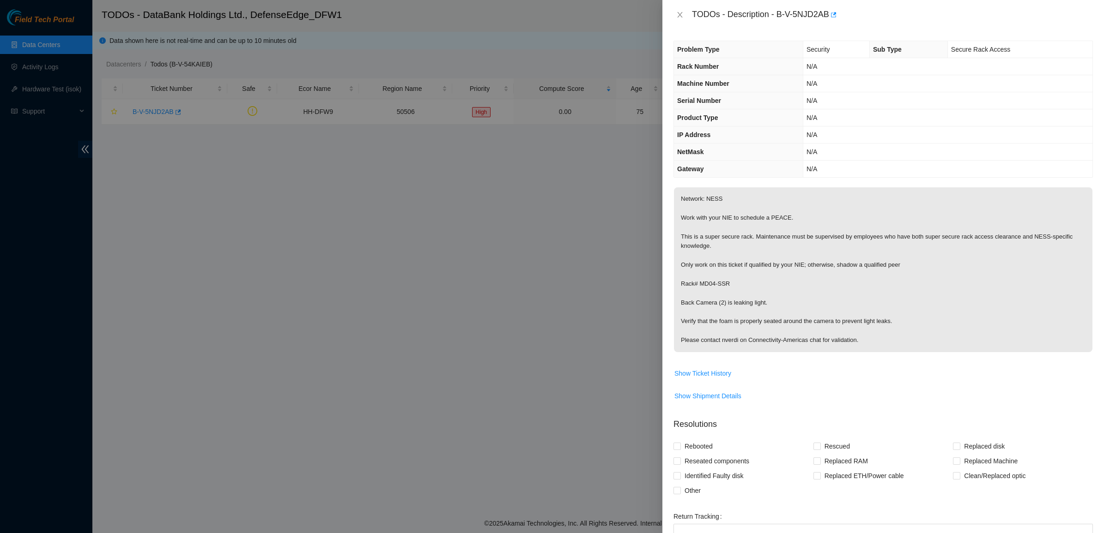
drag, startPoint x: 687, startPoint y: 201, endPoint x: 682, endPoint y: 209, distance: 9.7
click at [684, 204] on p "Network: NESS Work with your NIE to schedule a PEACE. This is a super secure ra…" at bounding box center [883, 270] width 418 height 165
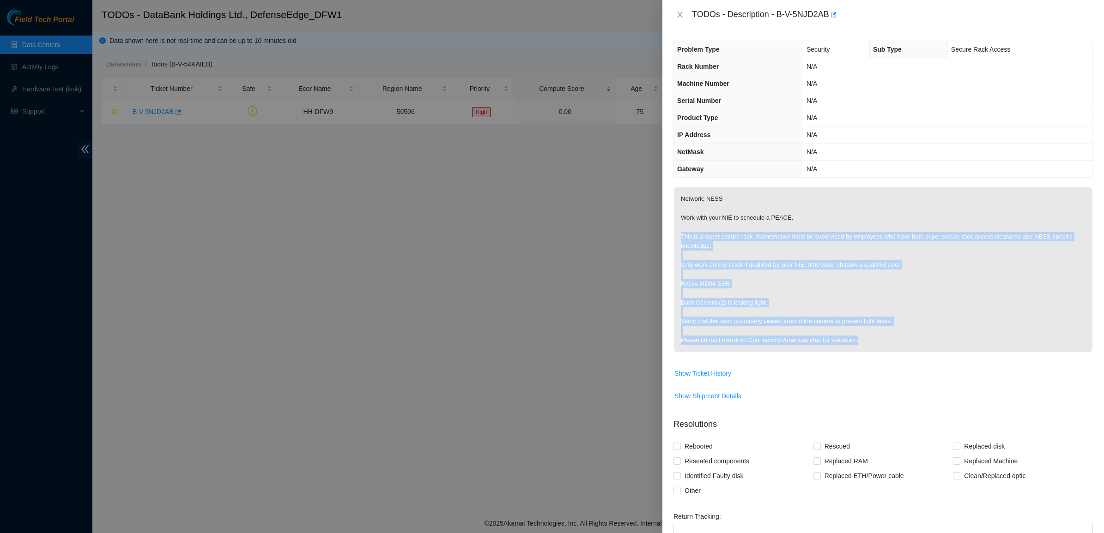
drag, startPoint x: 714, startPoint y: 267, endPoint x: 895, endPoint y: 345, distance: 196.1
click at [895, 345] on p "Network: NESS Work with your NIE to schedule a PEACE. This is a super secure ra…" at bounding box center [883, 270] width 418 height 165
drag, startPoint x: 895, startPoint y: 345, endPoint x: 887, endPoint y: 344, distance: 7.9
click at [889, 344] on p "Network: NESS Work with your NIE to schedule a PEACE. This is a super secure ra…" at bounding box center [883, 270] width 418 height 165
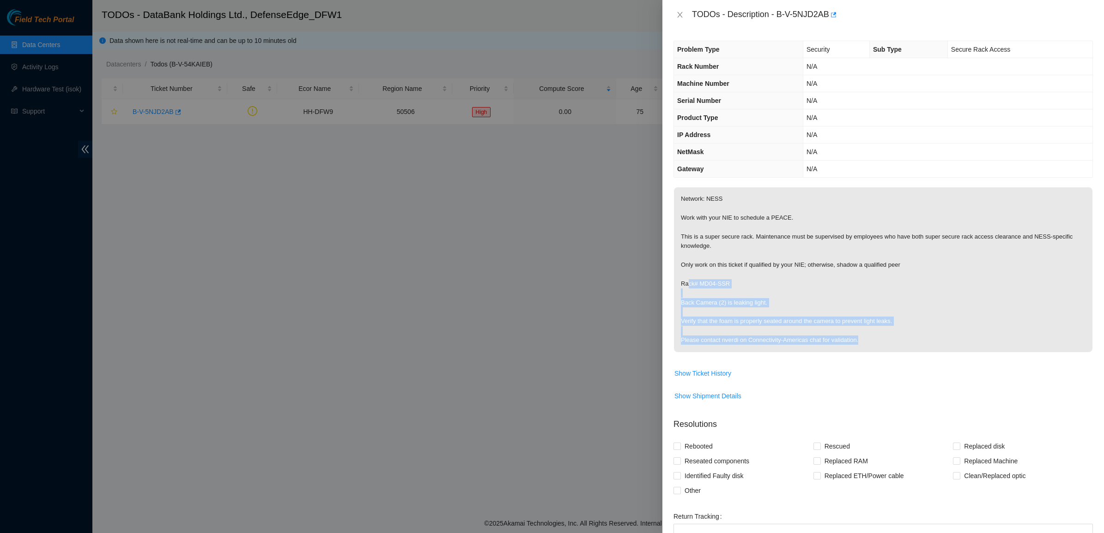
drag, startPoint x: 862, startPoint y: 339, endPoint x: 689, endPoint y: 282, distance: 182.7
click at [689, 282] on p "Network: NESS Work with your NIE to schedule a PEACE. This is a super secure ra…" at bounding box center [883, 270] width 418 height 165
drag, startPoint x: 689, startPoint y: 282, endPoint x: 715, endPoint y: 294, distance: 28.9
click at [715, 294] on p "Network: NESS Work with your NIE to schedule a PEACE. This is a super secure ra…" at bounding box center [883, 270] width 418 height 165
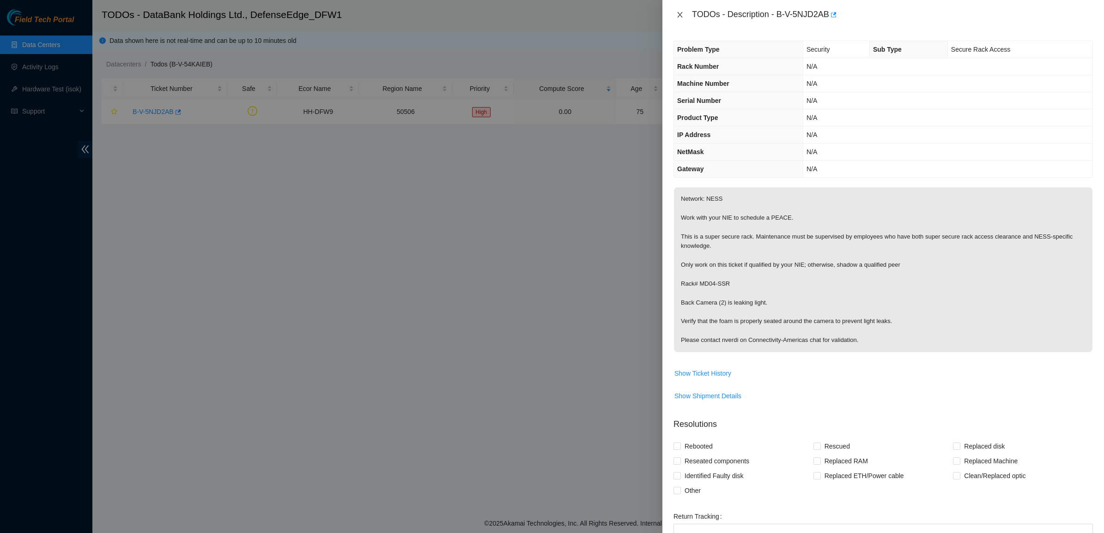
click at [684, 16] on button "Close" at bounding box center [679, 15] width 13 height 9
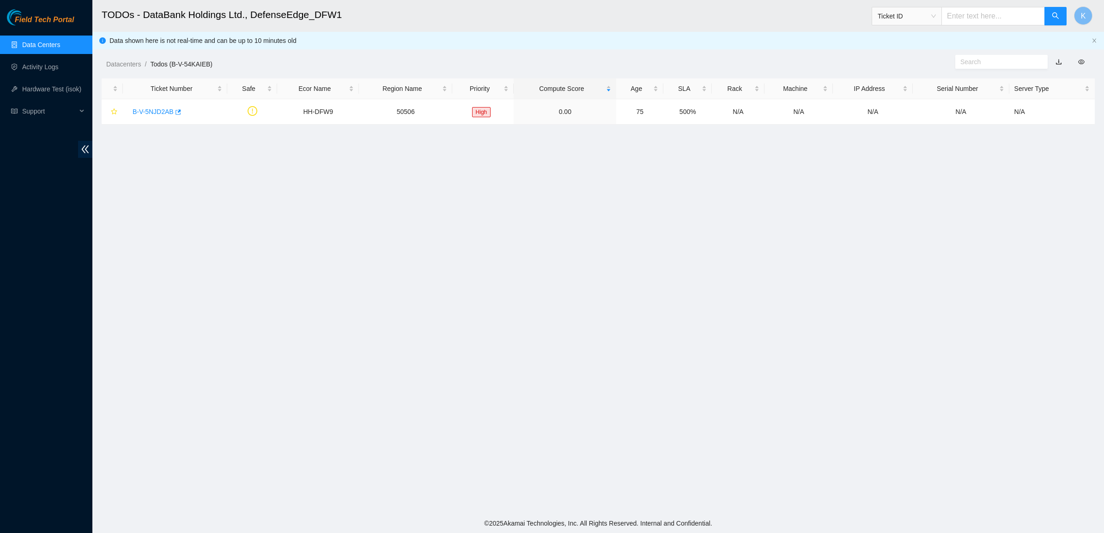
click at [55, 48] on link "Data Centers" at bounding box center [41, 44] width 38 height 7
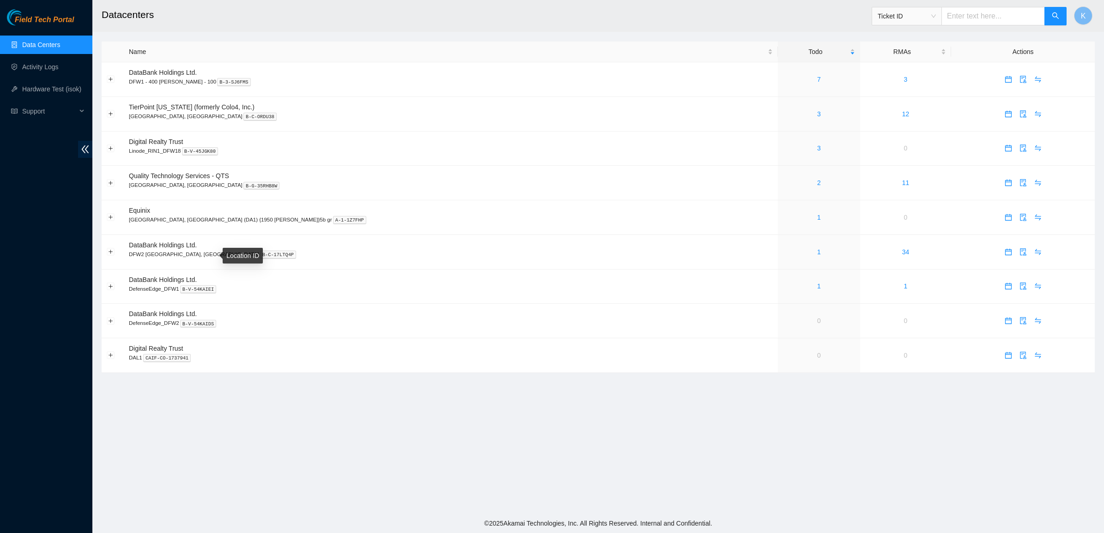
click at [496, 402] on main "Datacenters Ticket ID K Name Todo RMAs Actions DataBank Holdings Ltd. DFW1 - 40…" at bounding box center [597, 257] width 1011 height 514
click at [596, 472] on main "Datacenters Ticket ID K Name Todo RMAs Actions DataBank Holdings Ltd. DFW1 - 40…" at bounding box center [597, 257] width 1011 height 514
click at [817, 253] on link "1" at bounding box center [819, 251] width 4 height 7
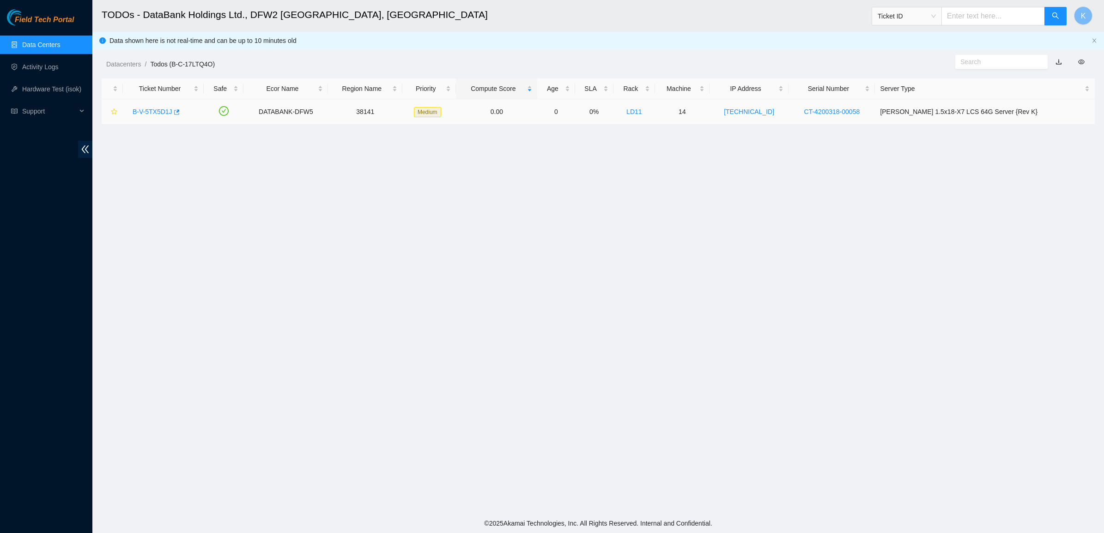
click at [148, 112] on link "B-V-5TX5D1J" at bounding box center [153, 111] width 40 height 7
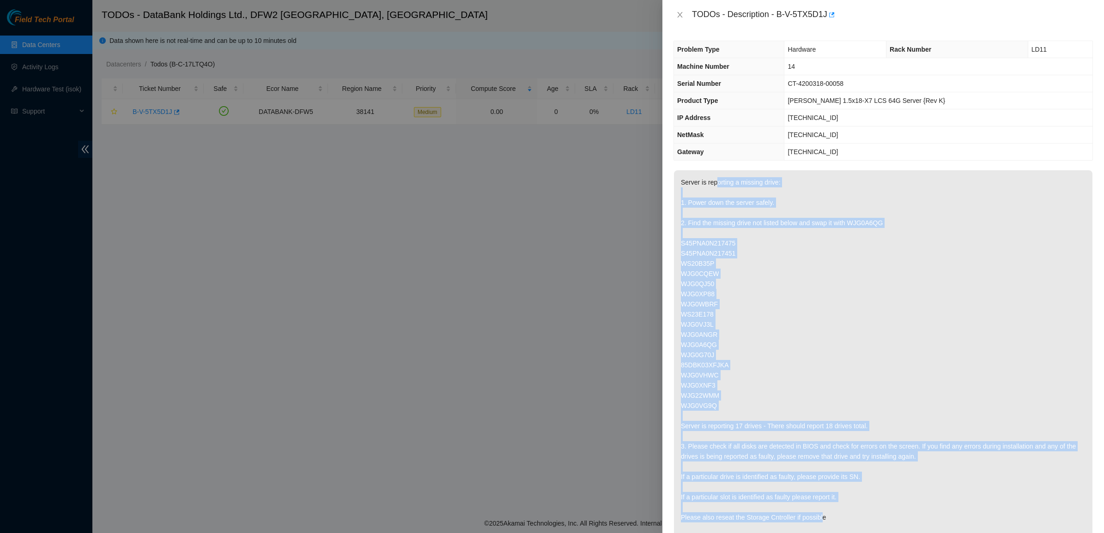
drag, startPoint x: 714, startPoint y: 188, endPoint x: 823, endPoint y: 517, distance: 346.6
click at [823, 517] on p "Server is reporting a missing drive: 1. Power down the server safely. 2. Find t…" at bounding box center [883, 380] width 418 height 420
drag, startPoint x: 823, startPoint y: 517, endPoint x: 828, endPoint y: 515, distance: 6.0
click at [828, 515] on p "Server is reporting a missing drive: 1. Power down the server safely. 2. Find t…" at bounding box center [883, 380] width 418 height 420
drag, startPoint x: 835, startPoint y: 513, endPoint x: 745, endPoint y: 149, distance: 374.9
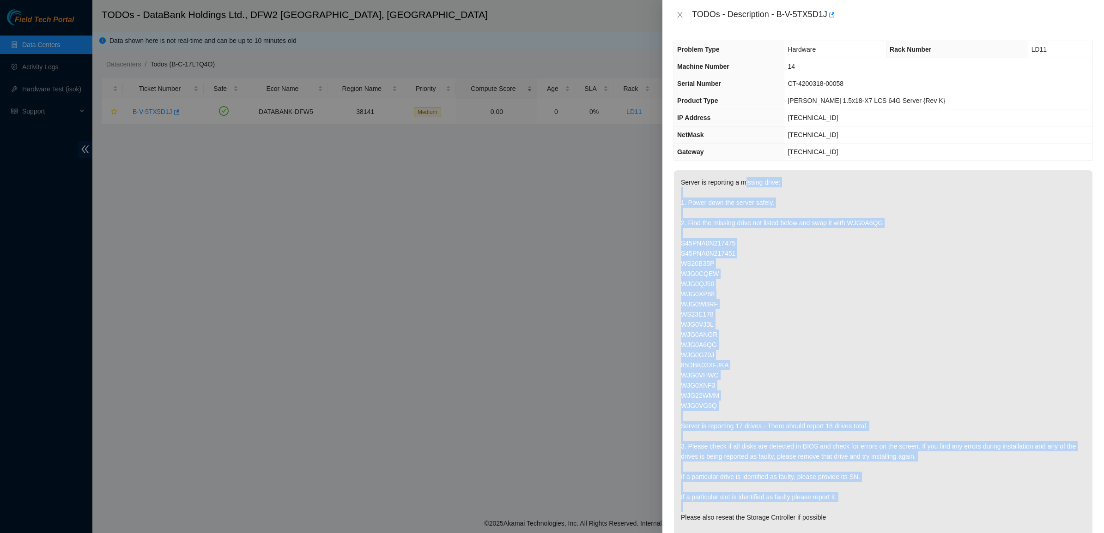
click at [745, 149] on div "Problem Type Hardware Rack Number LD11 Machine Number 14 Serial Number CT-42003…" at bounding box center [883, 282] width 442 height 504
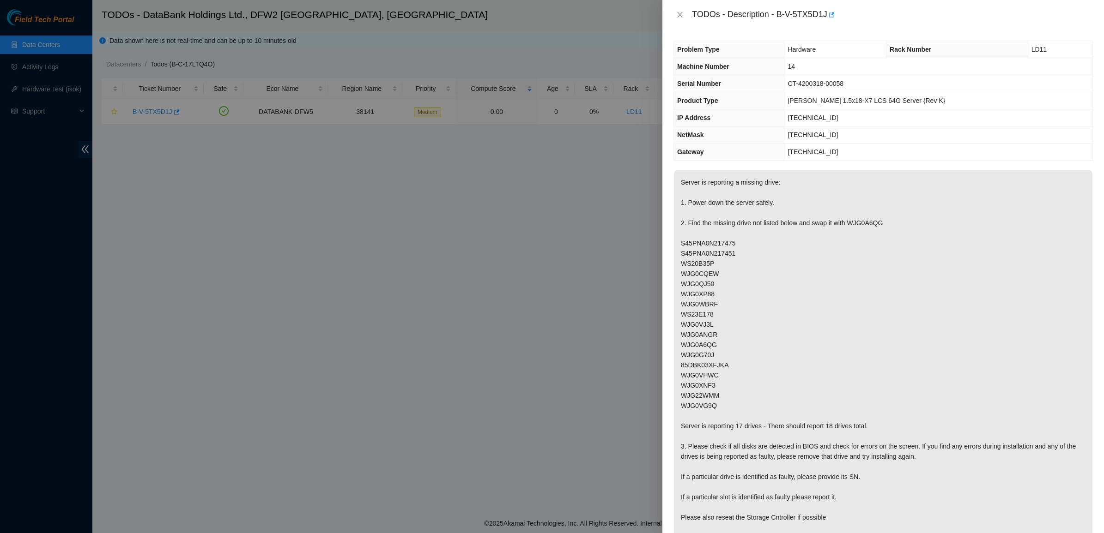
drag, startPoint x: 745, startPoint y: 149, endPoint x: 703, endPoint y: 79, distance: 81.4
click at [706, 91] on th "Serial Number" at bounding box center [729, 83] width 110 height 17
click at [680, 12] on icon "close" at bounding box center [679, 14] width 7 height 7
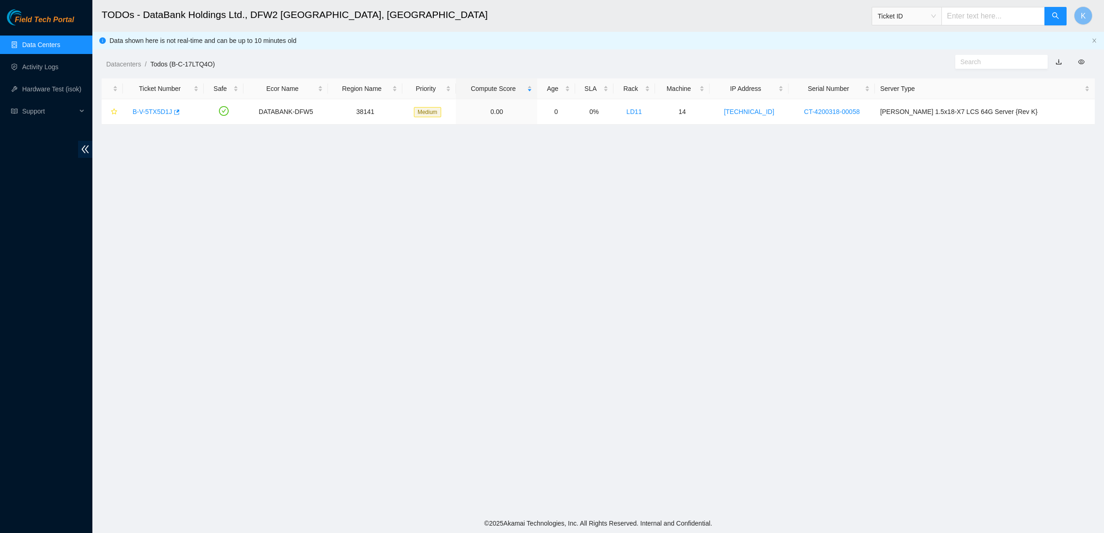
drag, startPoint x: 601, startPoint y: 25, endPoint x: 570, endPoint y: 28, distance: 31.0
click at [599, 26] on h2 "TODOs - DataBank Holdings Ltd., DFW2 Richardson, TX" at bounding box center [482, 15] width 760 height 30
click at [35, 48] on link "Data Centers" at bounding box center [41, 44] width 38 height 7
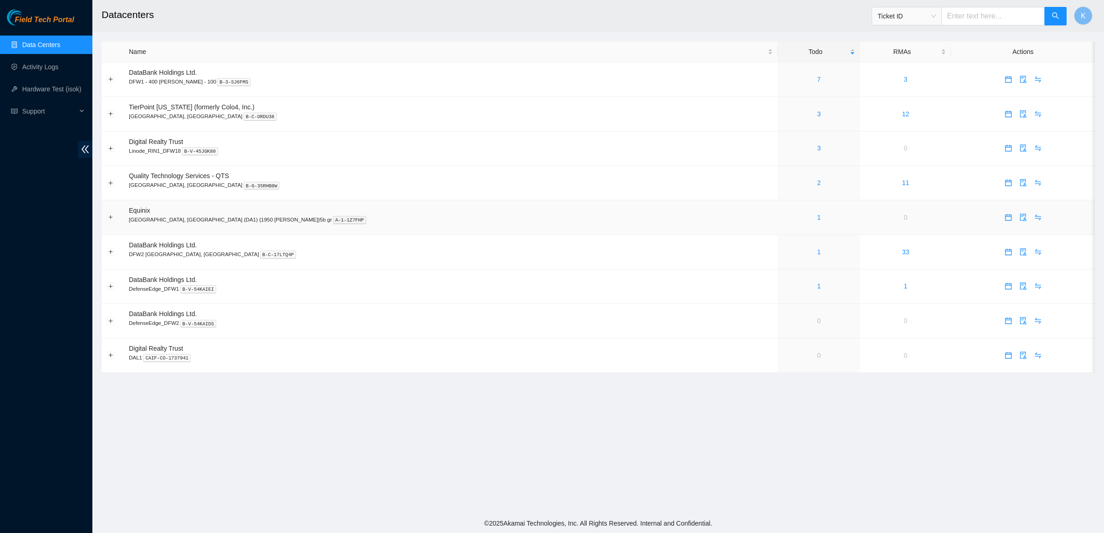
click at [783, 221] on div "1" at bounding box center [819, 217] width 72 height 10
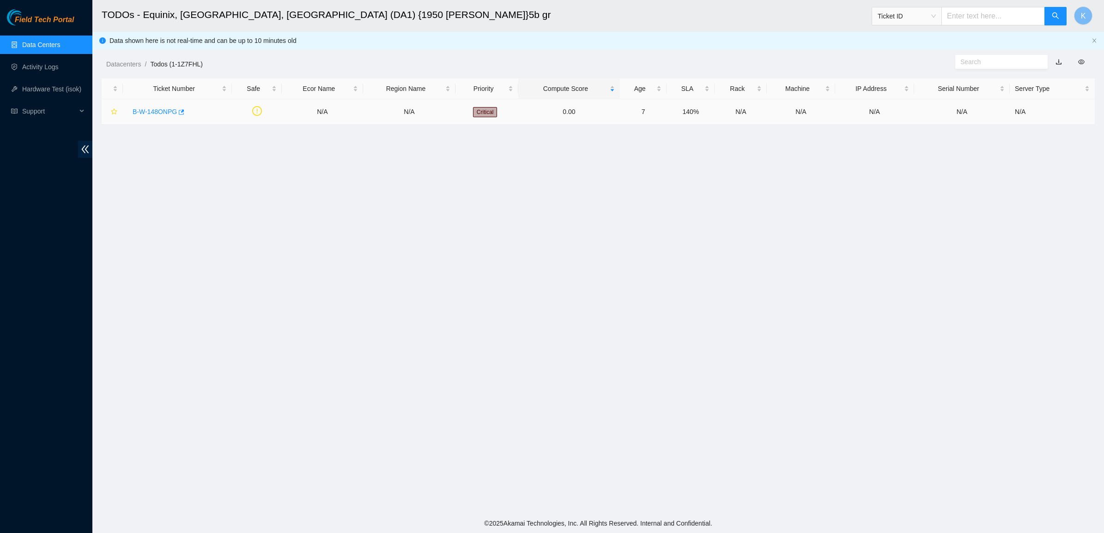
click at [159, 112] on link "B-W-148ONPG" at bounding box center [155, 111] width 44 height 7
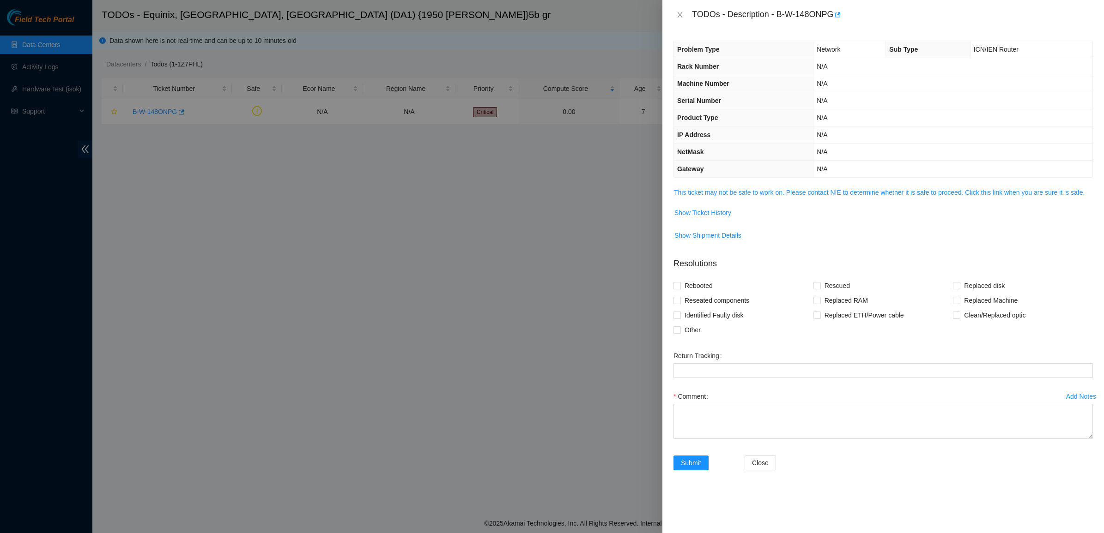
click at [717, 204] on td "This ticket may not be safe to work on. Please contact NIE to determine whether…" at bounding box center [882, 196] width 419 height 18
click at [729, 194] on link "This ticket may not be safe to work on. Please contact NIE to determine whether…" at bounding box center [879, 192] width 411 height 7
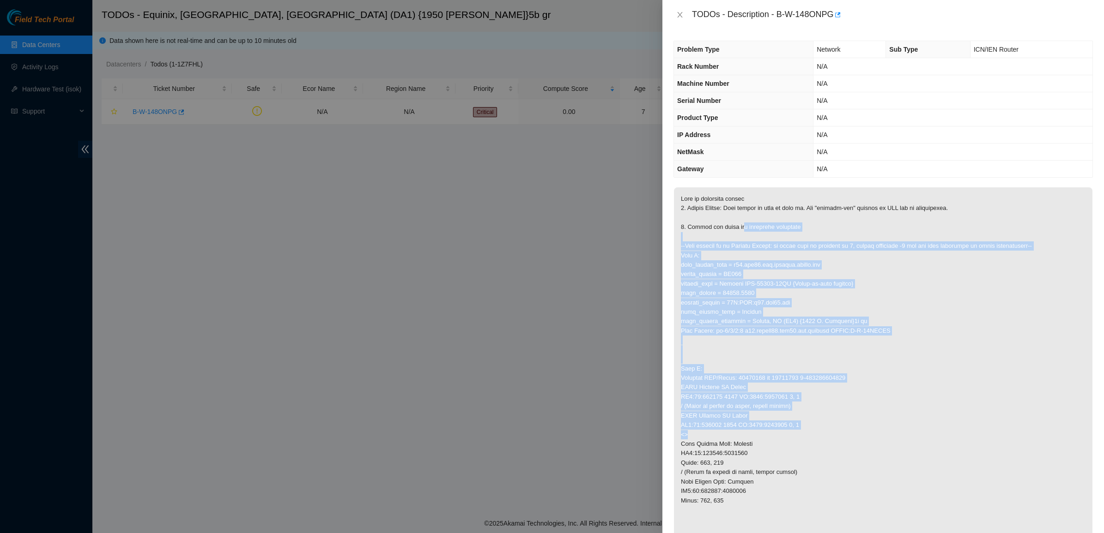
drag, startPoint x: 739, startPoint y: 227, endPoint x: 915, endPoint y: 439, distance: 275.2
click at [915, 439] on p at bounding box center [883, 430] width 418 height 485
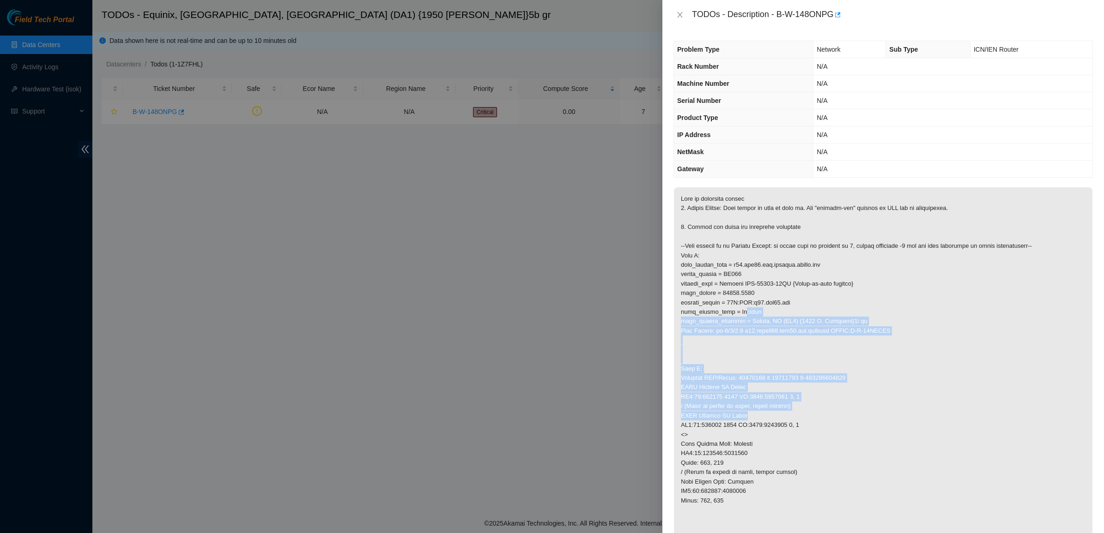
drag, startPoint x: 878, startPoint y: 414, endPoint x: 742, endPoint y: 315, distance: 168.4
click at [742, 315] on p at bounding box center [883, 430] width 418 height 485
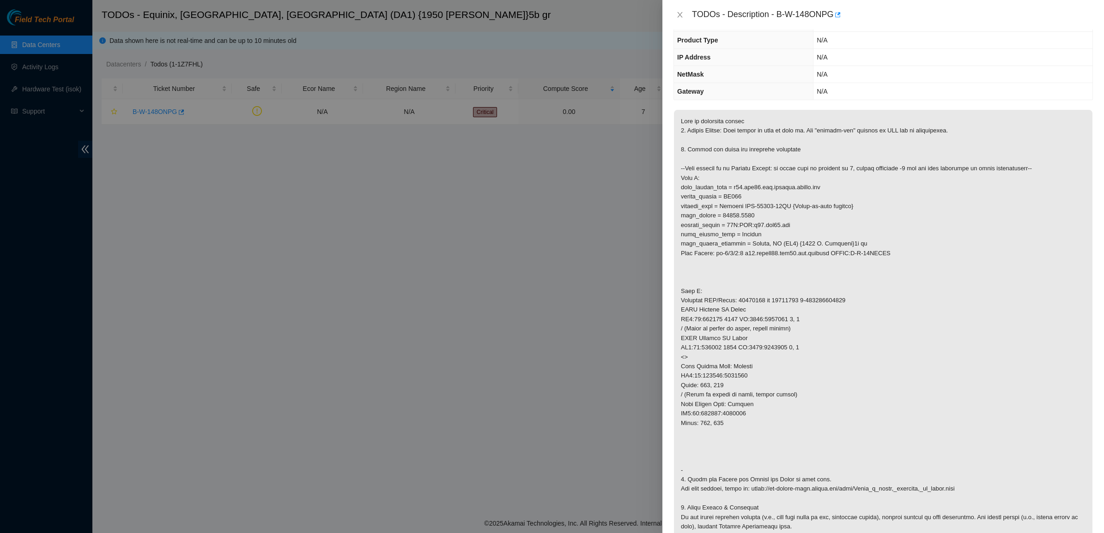
scroll to position [231, 0]
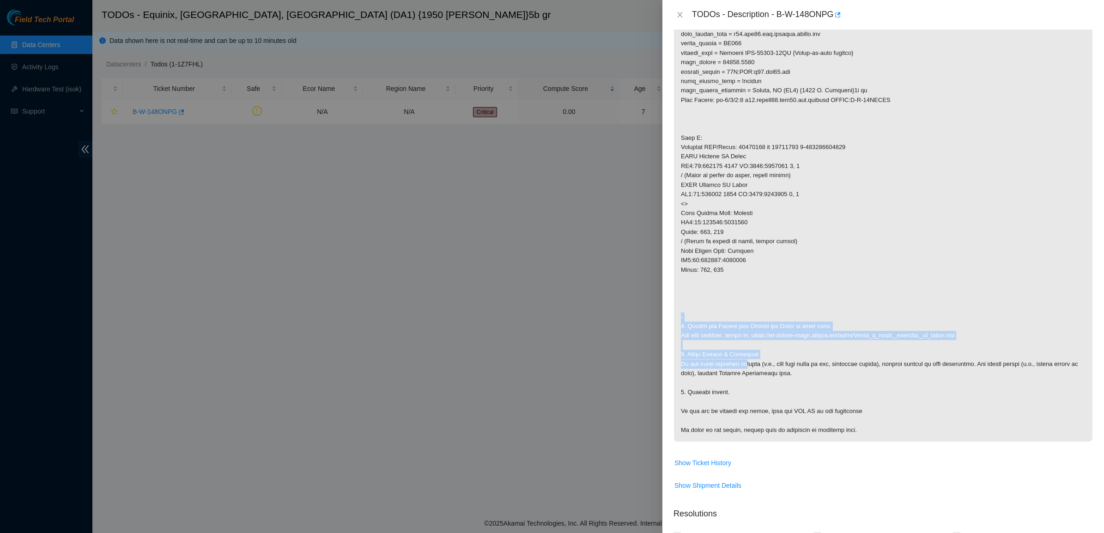
drag, startPoint x: 706, startPoint y: 303, endPoint x: 763, endPoint y: 381, distance: 96.4
click at [763, 381] on p at bounding box center [883, 199] width 418 height 485
click at [764, 380] on p at bounding box center [883, 199] width 418 height 485
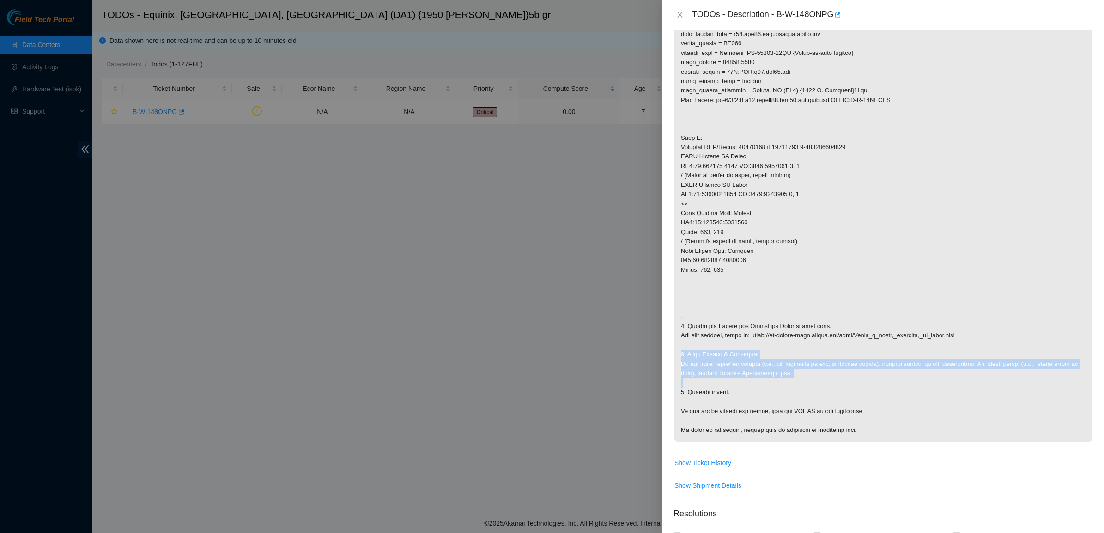
drag, startPoint x: 800, startPoint y: 386, endPoint x: 727, endPoint y: 340, distance: 86.7
click at [727, 340] on p at bounding box center [883, 199] width 418 height 485
drag, startPoint x: 727, startPoint y: 340, endPoint x: 710, endPoint y: 338, distance: 16.3
click at [710, 338] on p at bounding box center [883, 199] width 418 height 485
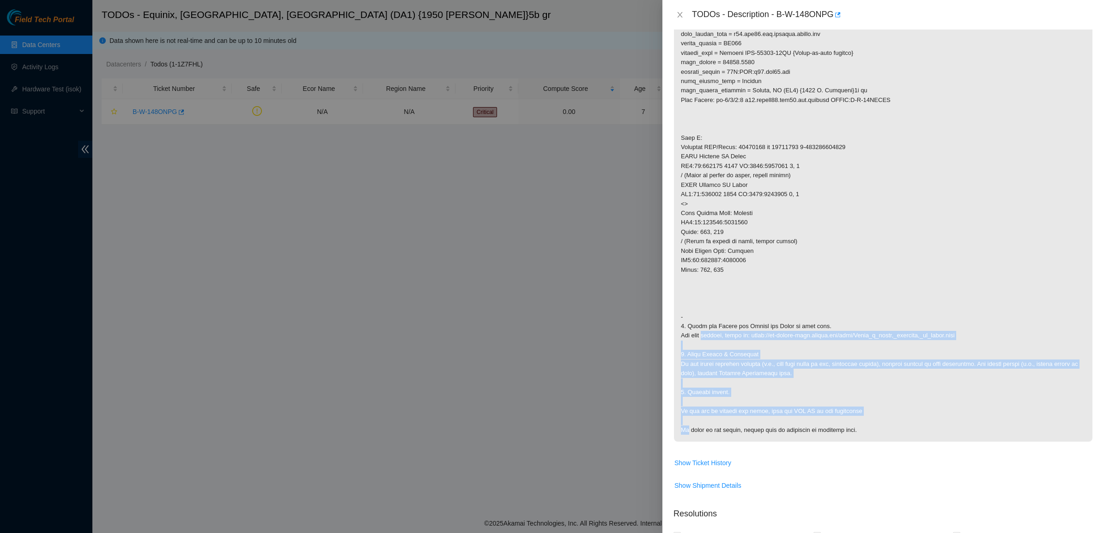
drag, startPoint x: 710, startPoint y: 338, endPoint x: 912, endPoint y: 424, distance: 219.2
click at [911, 424] on p at bounding box center [883, 199] width 418 height 485
click at [912, 424] on p at bounding box center [883, 199] width 418 height 485
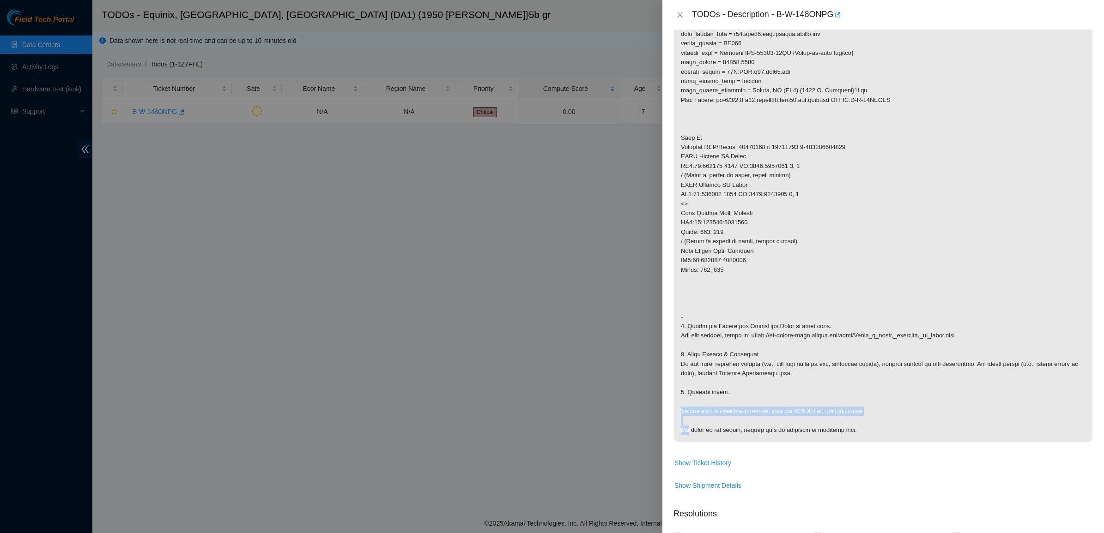
drag, startPoint x: 912, startPoint y: 424, endPoint x: 762, endPoint y: 397, distance: 152.4
click at [762, 397] on p at bounding box center [883, 199] width 418 height 485
click at [761, 396] on p at bounding box center [883, 199] width 418 height 485
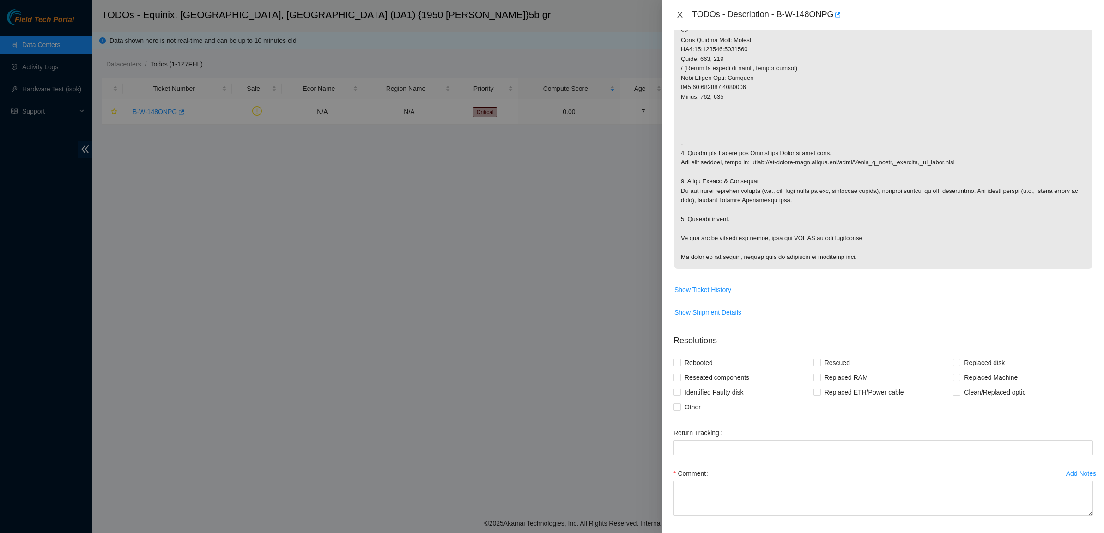
click at [684, 16] on button "Close" at bounding box center [679, 15] width 13 height 9
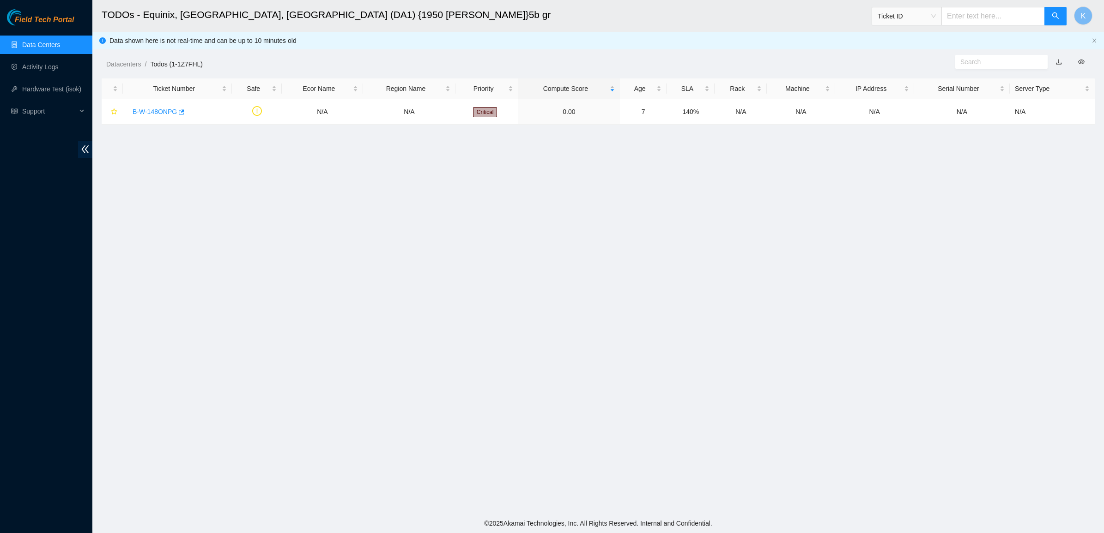
click at [641, 366] on main "TODOs - Equinix, [GEOGRAPHIC_DATA], [GEOGRAPHIC_DATA] (DA1) {1950 [PERSON_NAME]…" at bounding box center [597, 257] width 1011 height 514
click at [27, 48] on link "Data Centers" at bounding box center [41, 44] width 38 height 7
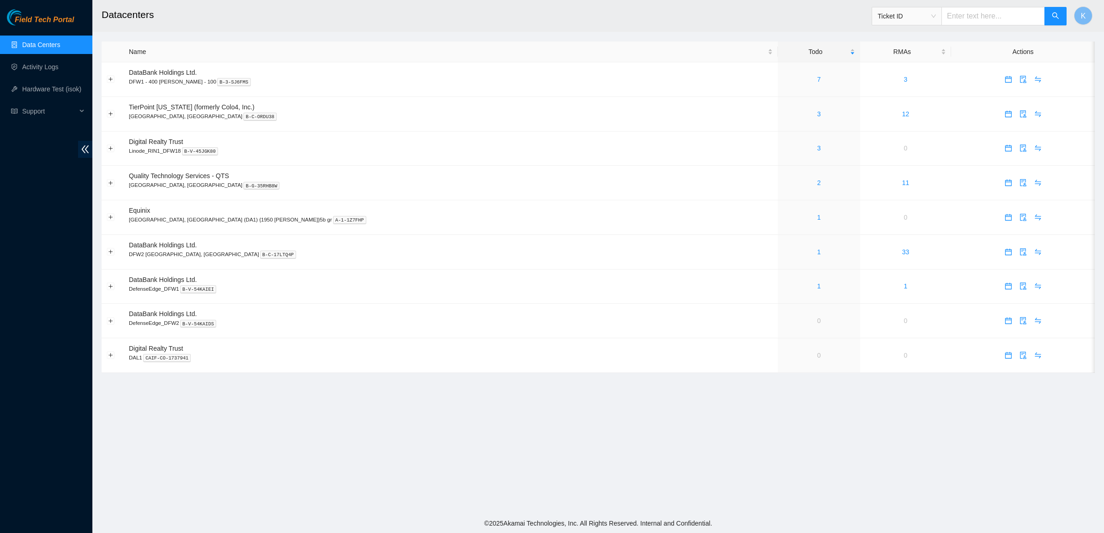
click at [649, 505] on main "Datacenters Ticket ID K Name Todo RMAs Actions DataBank Holdings Ltd. DFW1 - 40…" at bounding box center [597, 257] width 1011 height 514
click at [648, 451] on main "Datacenters Ticket ID K Name Todo RMAs Actions DataBank Holdings Ltd. DFW1 - 40…" at bounding box center [597, 257] width 1011 height 514
